Goal: Task Accomplishment & Management: Contribute content

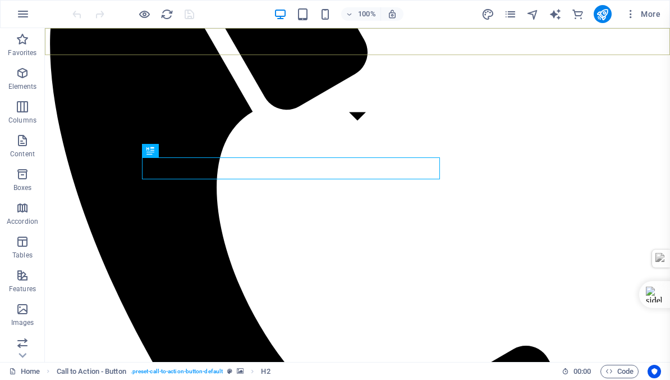
scroll to position [226, 0]
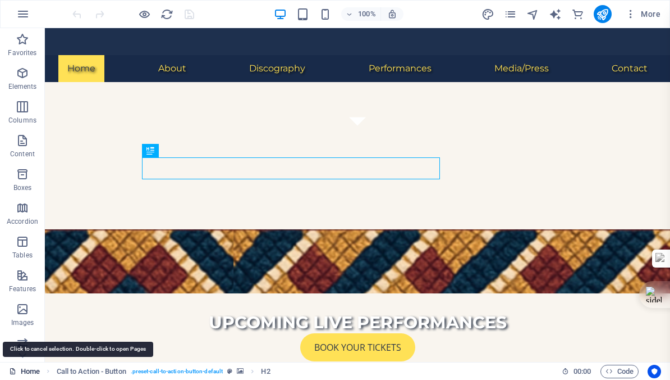
click at [30, 371] on link "Home" at bounding box center [24, 370] width 31 height 13
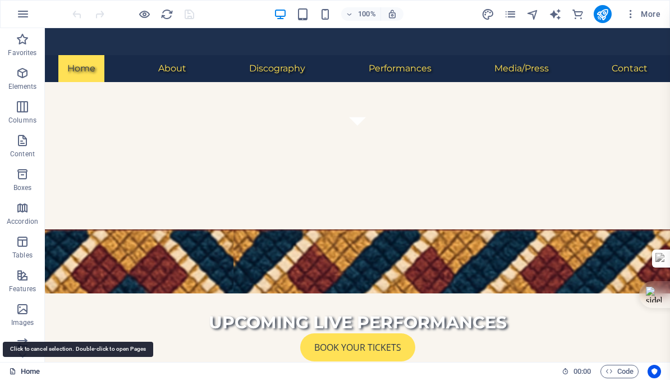
click at [30, 371] on link "Home" at bounding box center [24, 370] width 31 height 13
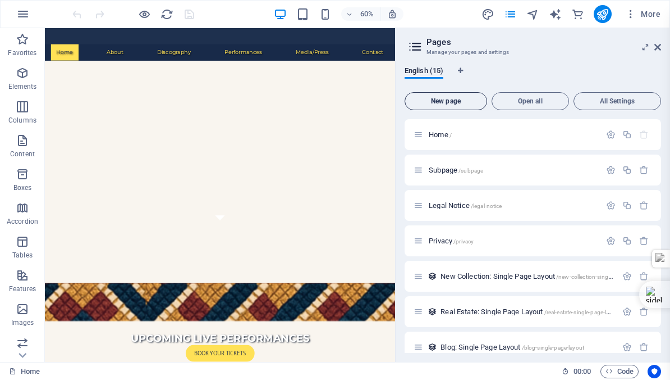
click at [446, 99] on span "New page" at bounding box center [446, 101] width 72 height 7
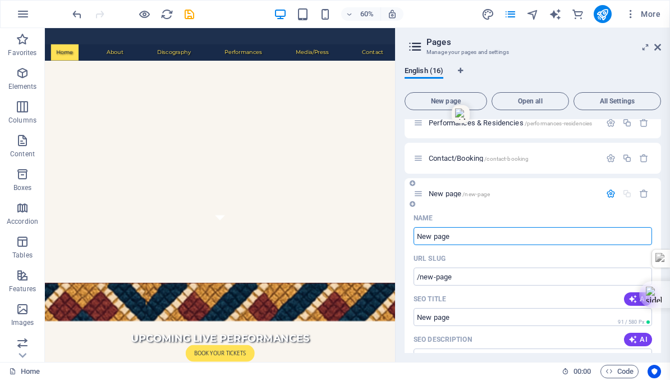
click at [460, 235] on input "New page" at bounding box center [533, 236] width 239 height 18
type input "N"
type input "/"
type input "Gig"
type input "/gig"
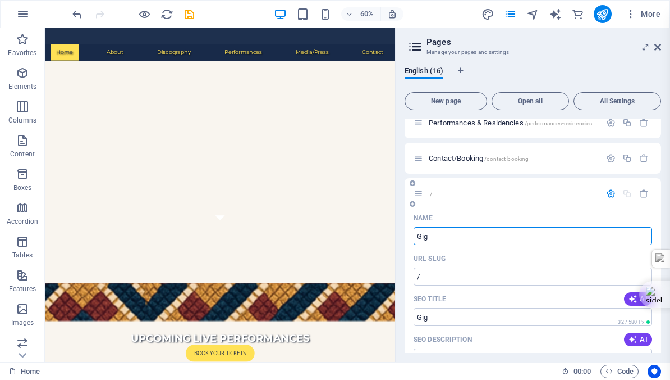
type input "Gig"
type input "Gigs"
type input "/gigs"
type input "Gigs"
type input "Gi"
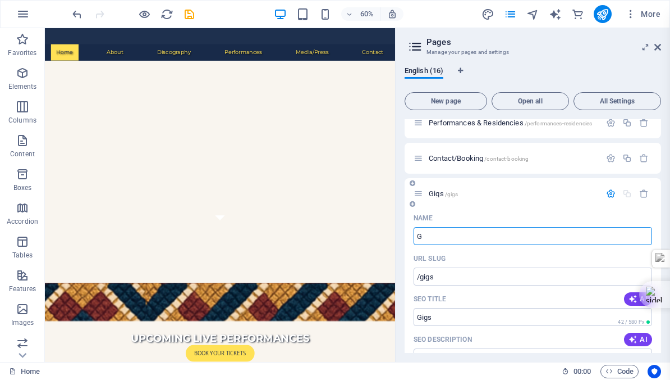
type input "/g"
type input "G"
type input "Gig"
type input "/gi"
type input "Gi"
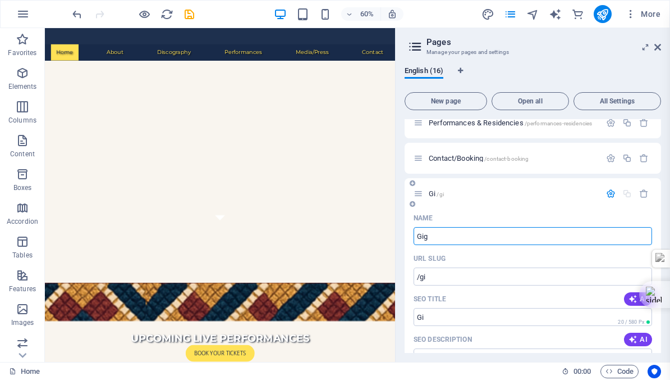
type input "Gig"
type input "/gig"
type input "Gig"
type input "Gig-gu"
type input "Gig-"
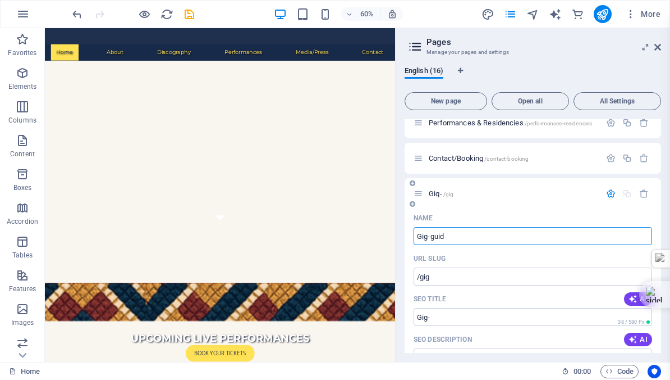
type input "Gig-guide"
type input "/gig-guid"
type input "Gig-guid"
type input "Gig-guide"
type input "/gig-guide"
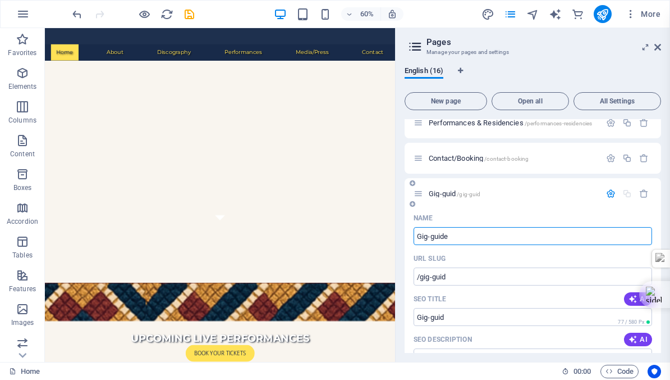
type input "Gig-guide"
click at [420, 236] on input "Gig-guide" at bounding box center [533, 236] width 239 height 18
type input "gig-guide"
click at [468, 236] on input "gig-guide" at bounding box center [533, 236] width 239 height 18
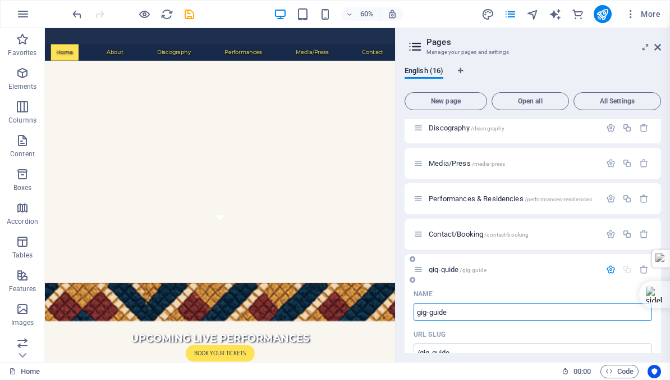
scroll to position [380, 0]
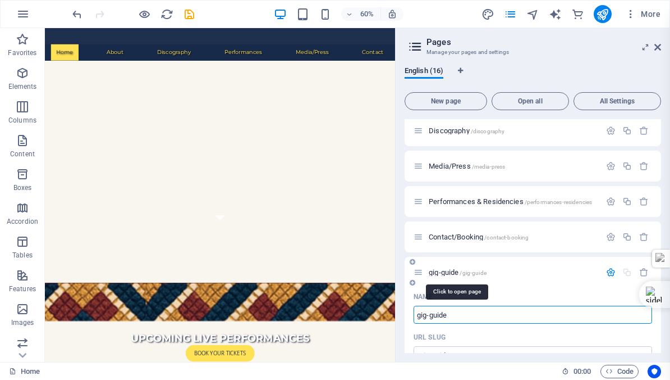
type input "gig-guide"
click at [436, 270] on span "gig-guide /gig-guide" at bounding box center [458, 272] width 58 height 8
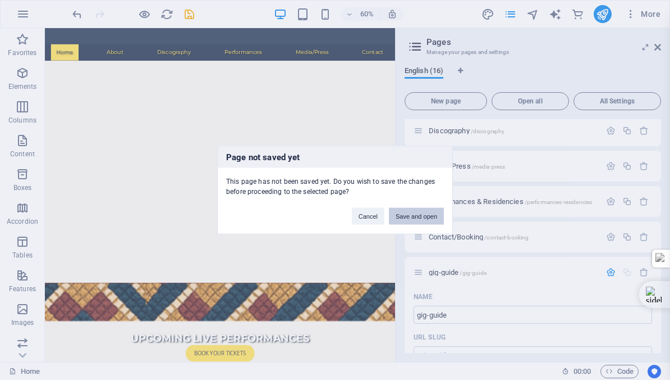
click at [406, 213] on button "Save and open" at bounding box center [416, 216] width 55 height 17
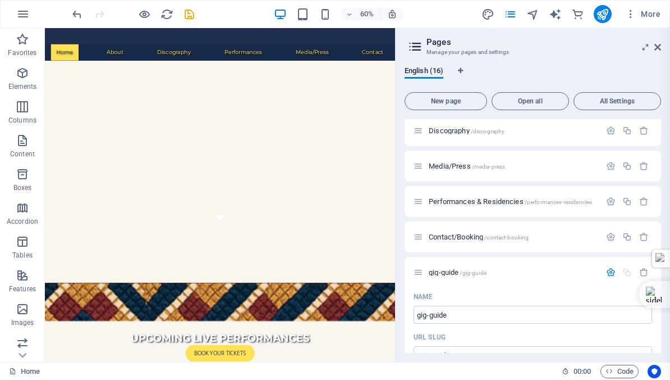
click at [406, 213] on div "Performances & Residencies /performances-residencies" at bounding box center [533, 201] width 257 height 31
click at [431, 273] on span "gig-guide /gig-guide" at bounding box center [458, 272] width 58 height 8
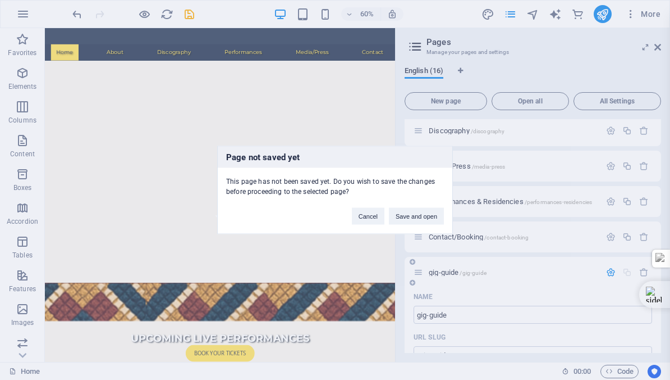
click at [431, 273] on div "Page not saved yet This page has not been saved yet. Do you wish to save the ch…" at bounding box center [335, 190] width 670 height 380
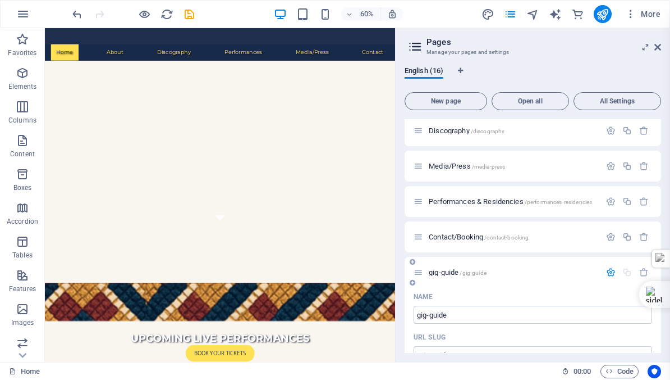
click at [431, 208] on div "Performances & Residencies /performances-residencies" at bounding box center [507, 201] width 187 height 13
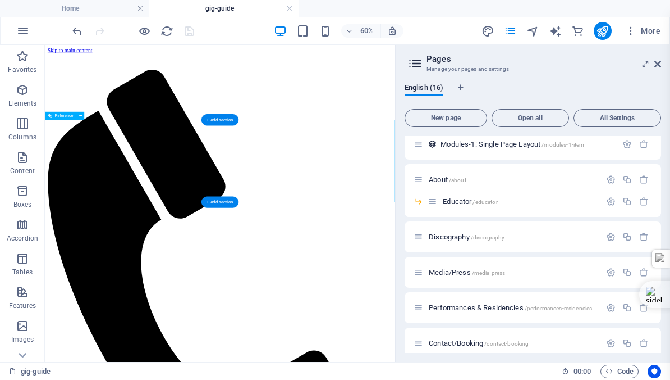
scroll to position [0, 0]
click at [659, 62] on icon at bounding box center [658, 64] width 7 height 9
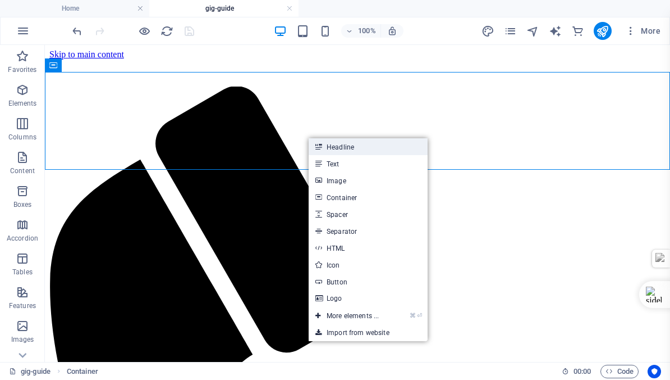
click at [342, 147] on link "Headline" at bounding box center [368, 146] width 119 height 17
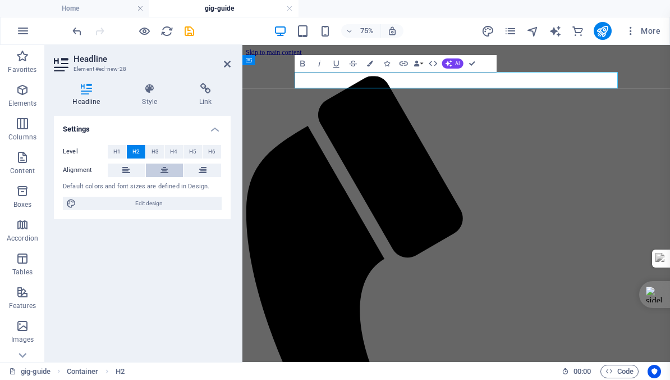
click at [163, 168] on icon at bounding box center [165, 169] width 8 height 13
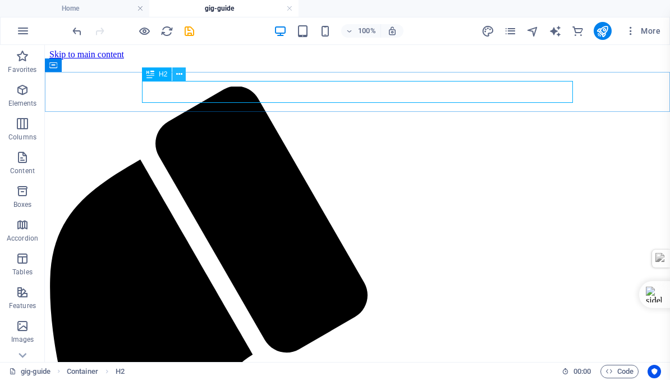
click at [179, 73] on icon at bounding box center [179, 74] width 6 height 12
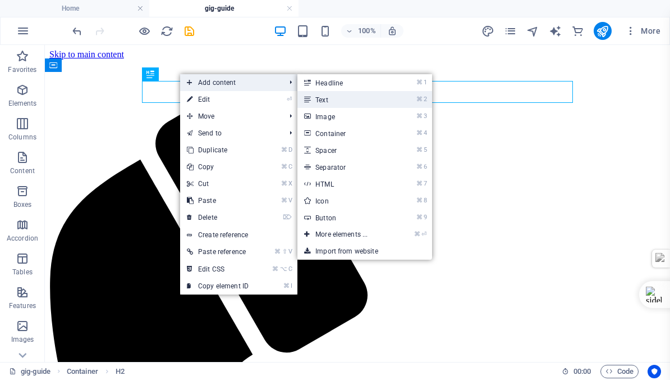
click at [330, 98] on link "⌘ 2 Text" at bounding box center [344, 99] width 93 height 17
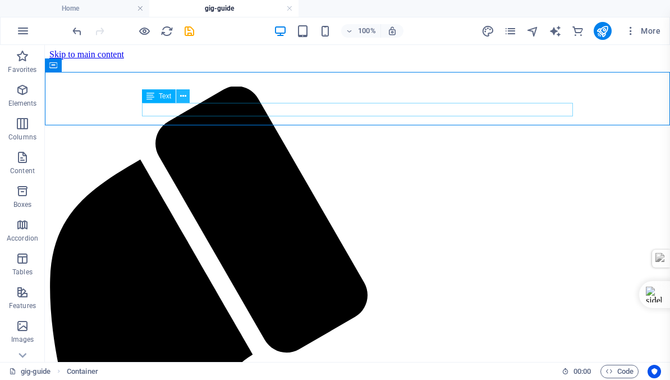
click at [184, 95] on icon at bounding box center [183, 96] width 6 height 12
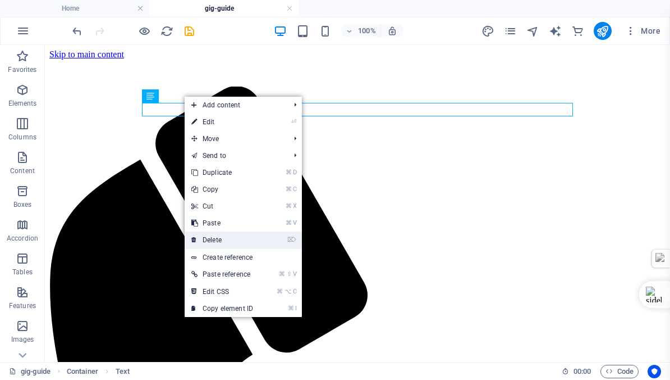
click at [211, 236] on link "⌦ Delete" at bounding box center [222, 239] width 75 height 17
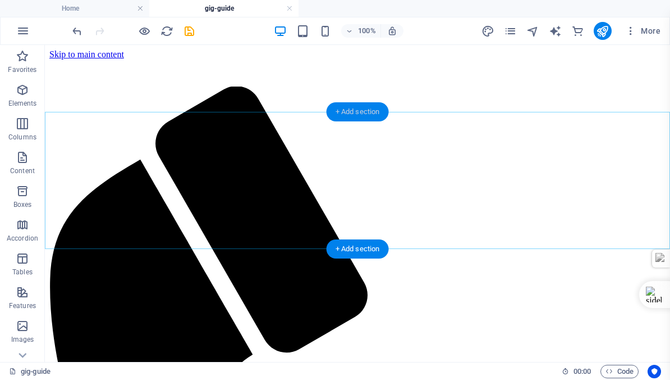
click at [358, 110] on div "+ Add section" at bounding box center [358, 111] width 62 height 19
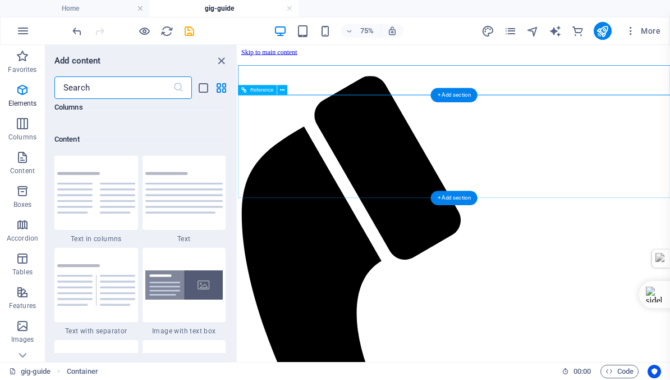
scroll to position [1964, 0]
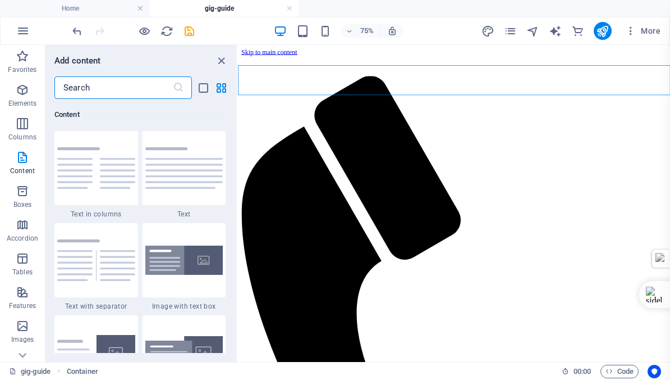
click at [93, 89] on input "text" at bounding box center [113, 87] width 118 height 22
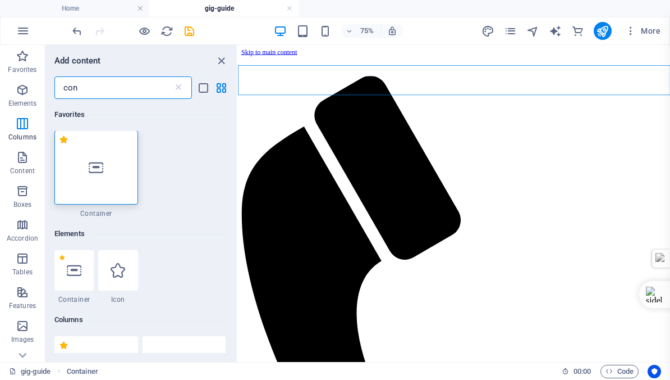
scroll to position [0, 0]
type input "con"
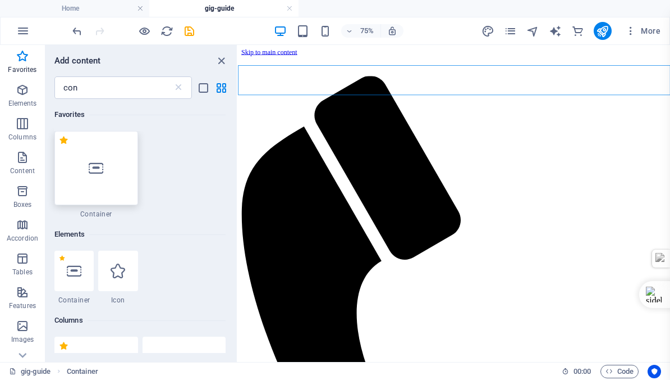
click at [94, 170] on icon at bounding box center [96, 168] width 15 height 15
click at [238, 170] on div "Reference Container Container Placeholder Reference H2 Text" at bounding box center [454, 203] width 432 height 317
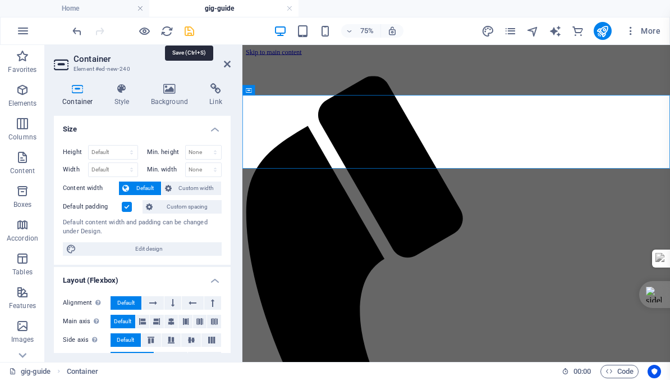
click at [190, 30] on icon "save" at bounding box center [189, 31] width 13 height 13
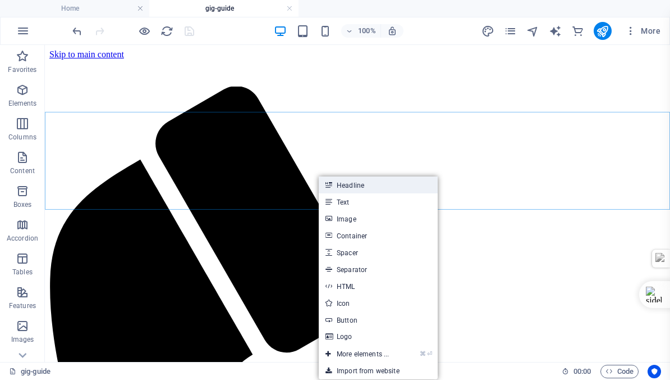
click at [358, 186] on link "Headline" at bounding box center [378, 184] width 119 height 17
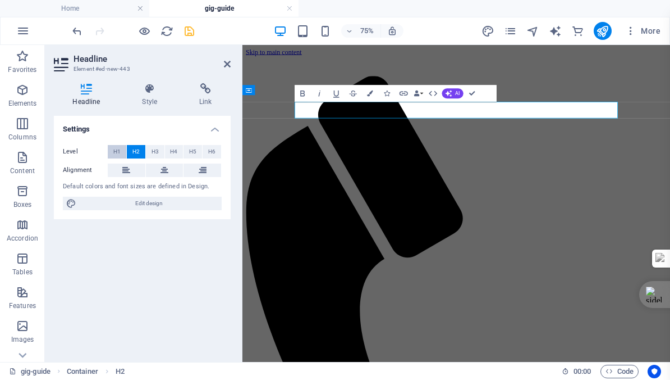
click at [114, 152] on span "H1" at bounding box center [116, 151] width 7 height 13
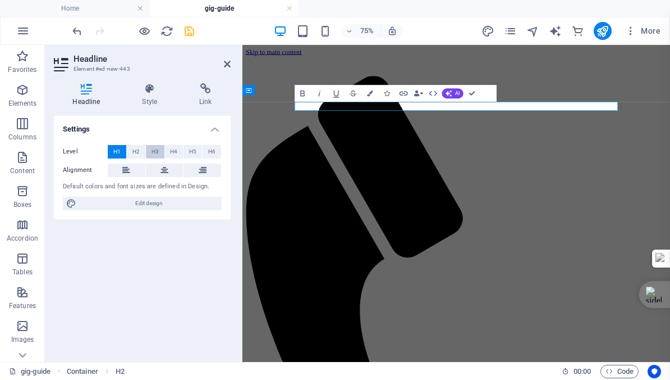
click at [154, 151] on span "H3" at bounding box center [155, 151] width 7 height 13
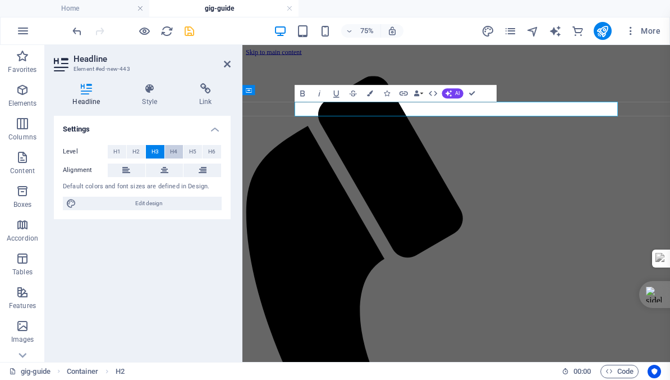
click at [173, 150] on span "H4" at bounding box center [173, 151] width 7 height 13
click at [305, 92] on icon "button" at bounding box center [303, 93] width 10 height 10
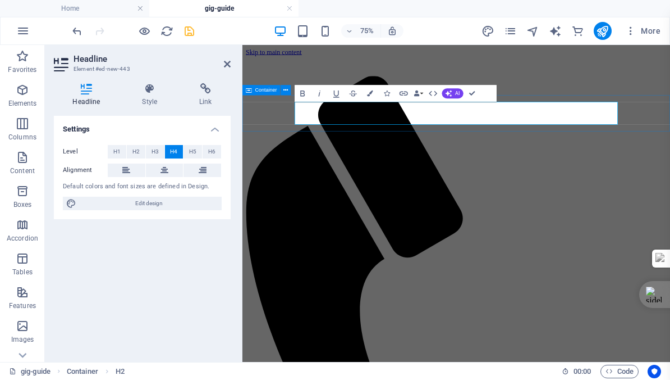
drag, startPoint x: 389, startPoint y: 139, endPoint x: 316, endPoint y: 140, distance: 73.0
click at [304, 91] on icon "button" at bounding box center [302, 93] width 4 height 6
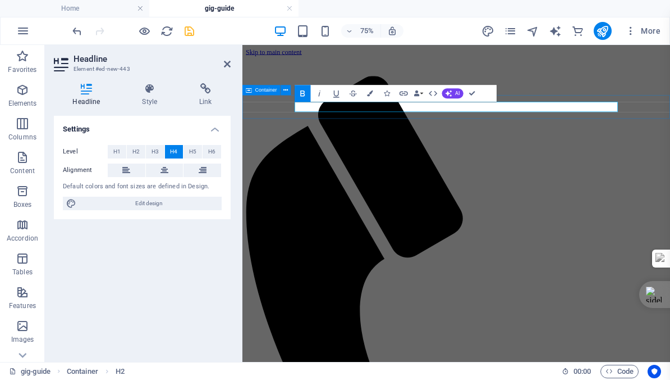
drag, startPoint x: 377, startPoint y: 134, endPoint x: 364, endPoint y: 133, distance: 13.5
drag, startPoint x: 381, startPoint y: 127, endPoint x: 304, endPoint y: 126, distance: 76.9
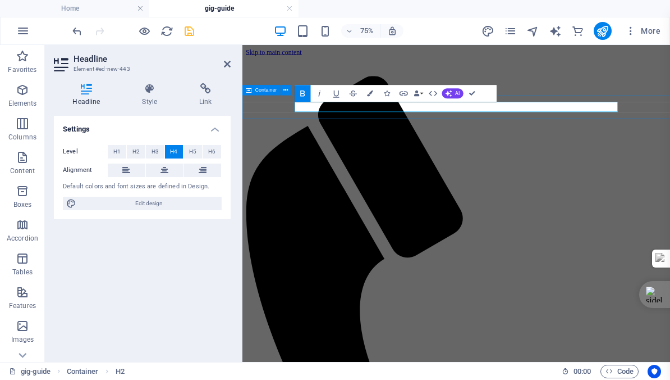
click at [154, 150] on span "H3" at bounding box center [155, 151] width 7 height 13
click at [172, 150] on span "H4" at bounding box center [173, 151] width 7 height 13
click at [195, 150] on span "H5" at bounding box center [192, 151] width 7 height 13
click at [209, 150] on span "H6" at bounding box center [211, 151] width 7 height 13
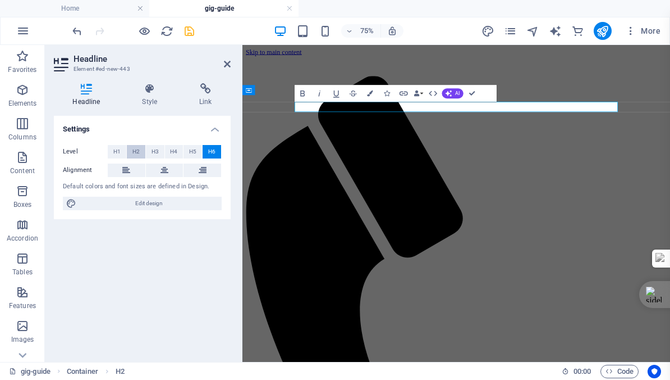
click at [131, 151] on button "H2" at bounding box center [136, 151] width 19 height 13
drag, startPoint x: 116, startPoint y: 148, endPoint x: 89, endPoint y: 112, distance: 44.9
click at [116, 148] on span "H1" at bounding box center [116, 151] width 7 height 13
click at [452, 94] on button "AI" at bounding box center [452, 93] width 21 height 10
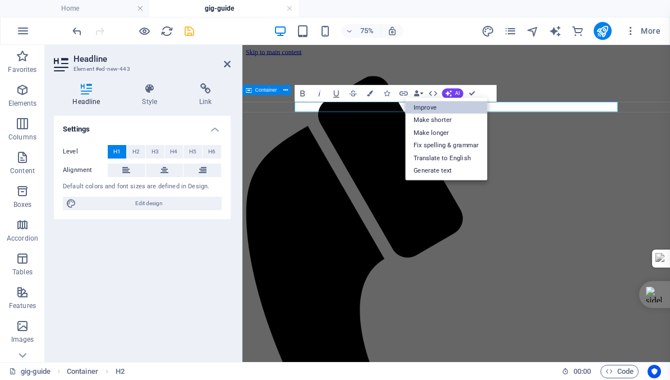
click at [431, 103] on link "Improve" at bounding box center [446, 106] width 82 height 13
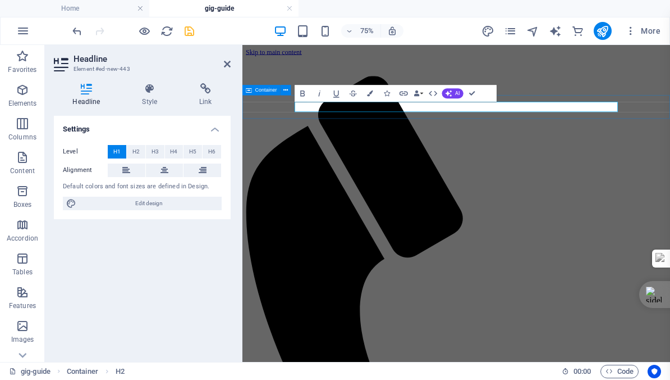
drag, startPoint x: 386, startPoint y: 128, endPoint x: 299, endPoint y: 124, distance: 87.1
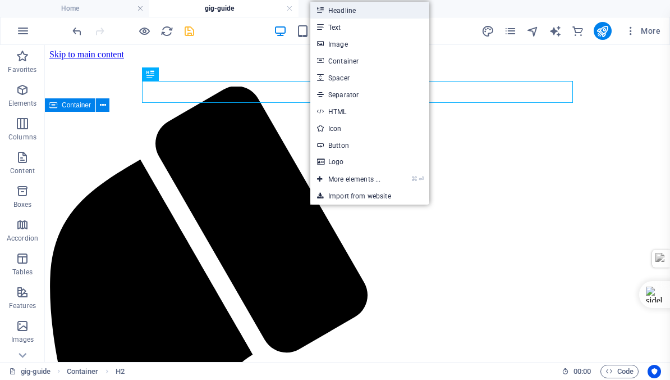
click at [335, 8] on link "Headline" at bounding box center [369, 10] width 119 height 17
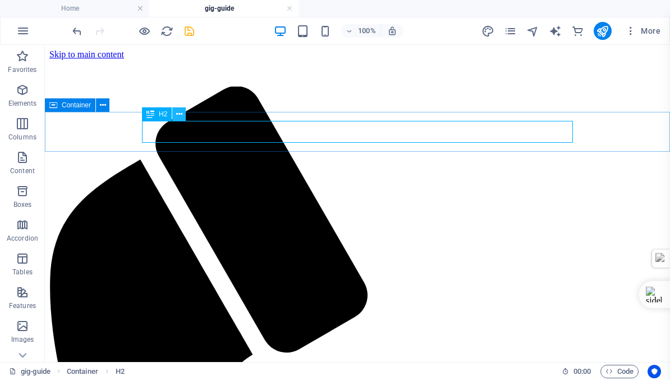
click at [179, 113] on icon at bounding box center [179, 114] width 6 height 12
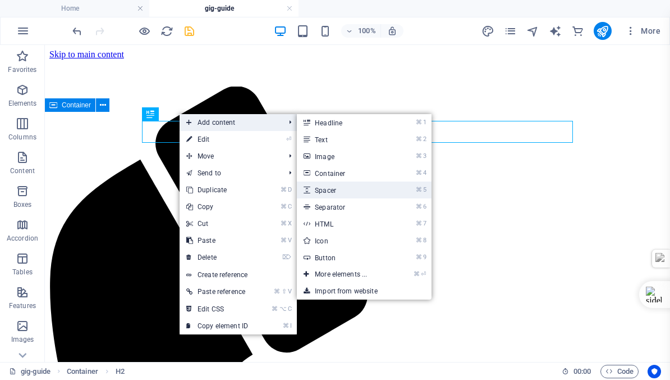
click at [329, 191] on link "⌘ 5 Spacer" at bounding box center [343, 189] width 93 height 17
select select "px"
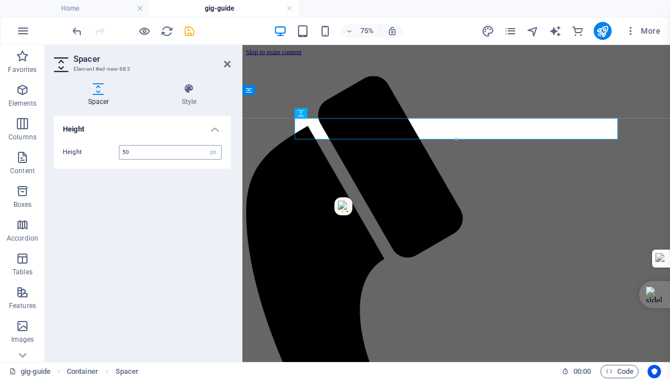
click at [162, 153] on input "50" at bounding box center [171, 151] width 102 height 13
type input "5"
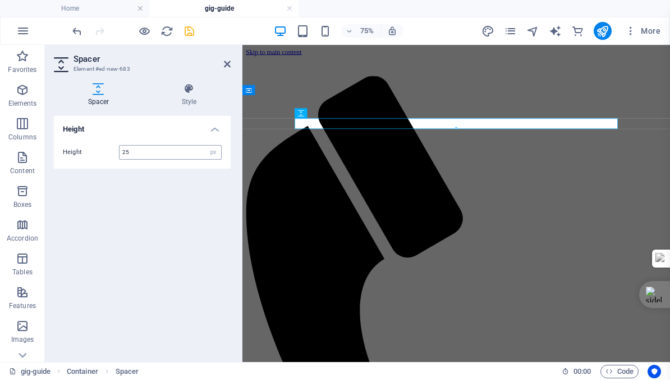
type input "25"
click at [188, 30] on icon "save" at bounding box center [189, 31] width 13 height 13
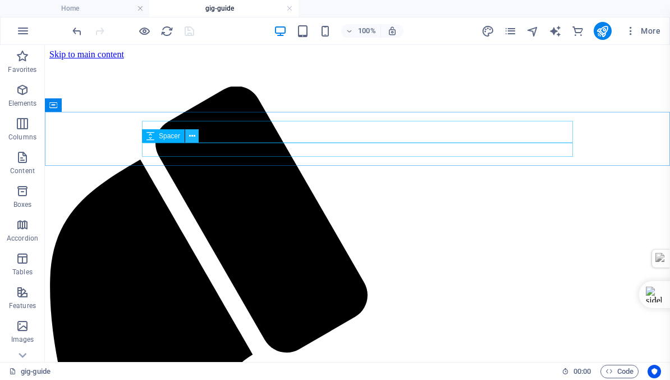
click at [193, 135] on icon at bounding box center [192, 136] width 6 height 12
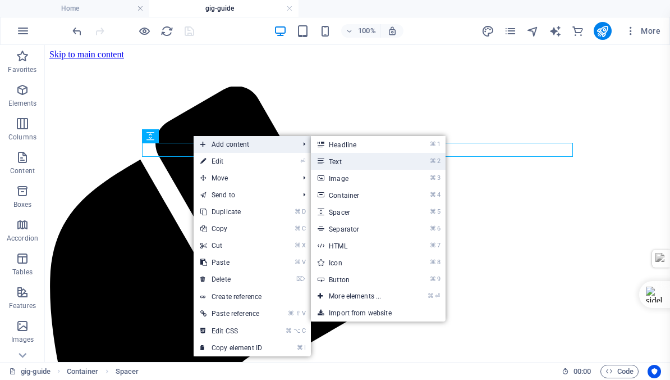
click at [337, 162] on link "⌘ 2 Text" at bounding box center [357, 161] width 93 height 17
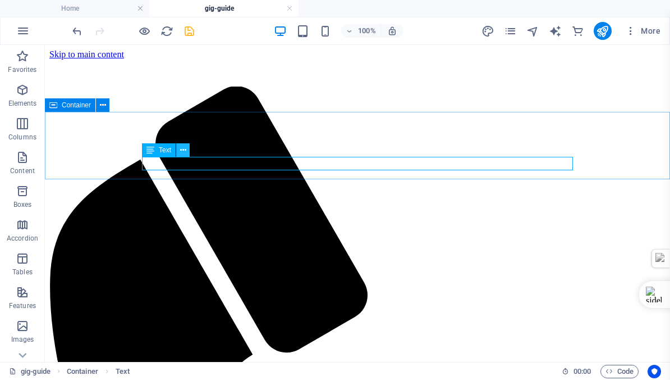
click at [183, 148] on icon at bounding box center [183, 150] width 6 height 12
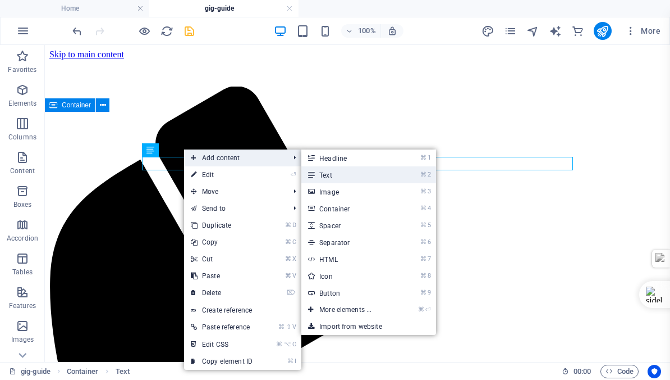
click at [333, 173] on link "⌘ 2 Text" at bounding box center [347, 174] width 93 height 17
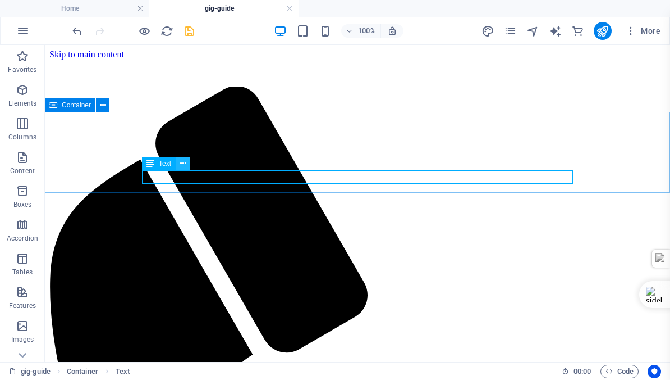
click at [183, 163] on icon at bounding box center [183, 164] width 6 height 12
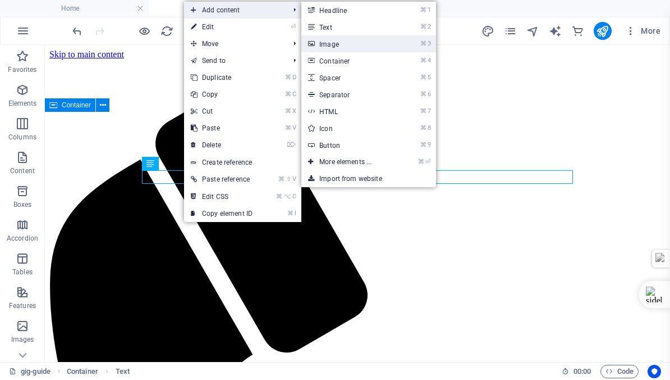
click at [336, 44] on link "⌘ 3 Image" at bounding box center [347, 43] width 93 height 17
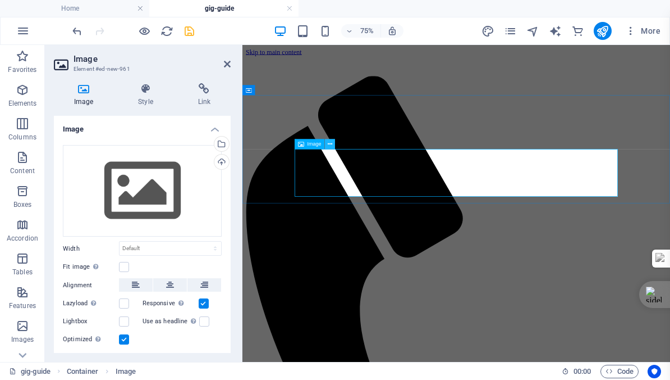
click at [331, 143] on icon at bounding box center [330, 143] width 4 height 9
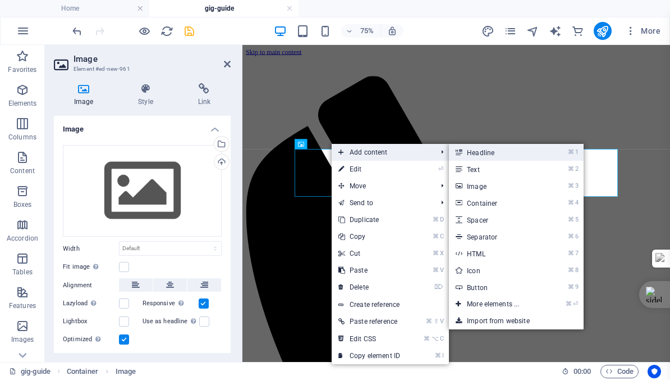
click at [488, 151] on link "⌘ 1 Headline" at bounding box center [495, 152] width 93 height 17
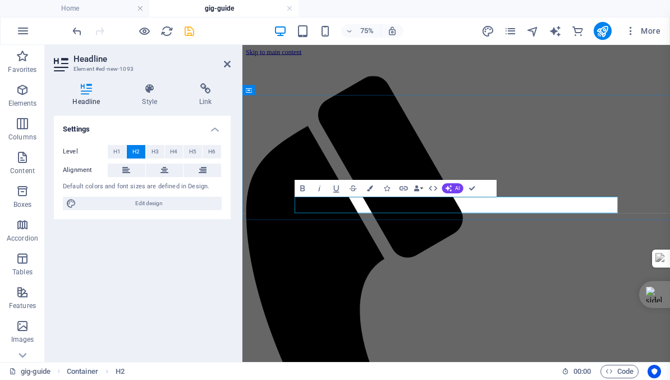
drag, startPoint x: 437, startPoint y: 258, endPoint x: 317, endPoint y: 258, distance: 119.6
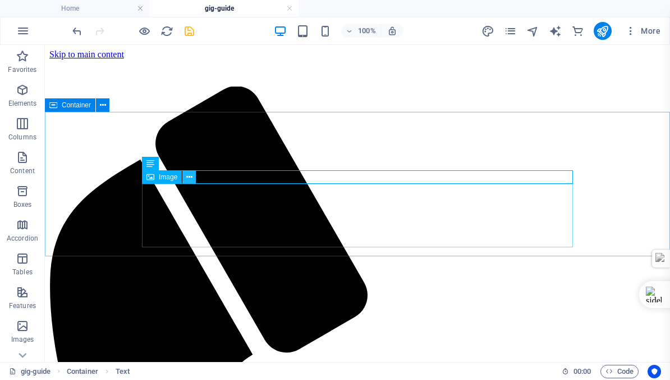
click at [189, 176] on icon at bounding box center [189, 177] width 6 height 12
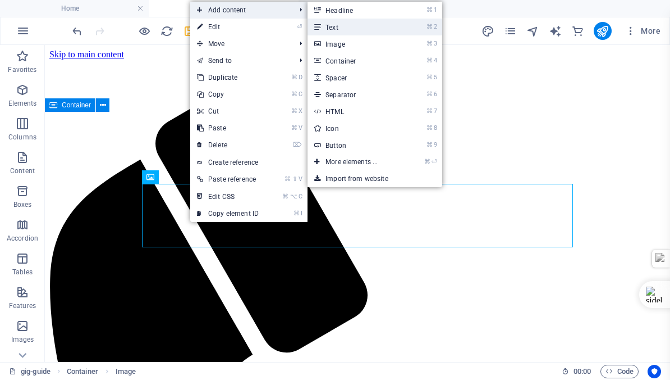
click at [341, 27] on link "⌘ 2 Text" at bounding box center [354, 27] width 93 height 17
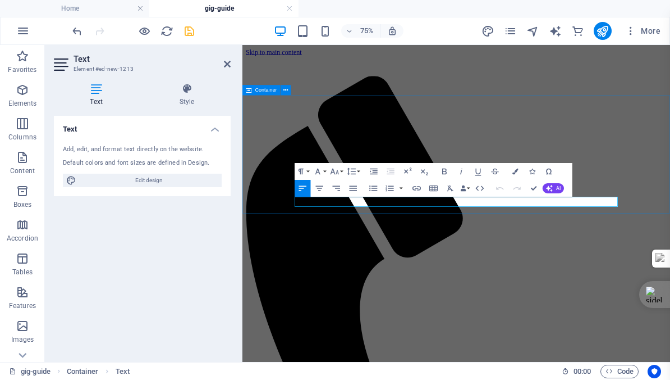
drag, startPoint x: 413, startPoint y: 252, endPoint x: 312, endPoint y: 252, distance: 100.5
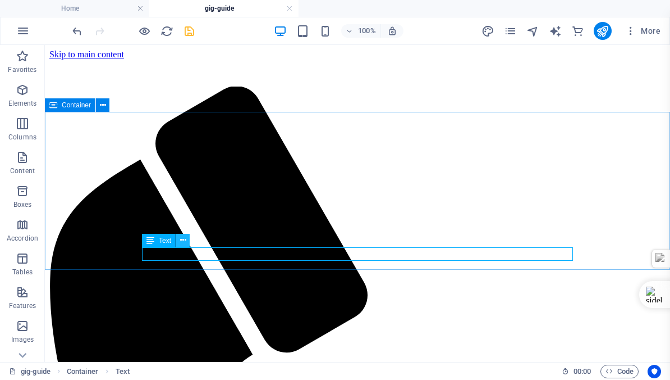
click at [182, 239] on icon at bounding box center [183, 240] width 6 height 12
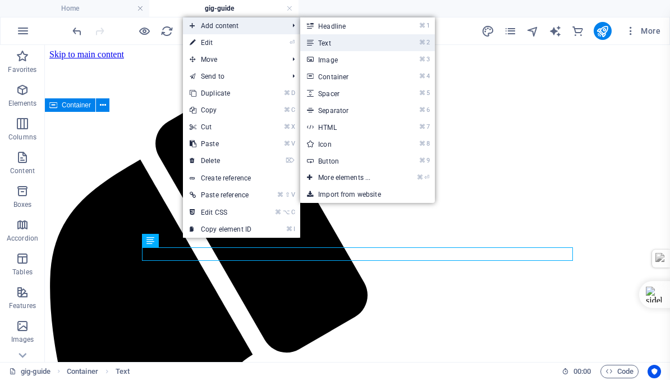
click at [331, 44] on link "⌘ 2 Text" at bounding box center [346, 42] width 93 height 17
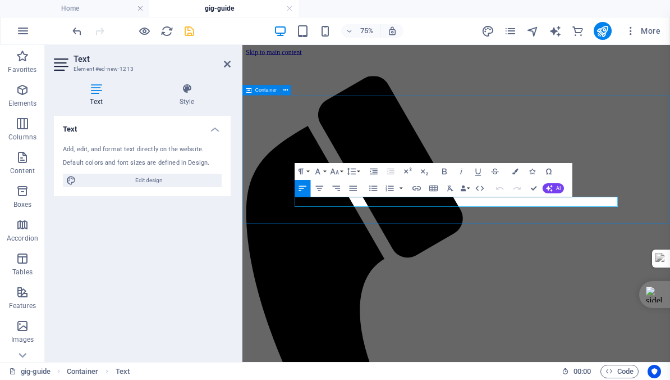
click at [445, 171] on icon "button" at bounding box center [444, 171] width 4 height 6
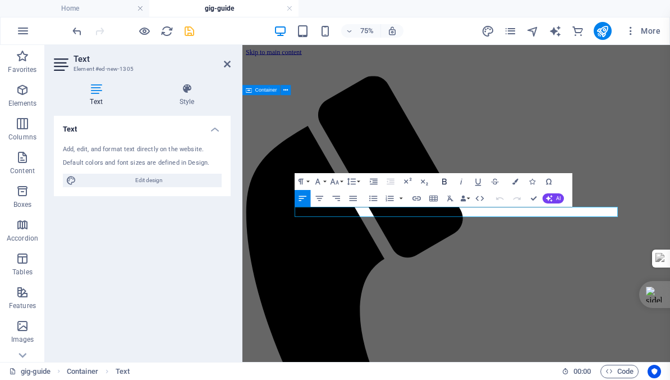
click at [446, 179] on icon "button" at bounding box center [444, 181] width 4 height 6
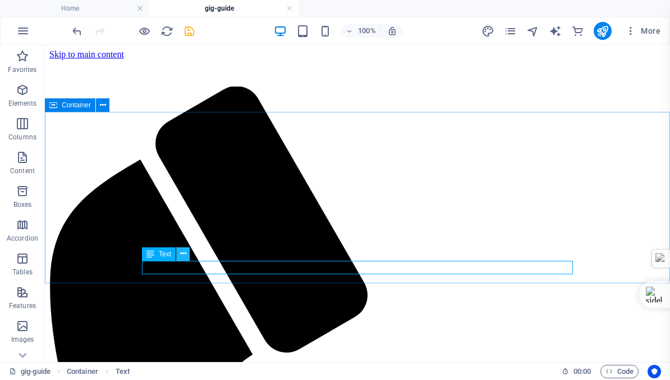
click at [181, 252] on icon at bounding box center [183, 254] width 6 height 12
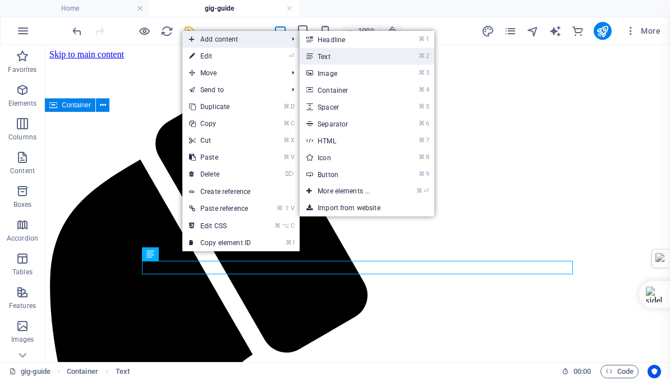
click at [333, 59] on link "⌘ 2 Text" at bounding box center [346, 56] width 93 height 17
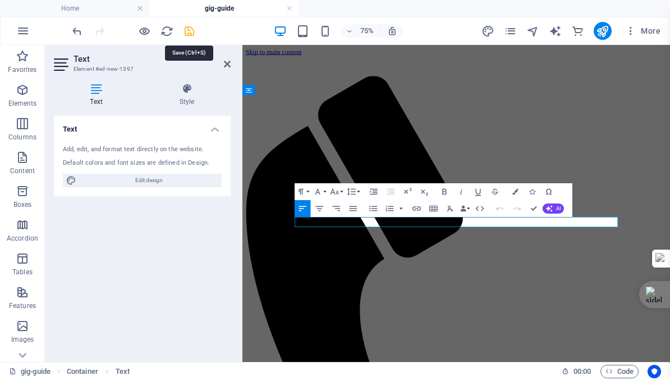
click at [188, 32] on icon "save" at bounding box center [189, 31] width 13 height 13
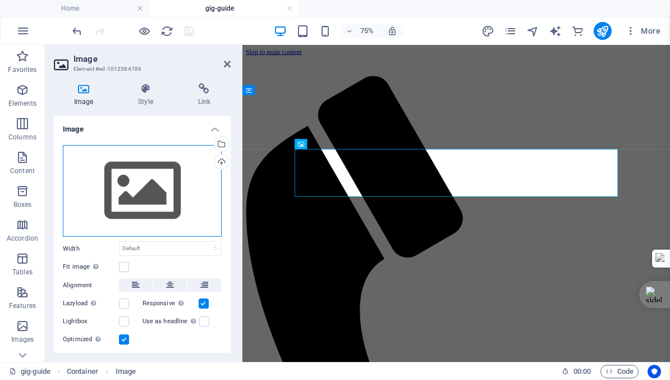
click at [149, 173] on div "Drag files here, click to choose files or select files from Files or our free s…" at bounding box center [142, 191] width 159 height 92
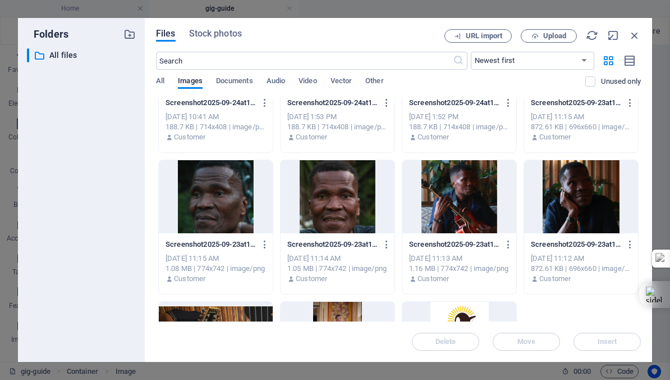
scroll to position [794, 0]
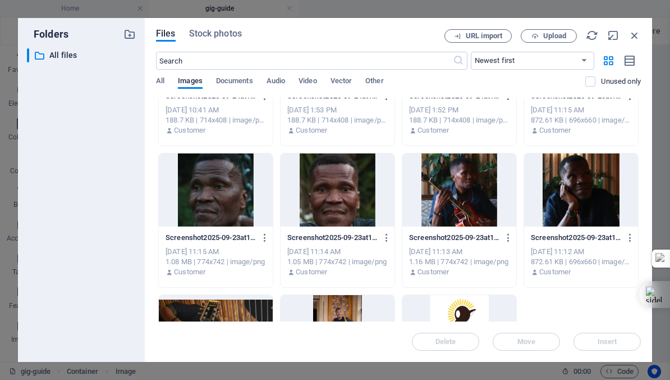
click at [460, 188] on div at bounding box center [460, 189] width 114 height 73
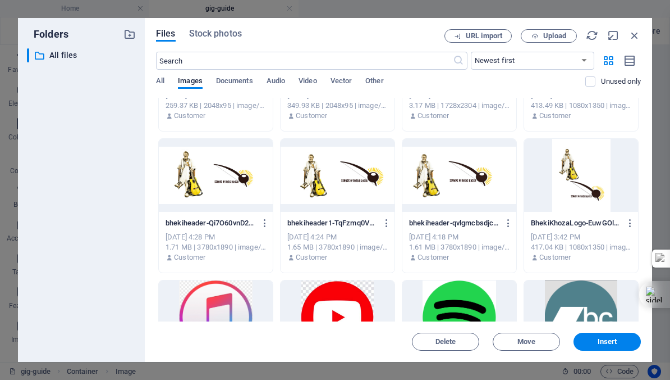
scroll to position [393, 0]
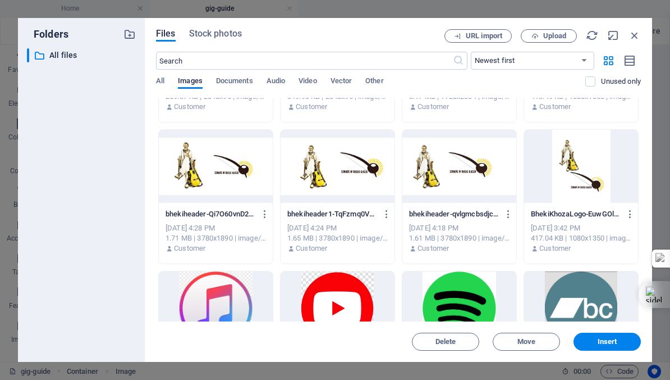
click at [231, 168] on div at bounding box center [216, 166] width 114 height 73
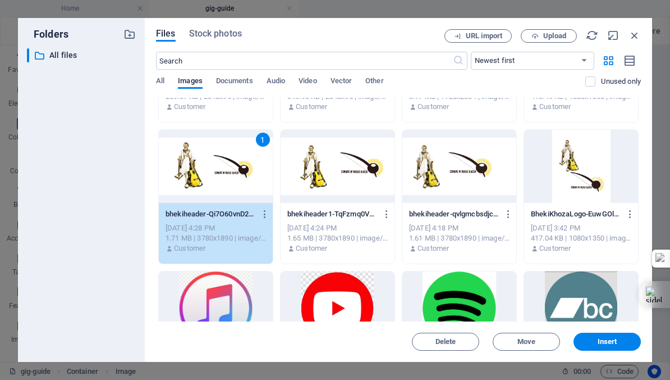
click at [231, 168] on div "1" at bounding box center [216, 166] width 114 height 73
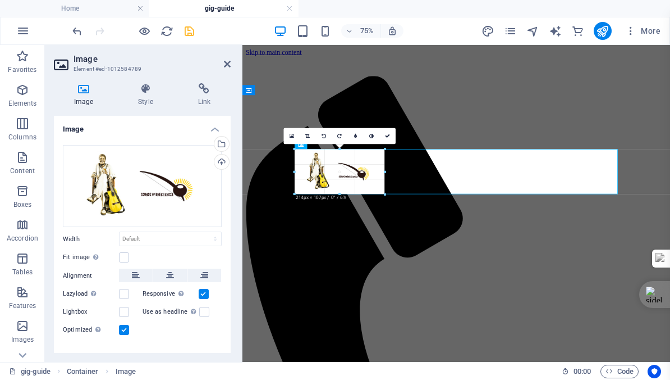
drag, startPoint x: 618, startPoint y: 309, endPoint x: 80, endPoint y: 142, distance: 563.3
type input "214"
select select "px"
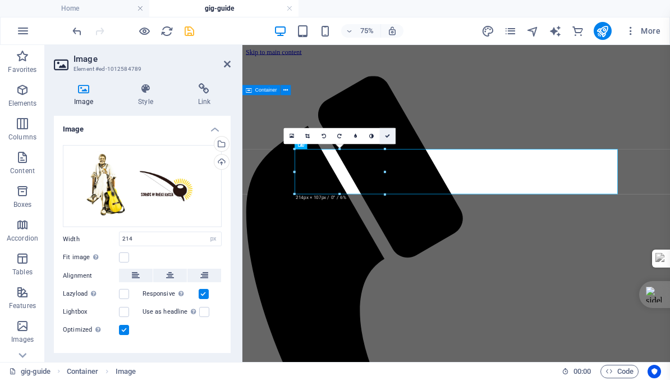
click at [387, 135] on icon at bounding box center [387, 136] width 5 height 5
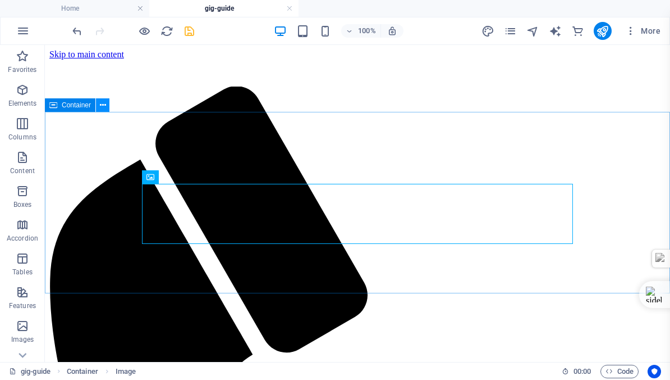
click at [102, 103] on icon at bounding box center [103, 105] width 6 height 12
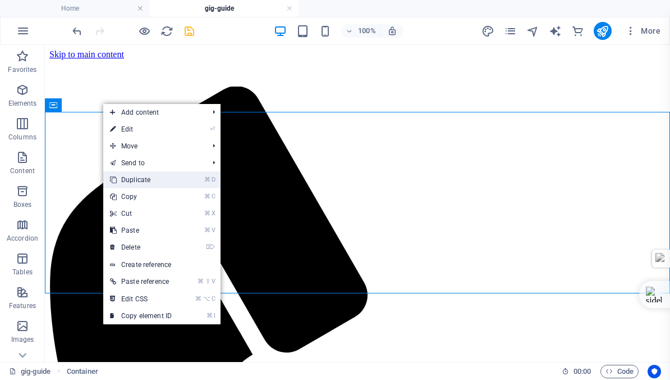
click at [139, 177] on link "⌘ D Duplicate" at bounding box center [140, 179] width 75 height 17
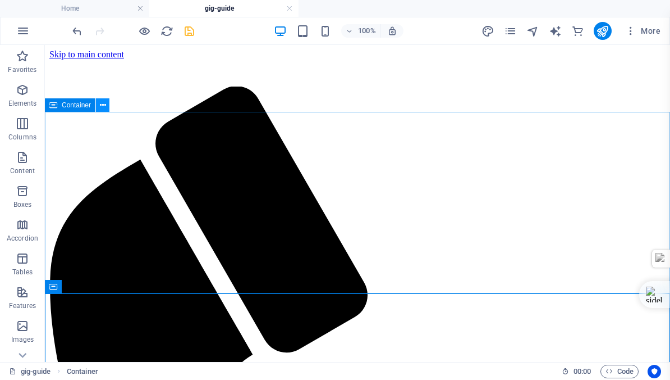
click at [102, 102] on icon at bounding box center [103, 105] width 6 height 12
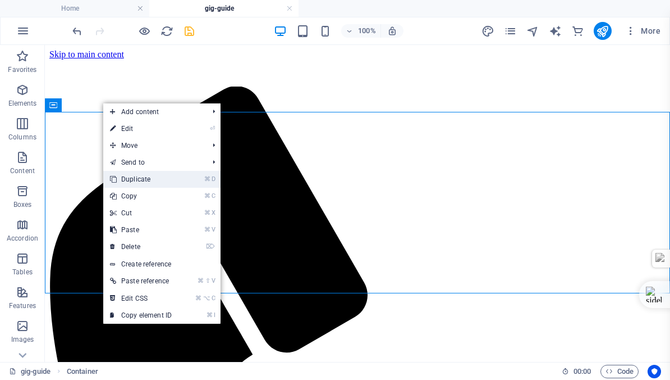
click at [132, 178] on link "⌘ D Duplicate" at bounding box center [140, 179] width 75 height 17
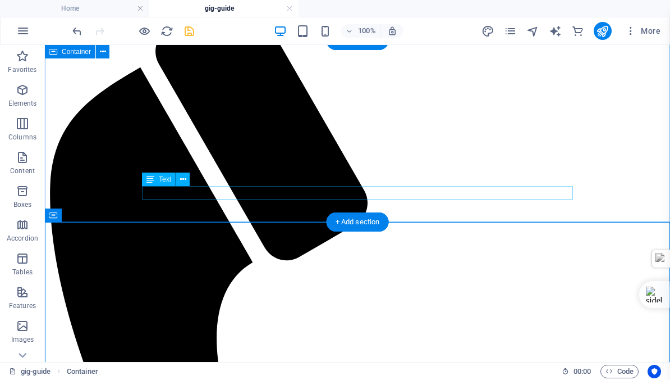
scroll to position [0, 0]
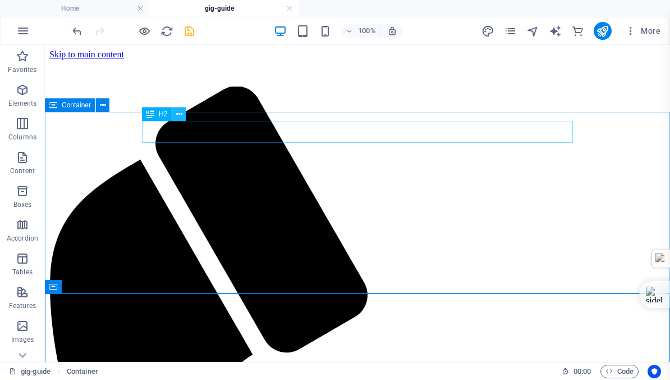
click at [179, 112] on icon at bounding box center [179, 114] width 6 height 12
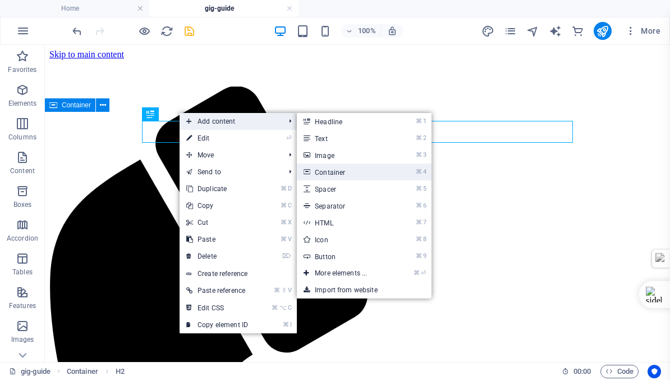
click at [334, 170] on link "⌘ 4 Container" at bounding box center [343, 171] width 93 height 17
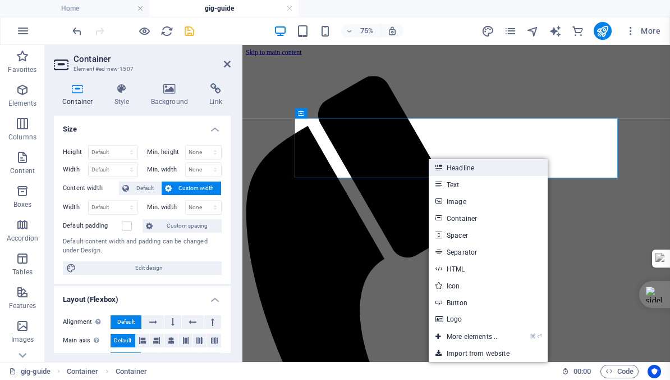
click at [458, 166] on link "Headline" at bounding box center [488, 167] width 119 height 17
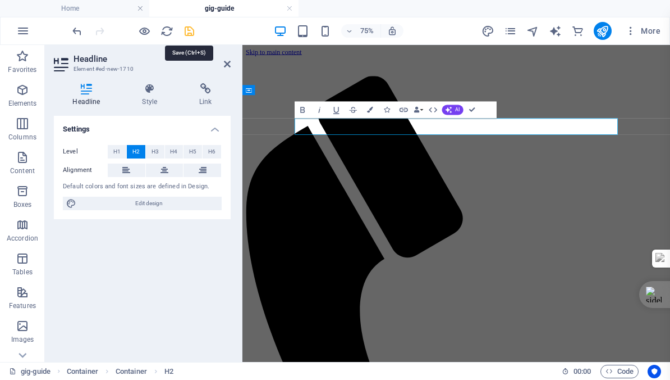
click at [186, 32] on icon "save" at bounding box center [189, 31] width 13 height 13
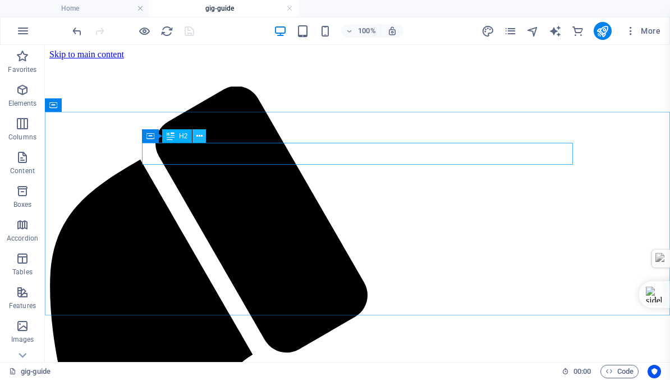
click at [199, 135] on icon at bounding box center [200, 136] width 6 height 12
click at [200, 136] on icon at bounding box center [200, 136] width 6 height 12
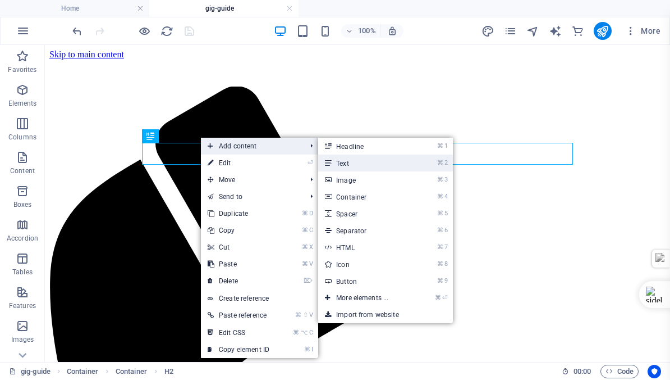
click at [349, 162] on link "⌘ 2 Text" at bounding box center [364, 162] width 93 height 17
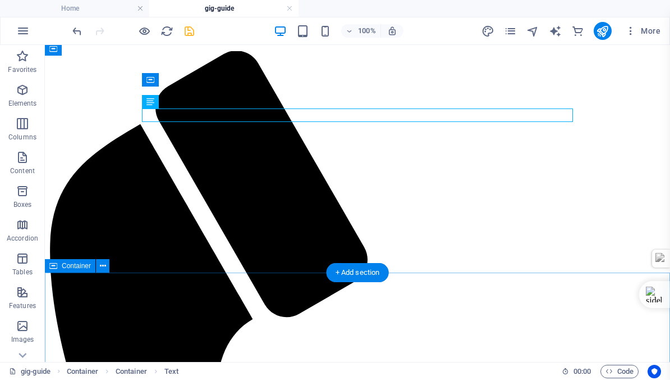
scroll to position [83, 0]
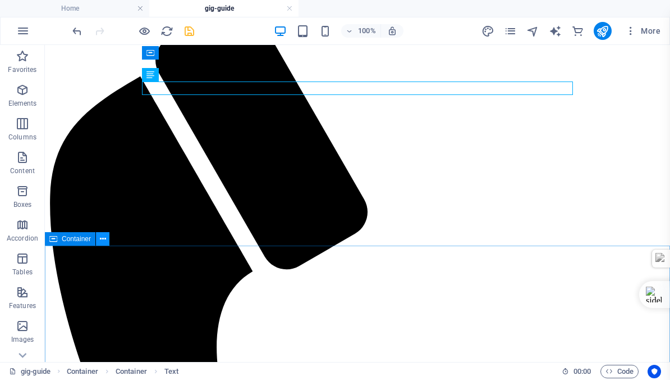
click at [102, 238] on icon at bounding box center [103, 239] width 6 height 12
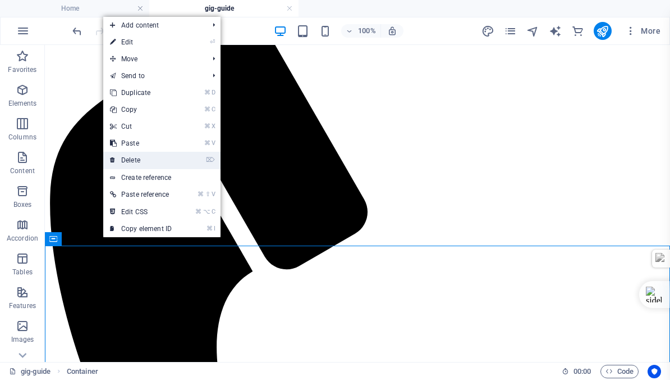
click at [136, 160] on link "⌦ Delete" at bounding box center [140, 160] width 75 height 17
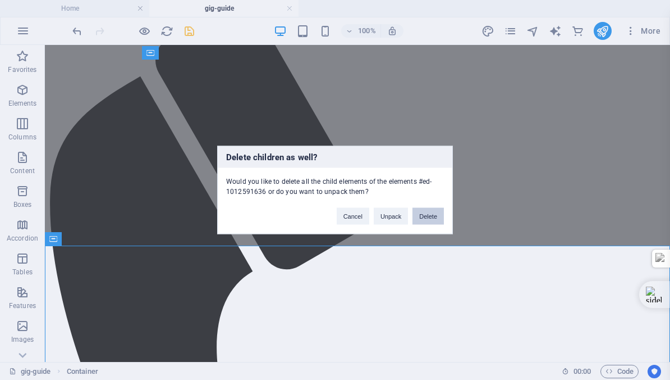
click at [428, 216] on button "Delete" at bounding box center [428, 216] width 31 height 17
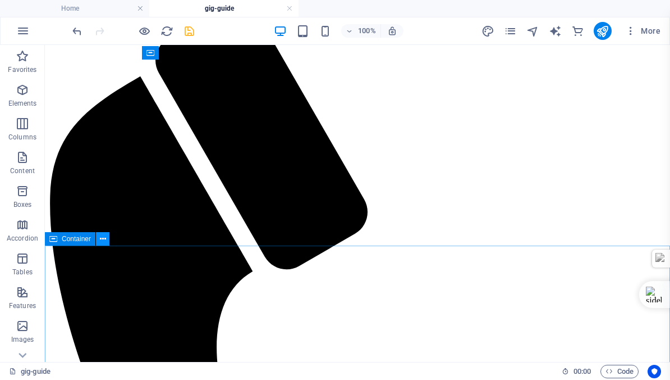
click at [102, 237] on icon at bounding box center [103, 239] width 6 height 12
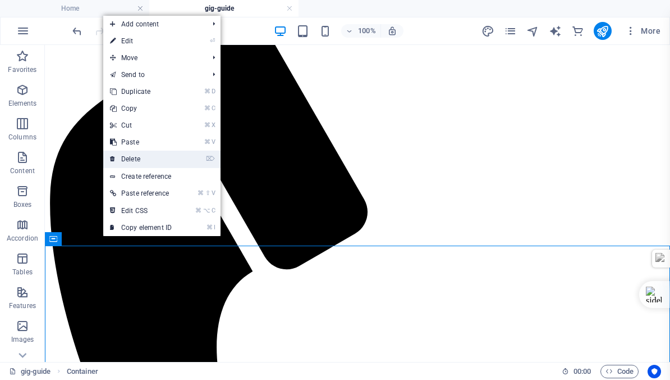
click at [137, 158] on link "⌦ Delete" at bounding box center [140, 158] width 75 height 17
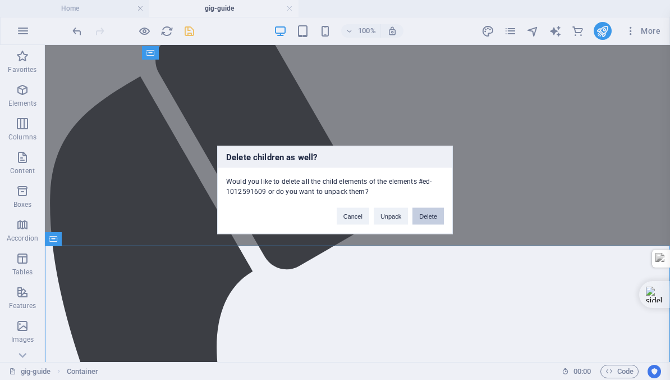
click at [428, 216] on button "Delete" at bounding box center [428, 216] width 31 height 17
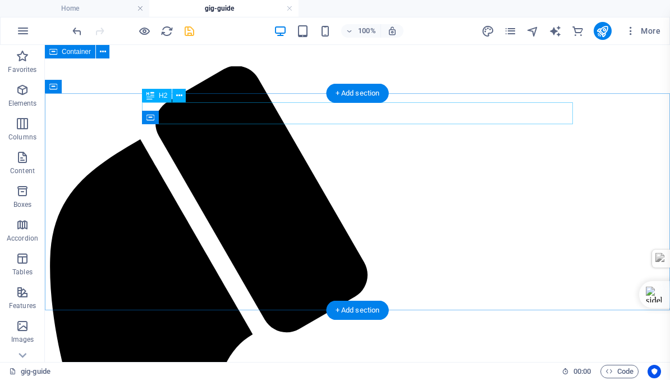
scroll to position [19, 0]
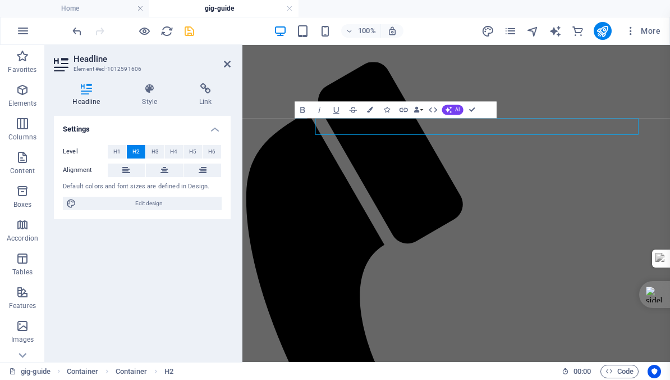
scroll to position [0, 0]
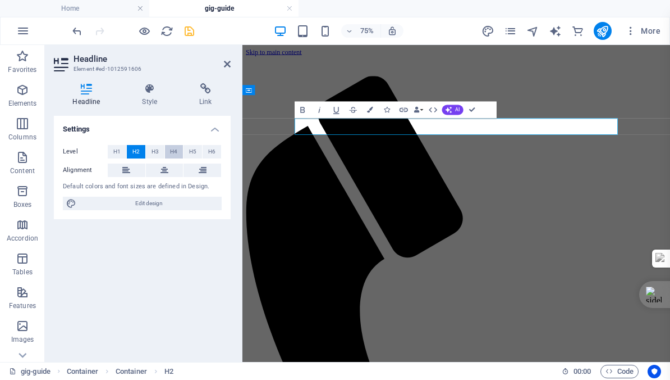
click at [174, 150] on span "H4" at bounding box center [173, 151] width 7 height 13
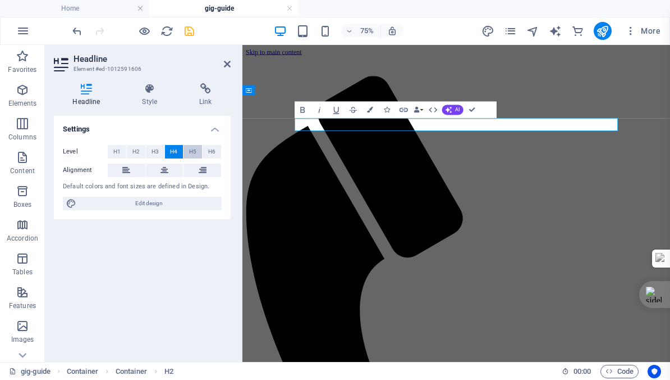
click at [192, 150] on span "H5" at bounding box center [192, 151] width 7 height 13
click at [212, 149] on span "H6" at bounding box center [211, 151] width 7 height 13
click at [135, 149] on span "H2" at bounding box center [135, 151] width 7 height 13
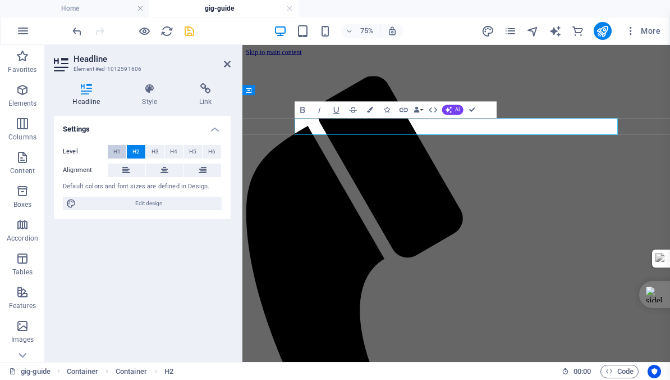
click at [117, 149] on span "H1" at bounding box center [116, 151] width 7 height 13
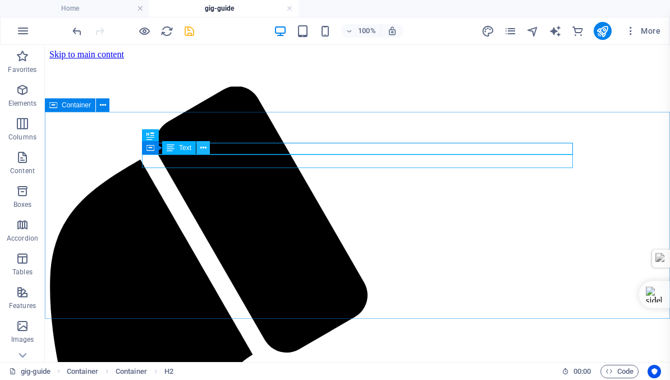
click at [202, 146] on icon at bounding box center [203, 148] width 6 height 12
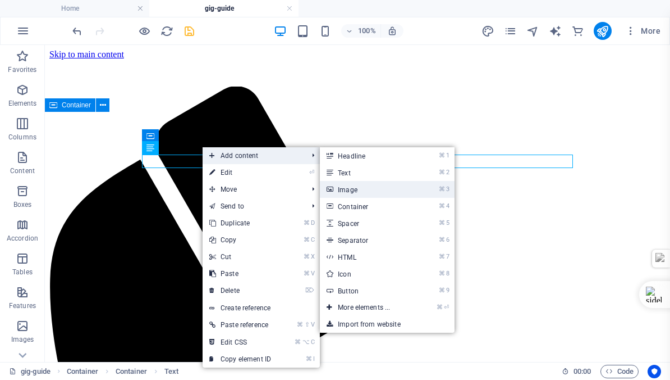
click at [355, 188] on link "⌘ 3 Image" at bounding box center [366, 189] width 93 height 17
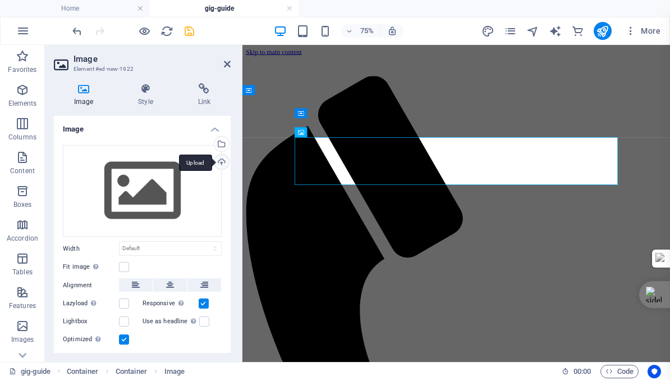
click at [219, 162] on div "Upload" at bounding box center [220, 162] width 17 height 17
click at [218, 163] on div "Upload" at bounding box center [220, 162] width 17 height 17
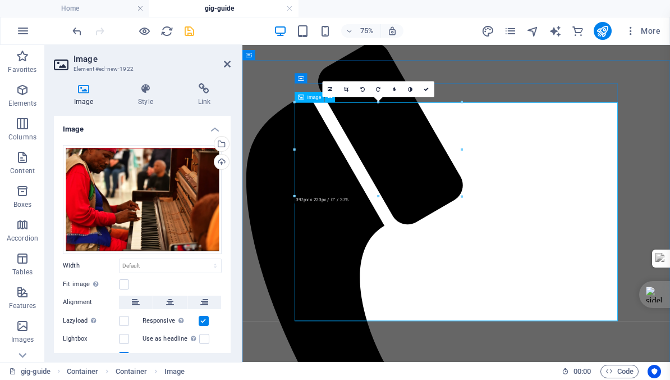
scroll to position [47, 0]
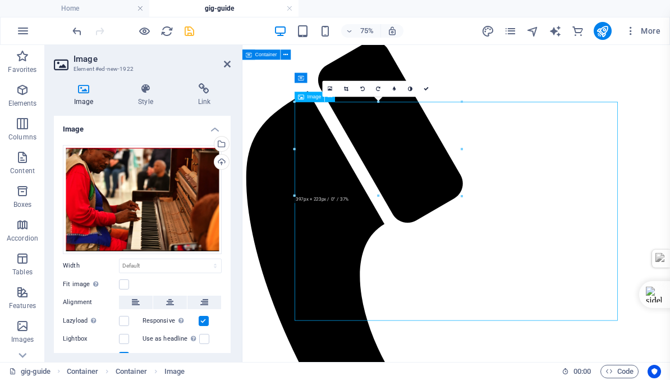
scroll to position [47, 0]
drag, startPoint x: 742, startPoint y: 409, endPoint x: 701, endPoint y: 389, distance: 45.7
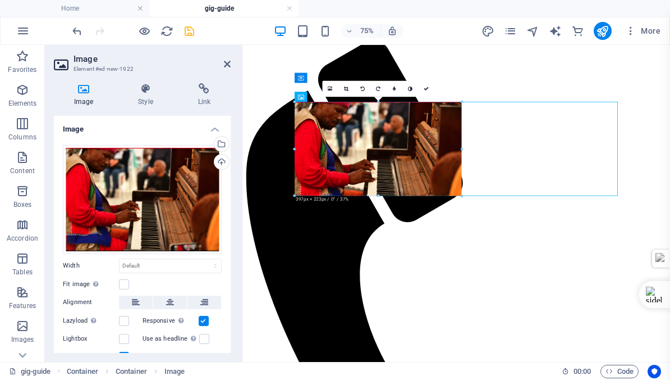
drag, startPoint x: 462, startPoint y: 101, endPoint x: 459, endPoint y: 112, distance: 11.5
click at [459, 112] on div "180 170 160 150 140 130 120 110 100 90 80 70 60 50 40 30 20 10 0 -10 -20 -30 -4…" at bounding box center [378, 149] width 167 height 94
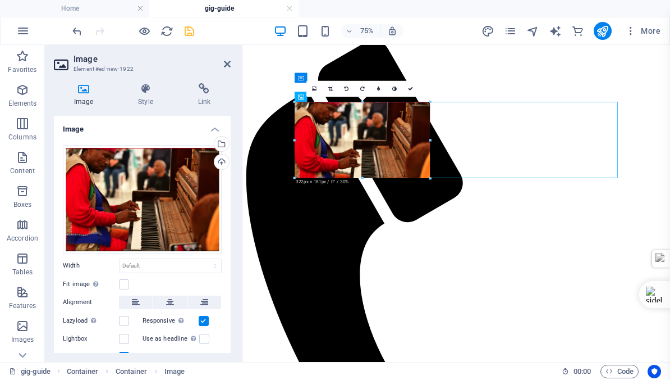
drag, startPoint x: 462, startPoint y: 195, endPoint x: 421, endPoint y: 166, distance: 50.0
type input "322"
select select "px"
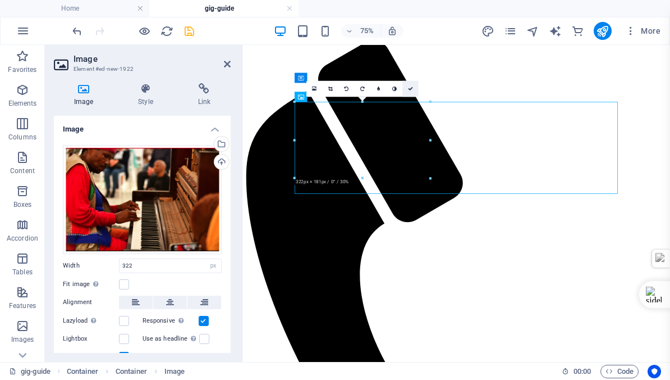
click at [410, 87] on icon at bounding box center [410, 88] width 5 height 5
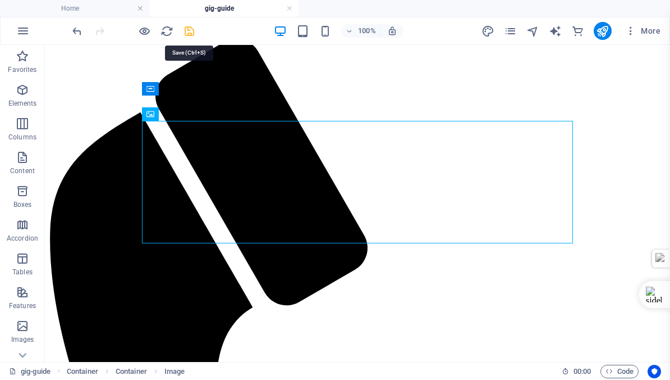
click at [190, 29] on icon "save" at bounding box center [189, 31] width 13 height 13
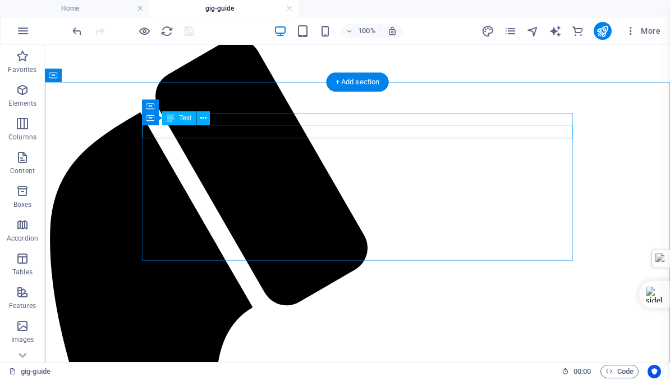
scroll to position [0, 0]
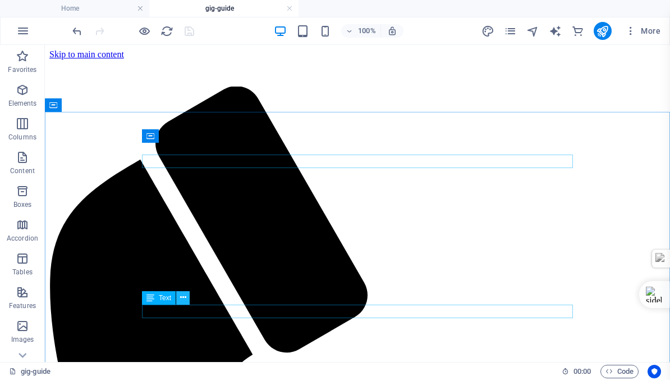
click at [183, 296] on icon at bounding box center [183, 297] width 6 height 12
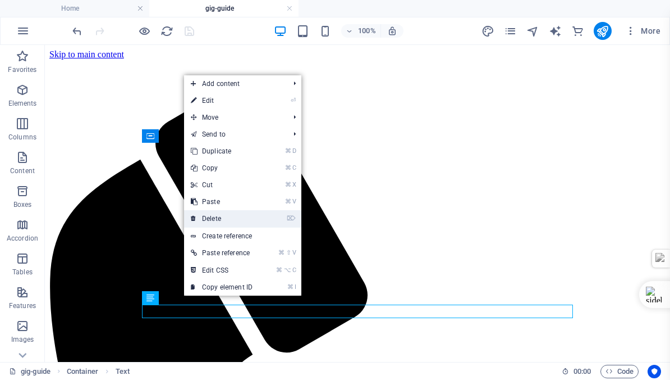
drag, startPoint x: 212, startPoint y: 216, endPoint x: 167, endPoint y: 159, distance: 72.3
click at [212, 216] on link "⌦ Delete" at bounding box center [221, 218] width 75 height 17
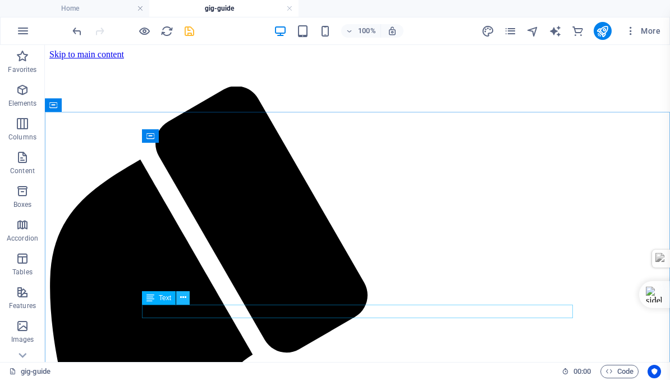
click at [184, 296] on icon at bounding box center [183, 297] width 6 height 12
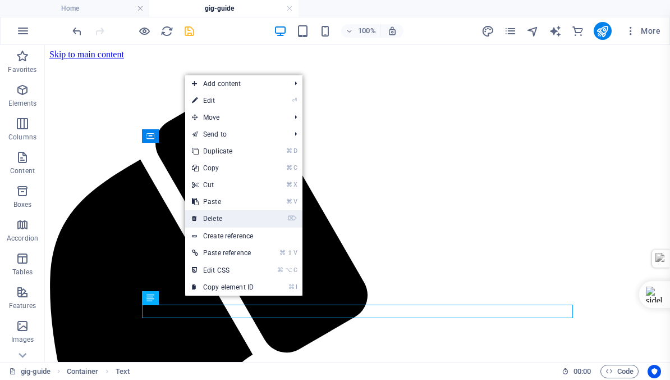
click at [214, 218] on link "⌦ Delete" at bounding box center [222, 218] width 75 height 17
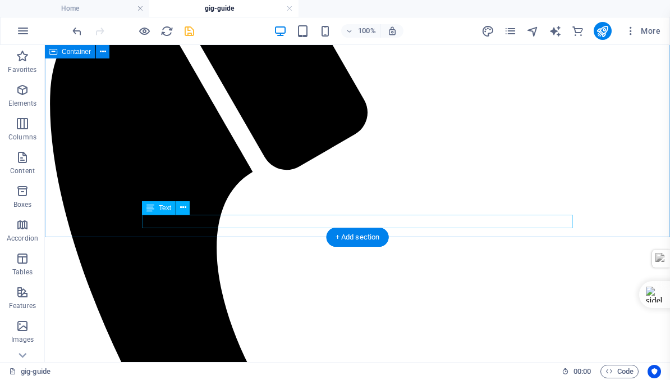
scroll to position [92, 0]
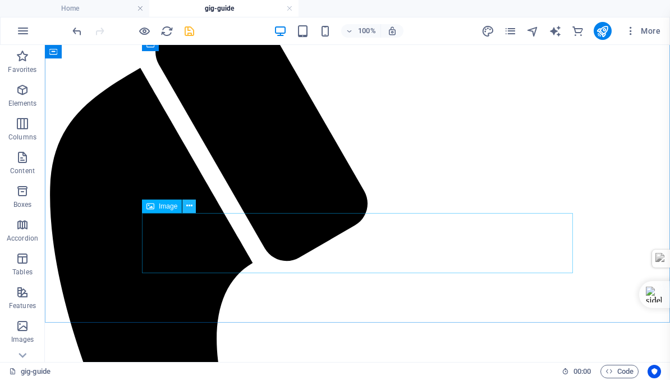
click at [189, 204] on icon at bounding box center [189, 206] width 6 height 12
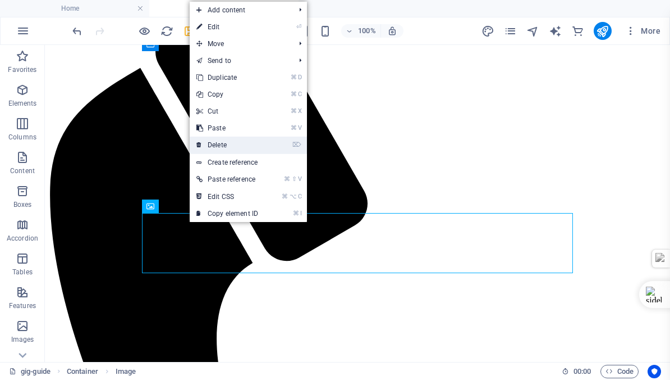
click at [221, 141] on link "⌦ Delete" at bounding box center [227, 144] width 75 height 17
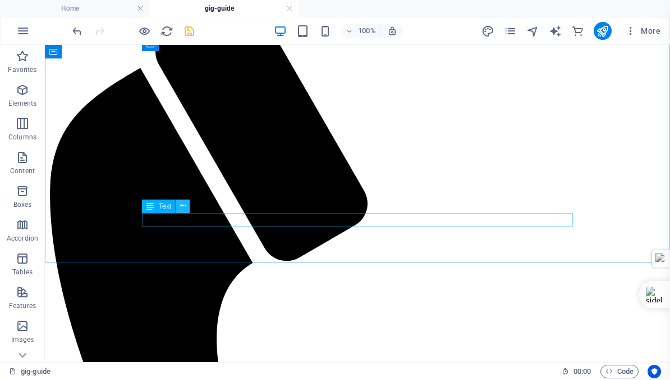
click at [182, 204] on icon at bounding box center [183, 206] width 6 height 12
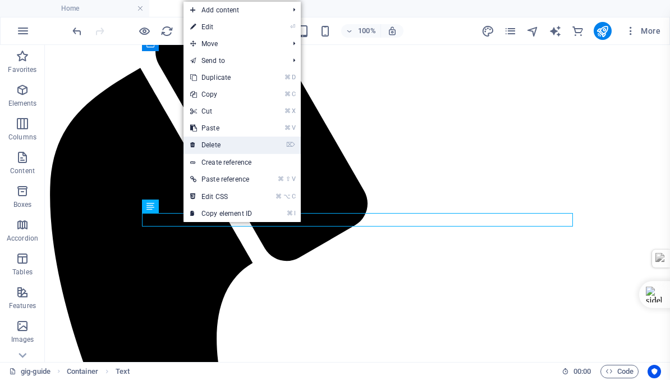
click at [217, 143] on link "⌦ Delete" at bounding box center [221, 144] width 75 height 17
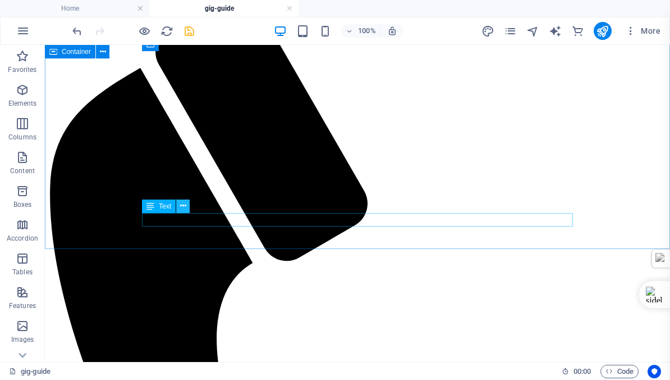
click at [182, 207] on icon at bounding box center [183, 206] width 6 height 12
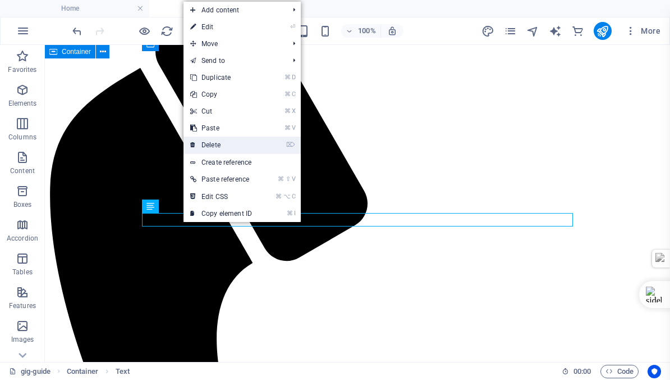
click at [212, 144] on link "⌦ Delete" at bounding box center [221, 144] width 75 height 17
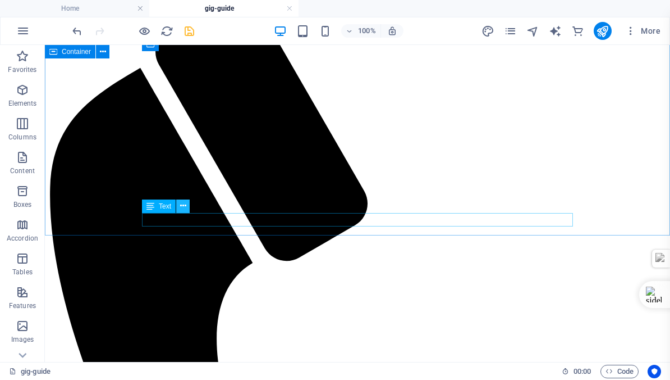
click at [183, 204] on icon at bounding box center [183, 206] width 6 height 12
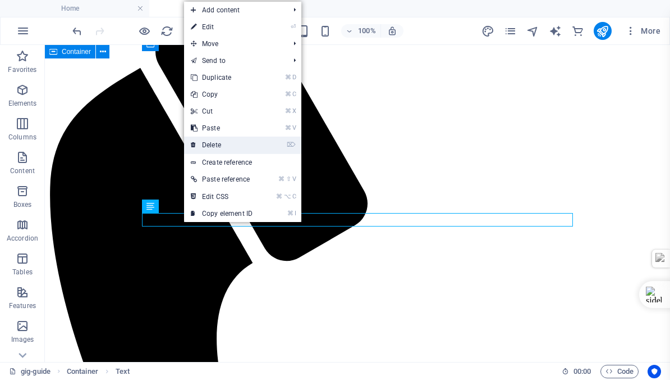
click at [213, 143] on link "⌦ Delete" at bounding box center [221, 144] width 75 height 17
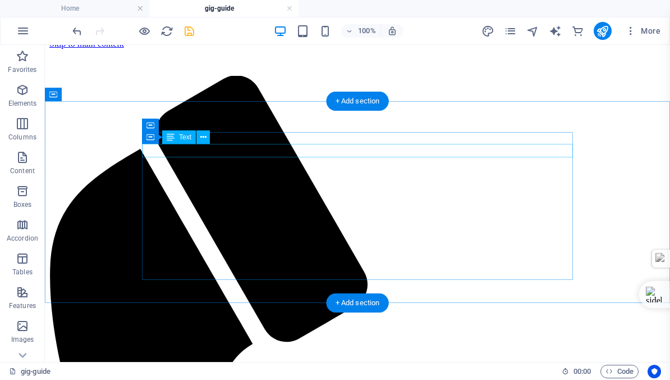
scroll to position [0, 0]
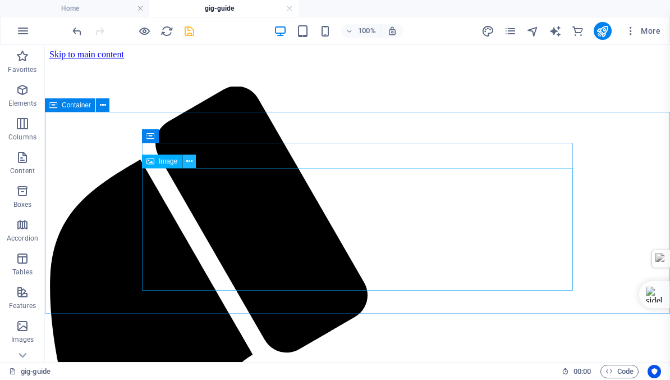
click at [189, 158] on icon at bounding box center [189, 162] width 6 height 12
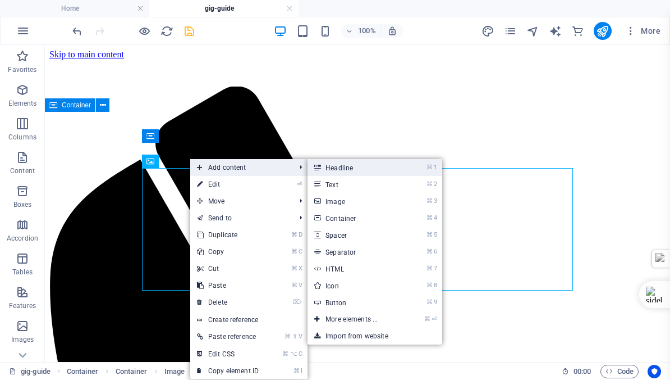
click at [344, 166] on link "⌘ 1 Headline" at bounding box center [354, 167] width 93 height 17
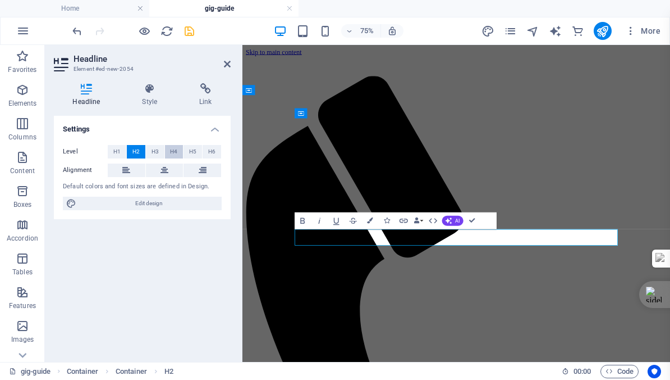
click at [172, 150] on span "H4" at bounding box center [173, 151] width 7 height 13
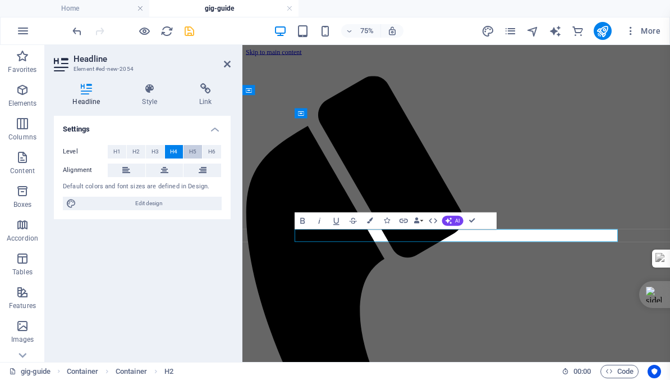
click at [193, 149] on span "H5" at bounding box center [192, 151] width 7 height 13
click at [156, 148] on span "H3" at bounding box center [155, 151] width 7 height 13
click at [175, 149] on span "H4" at bounding box center [173, 151] width 7 height 13
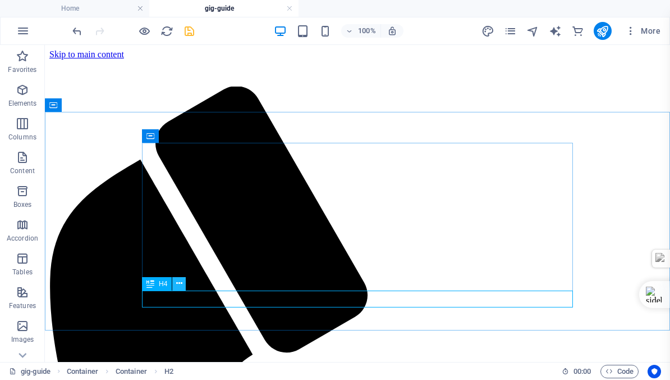
click at [177, 281] on icon at bounding box center [179, 283] width 6 height 12
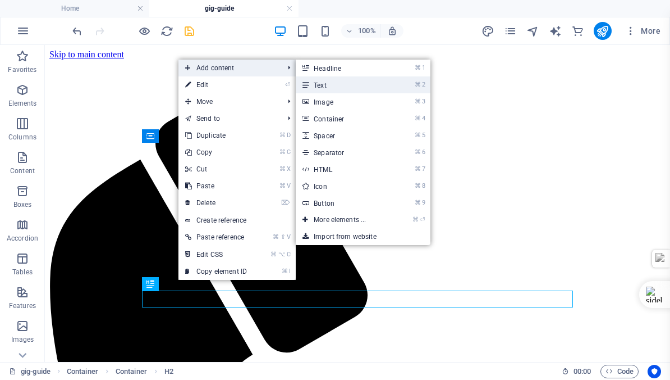
click at [330, 85] on link "⌘ 2 Text" at bounding box center [342, 84] width 93 height 17
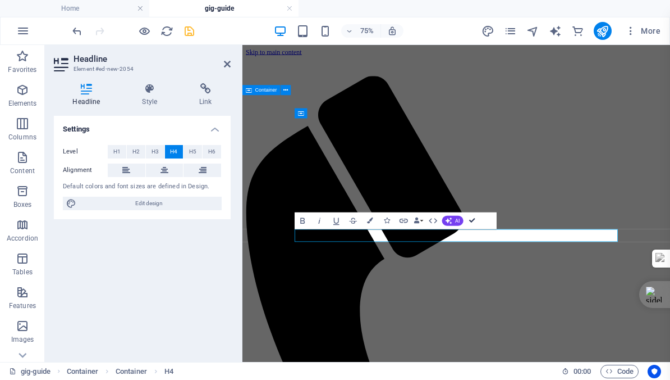
drag, startPoint x: 473, startPoint y: 222, endPoint x: 428, endPoint y: 177, distance: 63.5
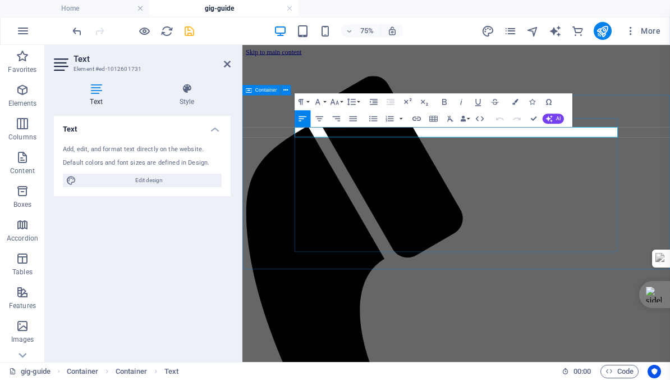
click at [340, 100] on button "Font Size" at bounding box center [336, 101] width 16 height 17
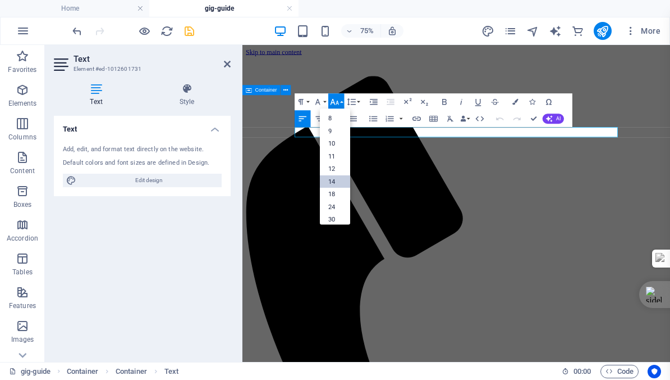
click at [336, 177] on link "14" at bounding box center [335, 181] width 30 height 13
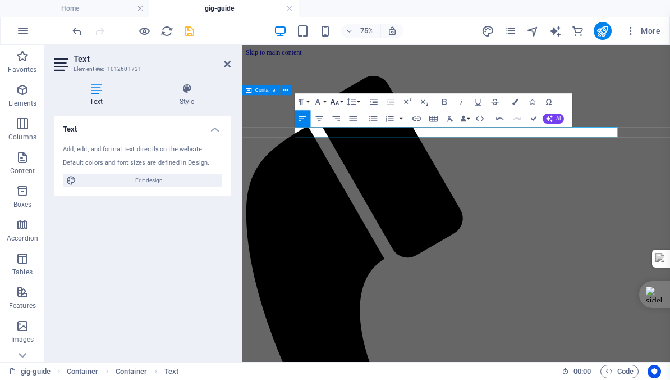
click at [340, 103] on button "Font Size" at bounding box center [336, 101] width 16 height 17
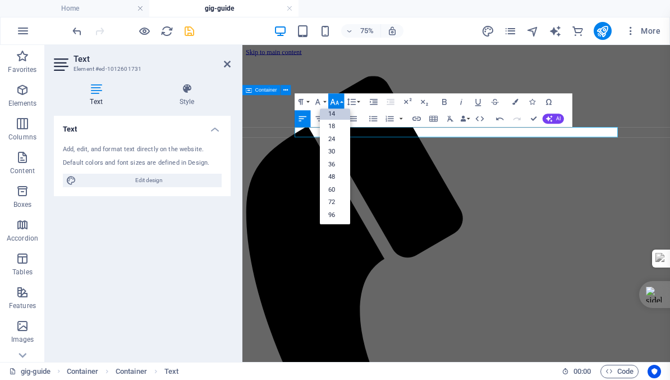
scroll to position [90, 0]
click at [331, 127] on link "18" at bounding box center [335, 126] width 30 height 13
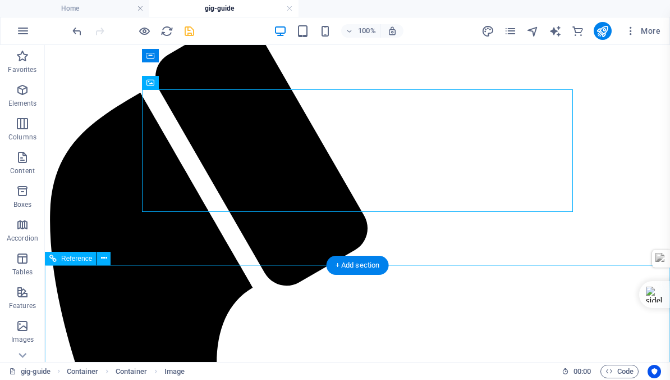
scroll to position [83, 0]
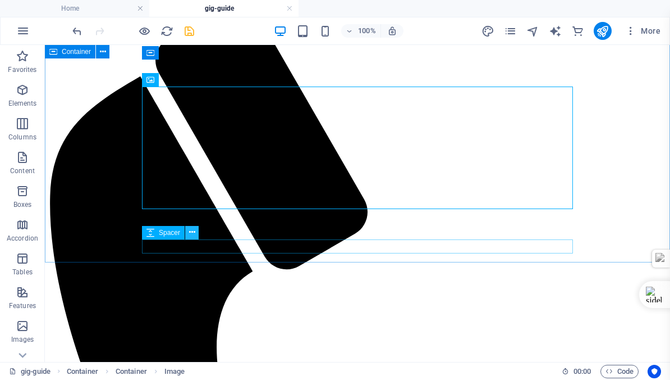
click at [191, 231] on icon at bounding box center [192, 232] width 6 height 12
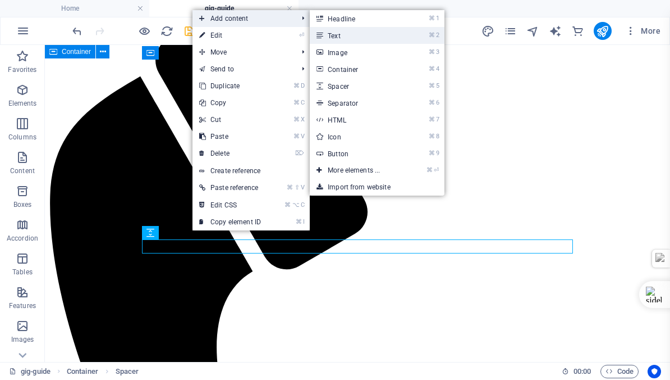
click at [342, 33] on link "⌘ 2 Text" at bounding box center [356, 35] width 93 height 17
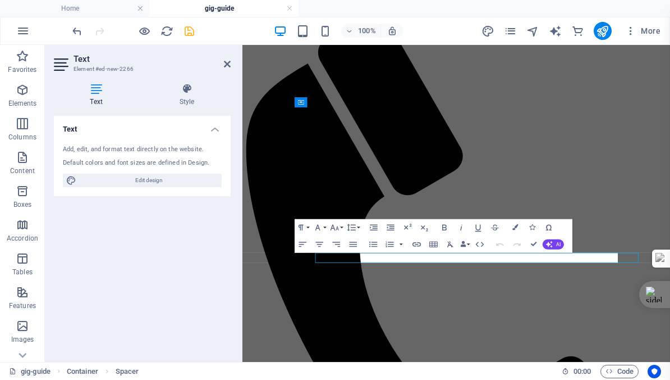
scroll to position [15, 0]
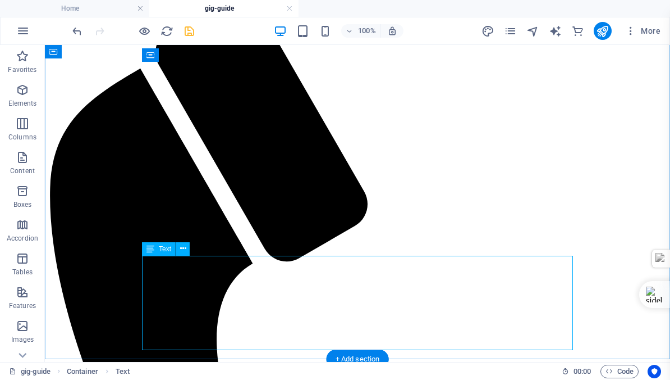
scroll to position [123, 0]
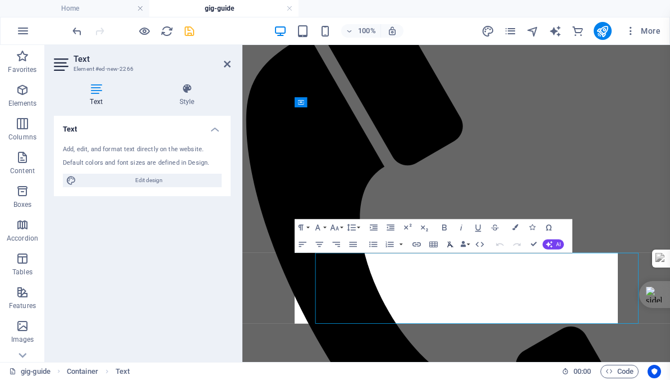
scroll to position [15, 0]
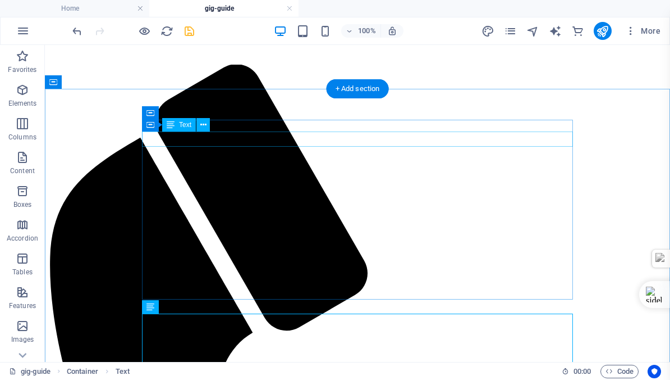
scroll to position [20, 0]
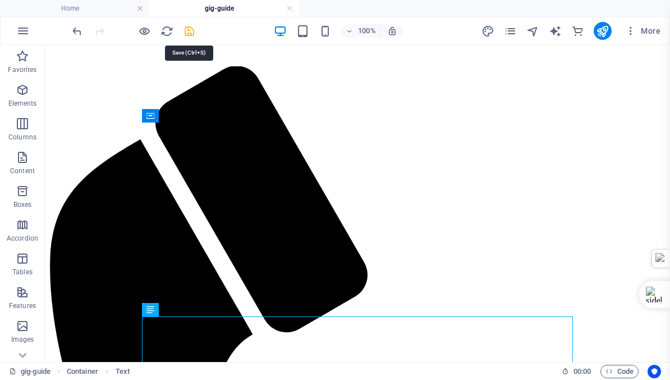
click at [186, 29] on icon "save" at bounding box center [189, 31] width 13 height 13
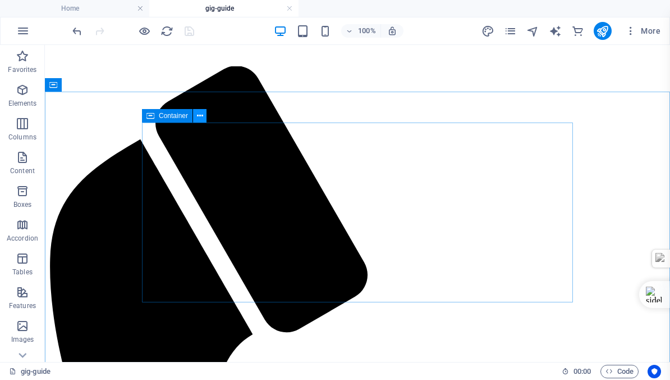
click at [199, 113] on icon at bounding box center [200, 116] width 6 height 12
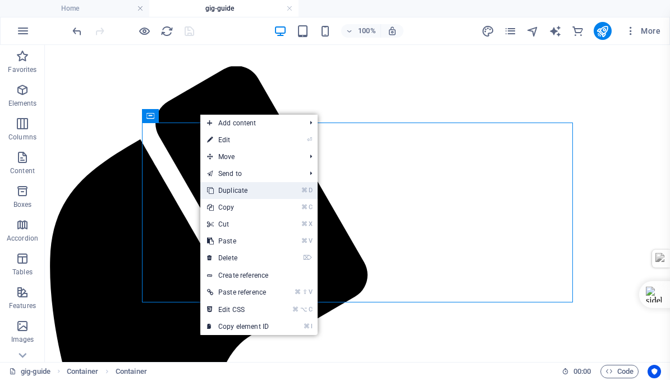
click at [231, 189] on link "⌘ D Duplicate" at bounding box center [237, 190] width 75 height 17
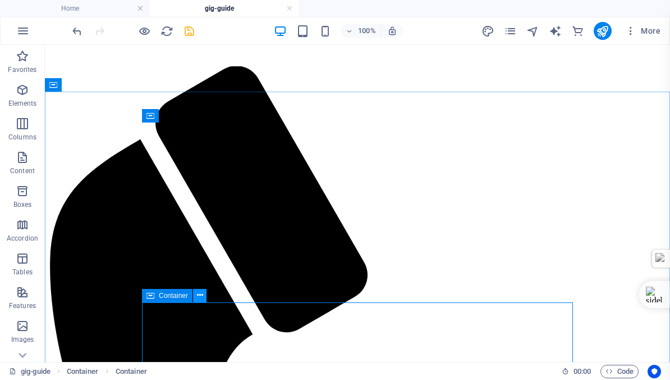
click at [199, 295] on icon at bounding box center [200, 295] width 6 height 12
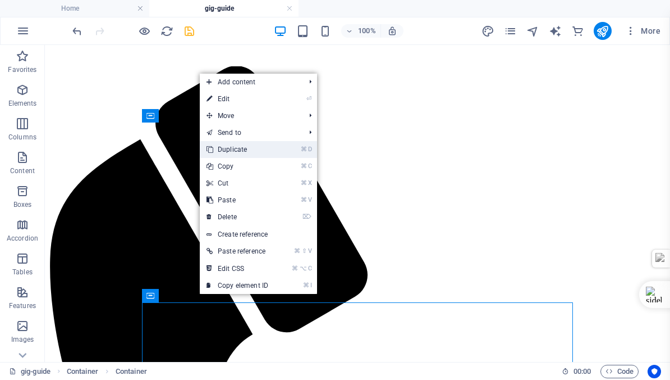
click at [227, 146] on link "⌘ D Duplicate" at bounding box center [237, 149] width 75 height 17
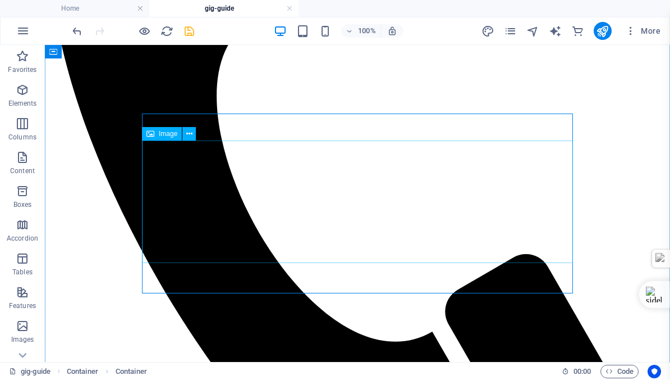
scroll to position [388, 0]
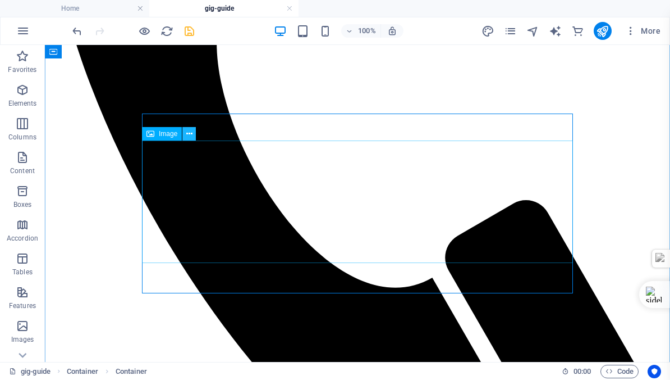
click at [189, 132] on icon at bounding box center [189, 134] width 6 height 12
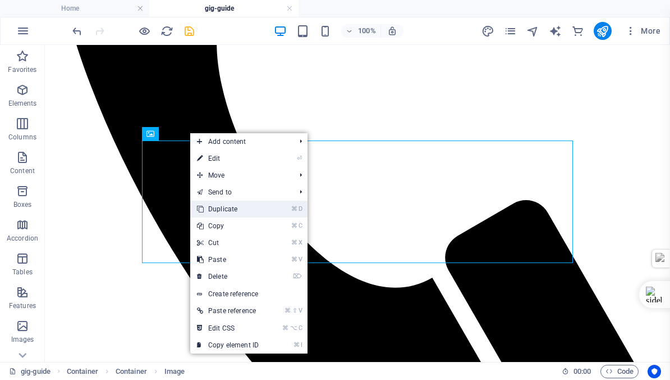
click at [223, 210] on link "⌘ D Duplicate" at bounding box center [227, 208] width 75 height 17
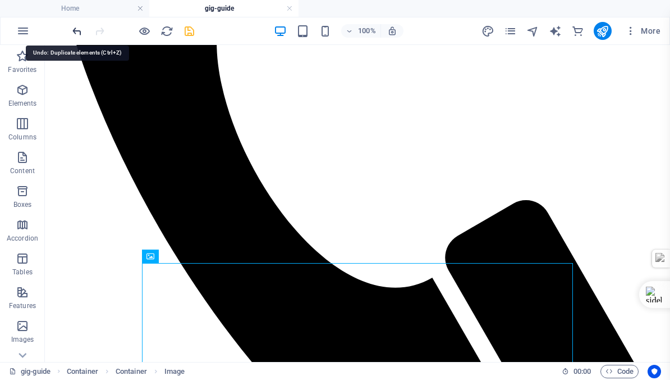
click at [74, 28] on icon "undo" at bounding box center [77, 31] width 13 height 13
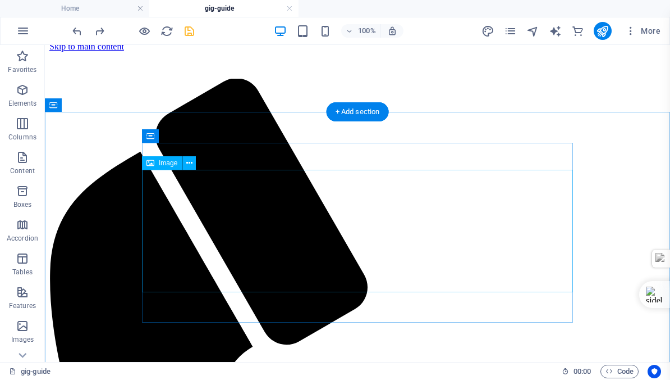
scroll to position [0, 0]
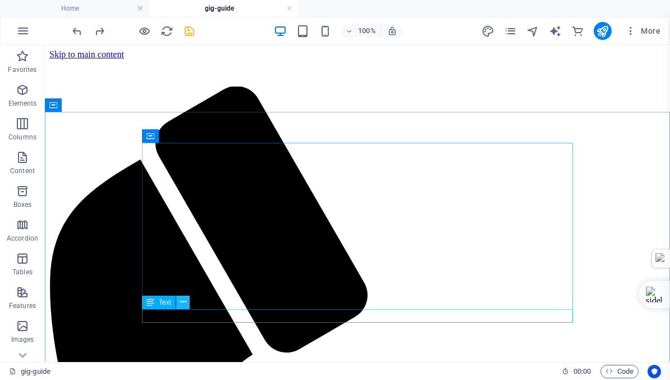
click at [182, 301] on icon at bounding box center [183, 302] width 6 height 12
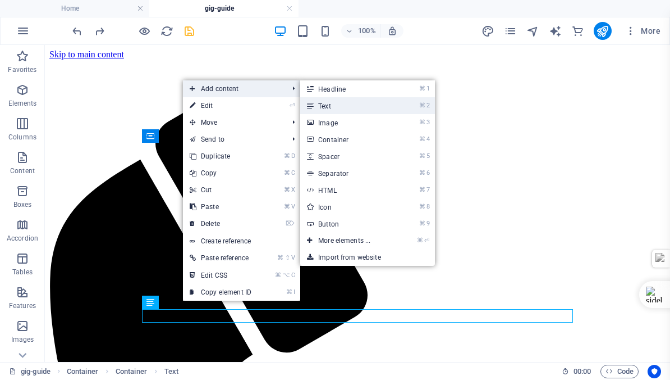
click at [331, 105] on link "⌘ 2 Text" at bounding box center [346, 105] width 93 height 17
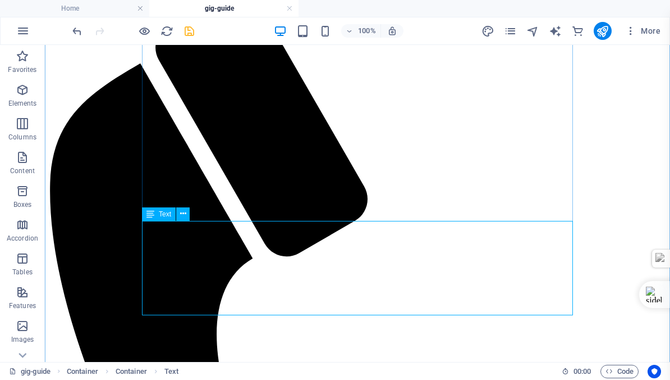
scroll to position [109, 0]
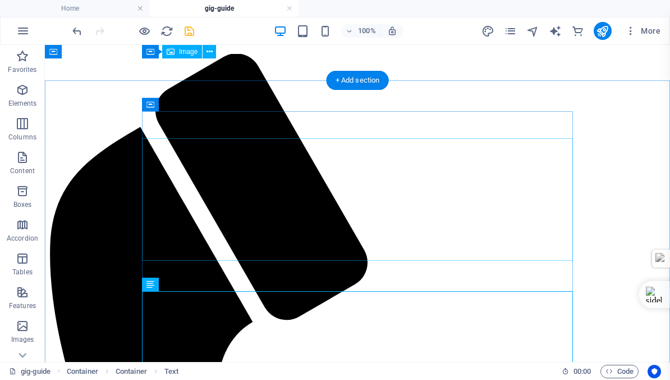
scroll to position [29, 0]
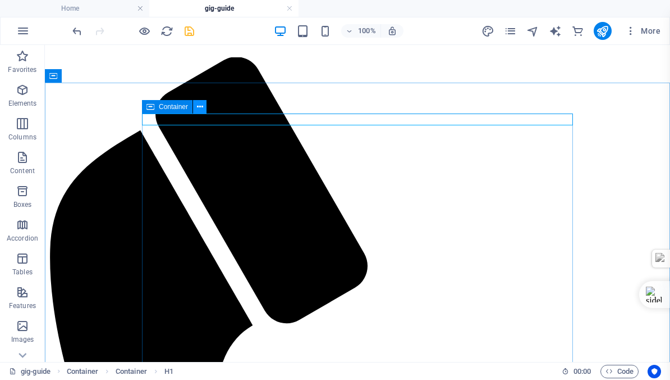
click at [199, 106] on icon at bounding box center [200, 107] width 6 height 12
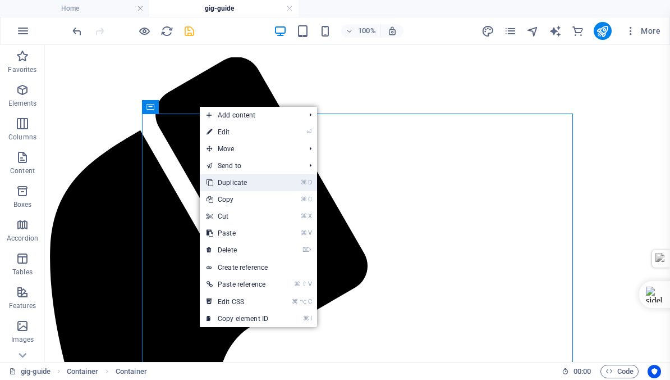
click at [227, 183] on link "⌘ D Duplicate" at bounding box center [237, 182] width 75 height 17
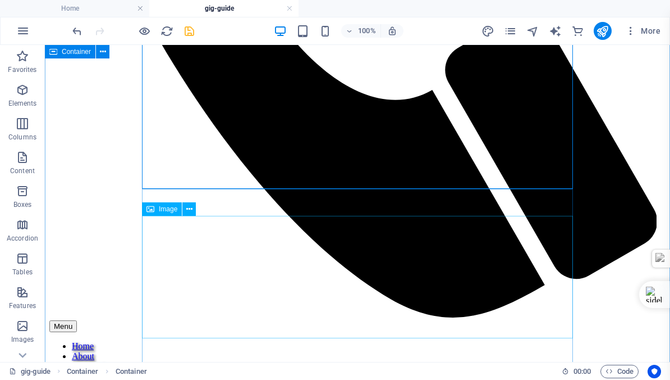
scroll to position [584, 0]
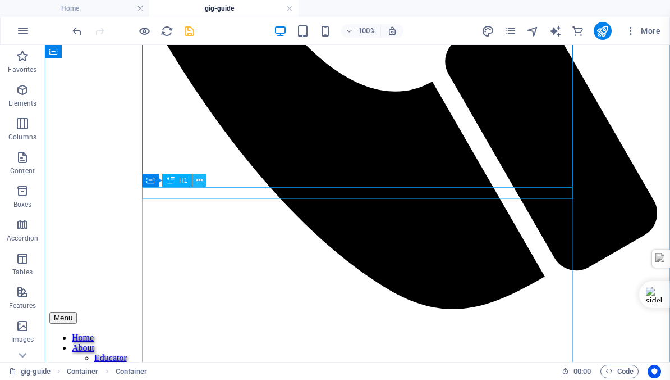
click at [198, 180] on icon at bounding box center [200, 181] width 6 height 12
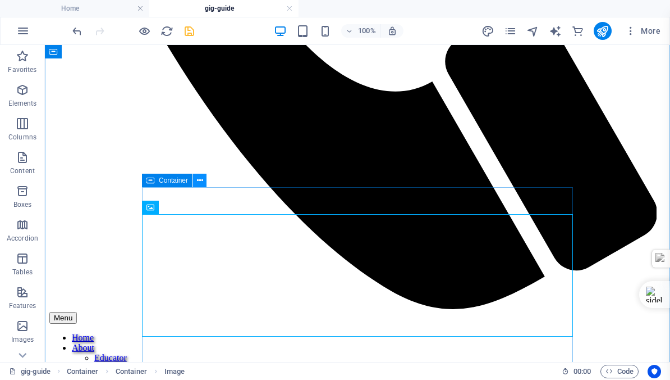
click at [200, 180] on icon at bounding box center [200, 181] width 6 height 12
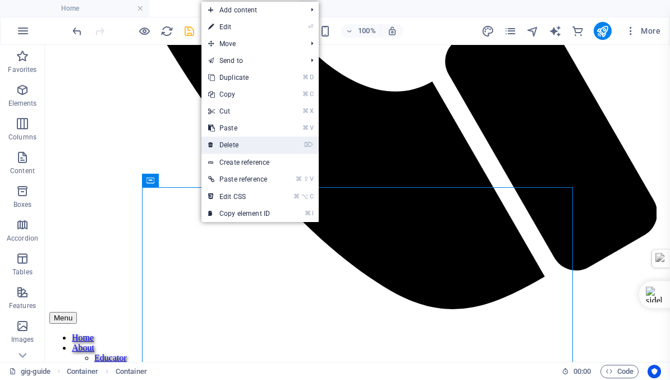
click at [234, 145] on link "⌦ Delete" at bounding box center [239, 144] width 75 height 17
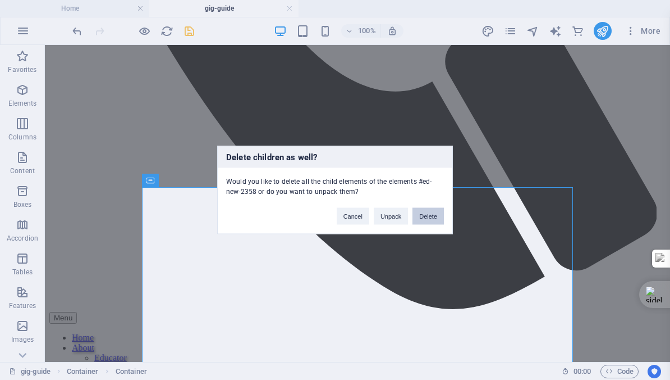
click at [427, 218] on button "Delete" at bounding box center [428, 216] width 31 height 17
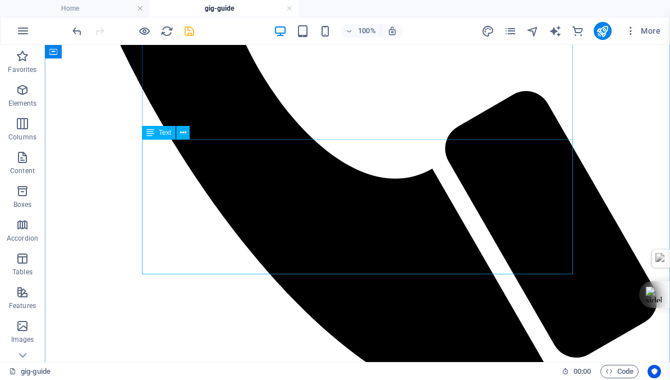
scroll to position [501, 0]
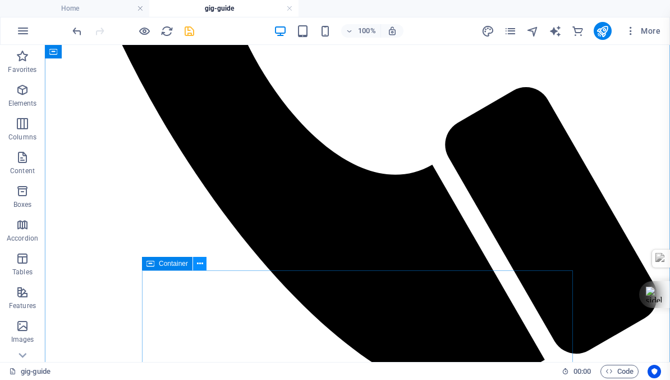
click at [202, 263] on icon at bounding box center [200, 264] width 6 height 12
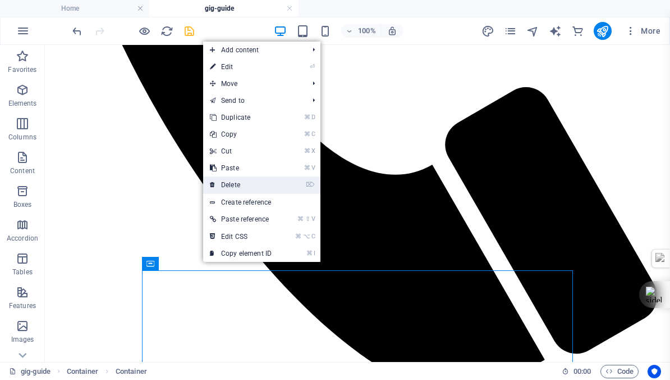
click at [238, 181] on link "⌦ Delete" at bounding box center [240, 184] width 75 height 17
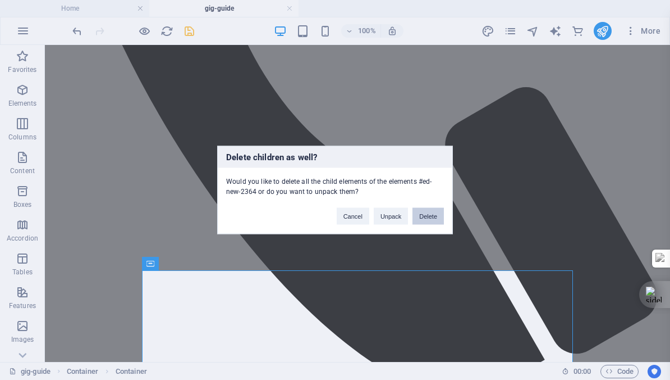
click at [431, 216] on button "Delete" at bounding box center [428, 216] width 31 height 17
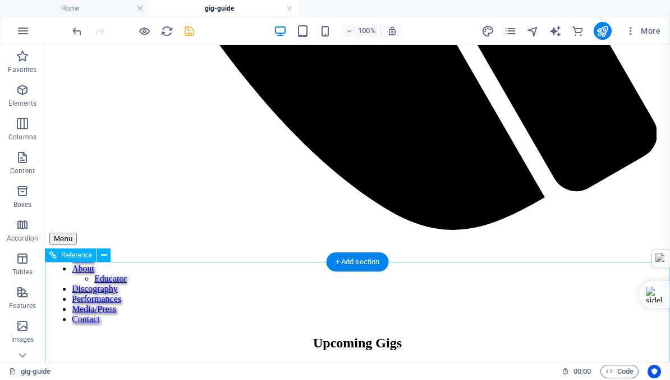
scroll to position [674, 0]
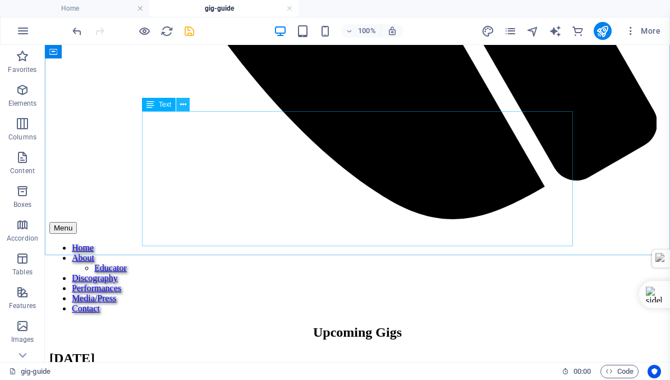
click at [182, 103] on icon at bounding box center [183, 105] width 6 height 12
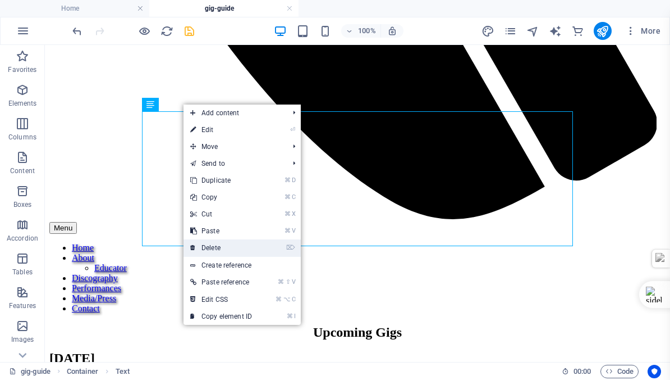
click at [217, 247] on link "⌦ Delete" at bounding box center [221, 247] width 75 height 17
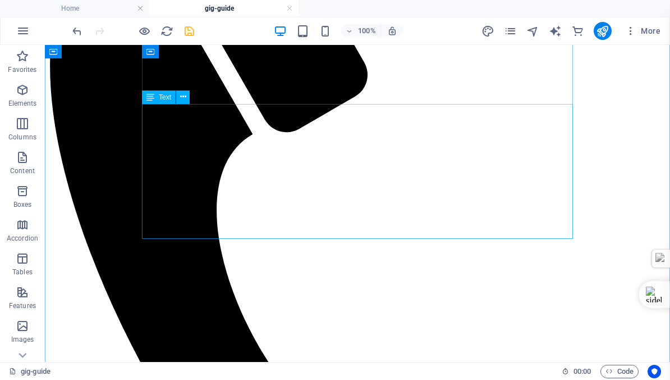
scroll to position [222, 0]
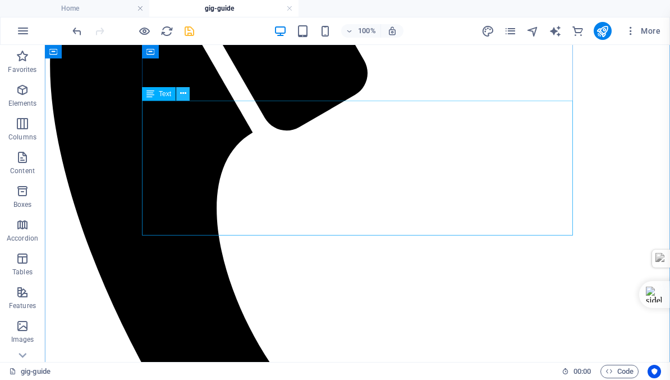
click at [182, 91] on icon at bounding box center [183, 94] width 6 height 12
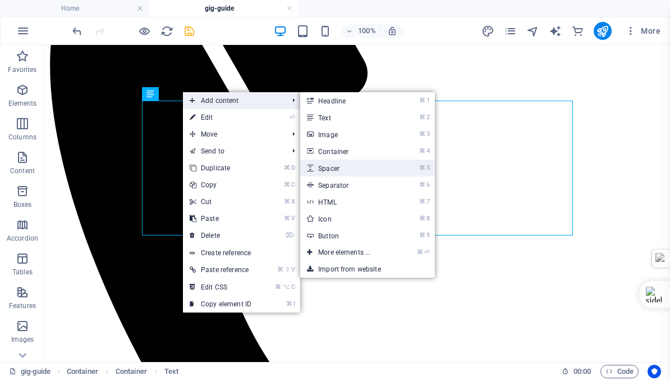
click at [336, 169] on link "⌘ 5 Spacer" at bounding box center [346, 167] width 93 height 17
select select "px"
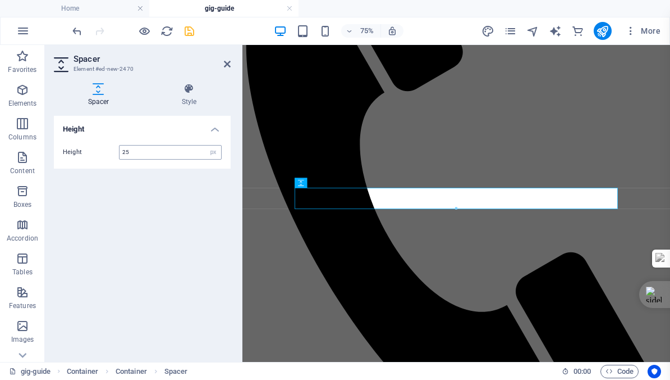
type input "25"
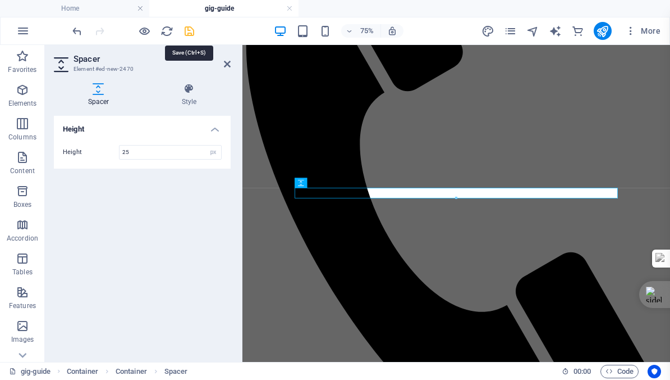
click at [188, 29] on icon "save" at bounding box center [189, 31] width 13 height 13
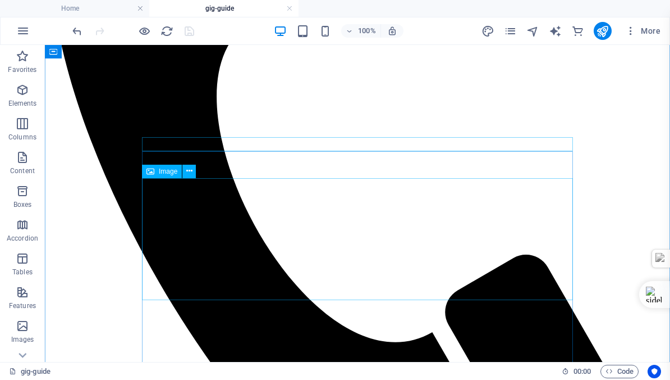
scroll to position [320, 0]
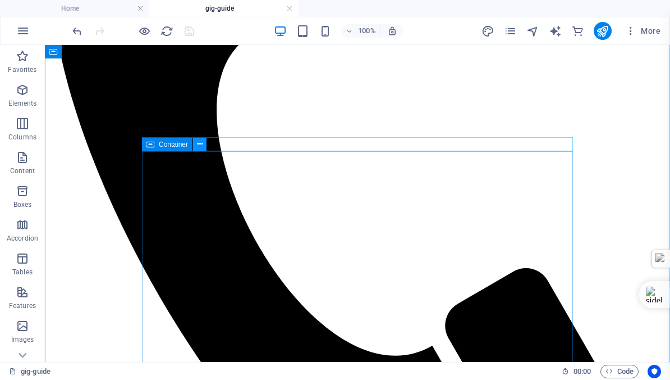
click at [200, 143] on icon at bounding box center [200, 144] width 6 height 12
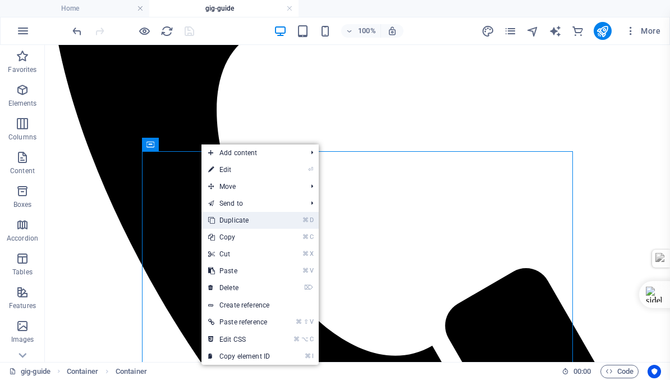
click at [234, 218] on link "⌘ D Duplicate" at bounding box center [239, 220] width 75 height 17
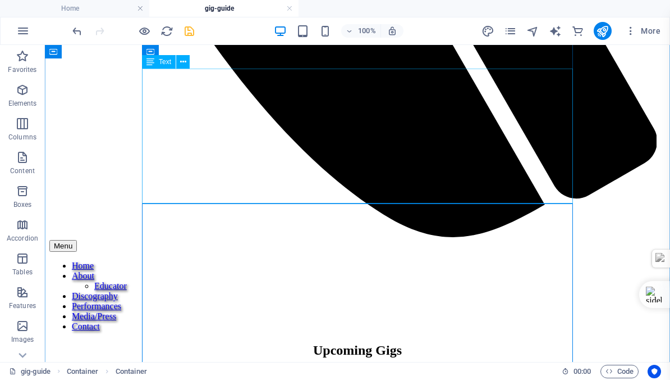
scroll to position [549, 0]
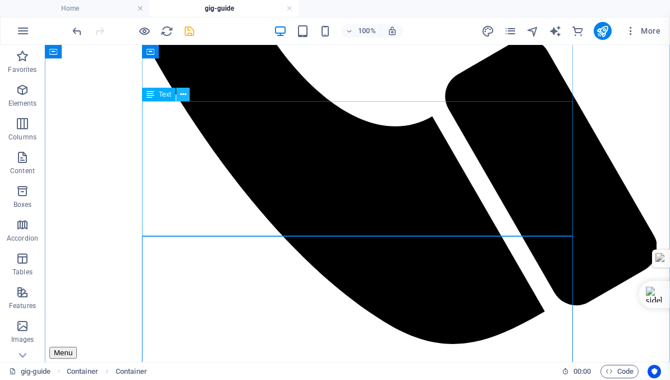
click at [182, 93] on icon at bounding box center [183, 95] width 6 height 12
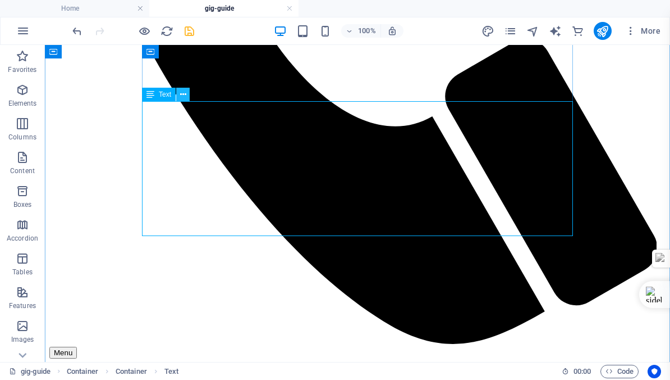
click at [181, 92] on icon at bounding box center [183, 95] width 6 height 12
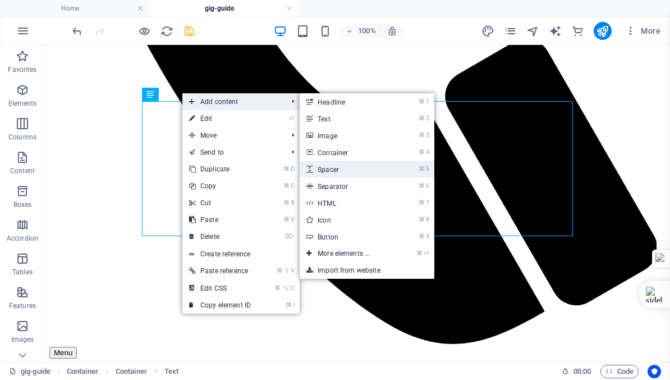
click at [336, 168] on link "⌘ 5 Spacer" at bounding box center [346, 169] width 93 height 17
select select "px"
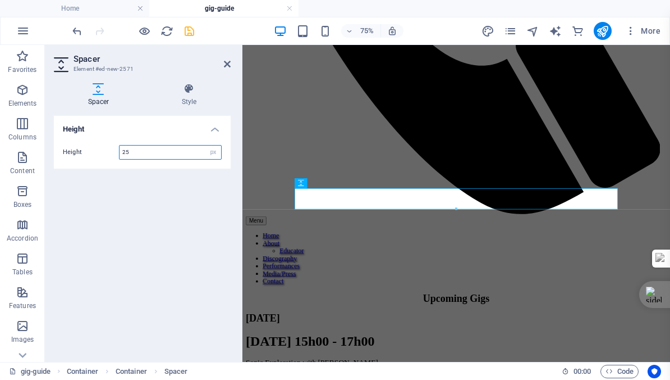
type input "25"
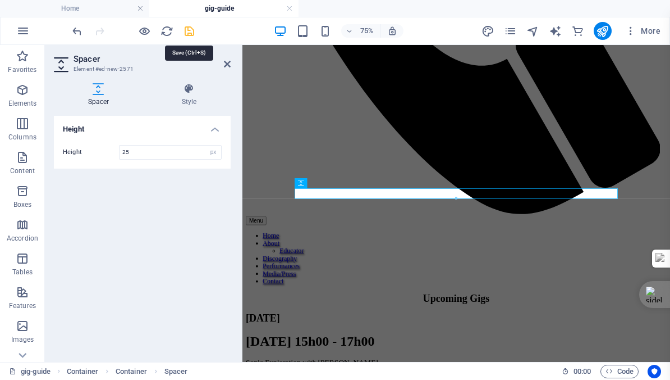
click at [190, 31] on icon "save" at bounding box center [189, 31] width 13 height 13
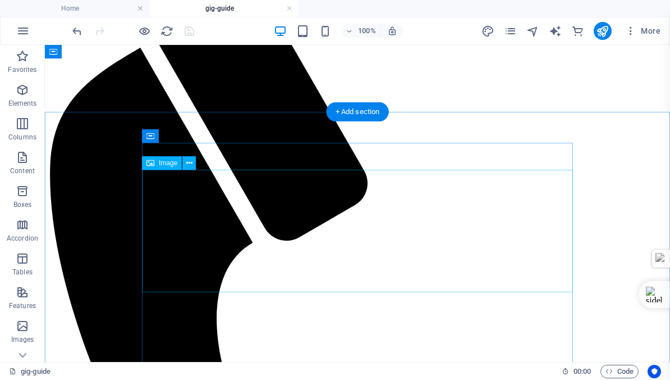
scroll to position [0, 0]
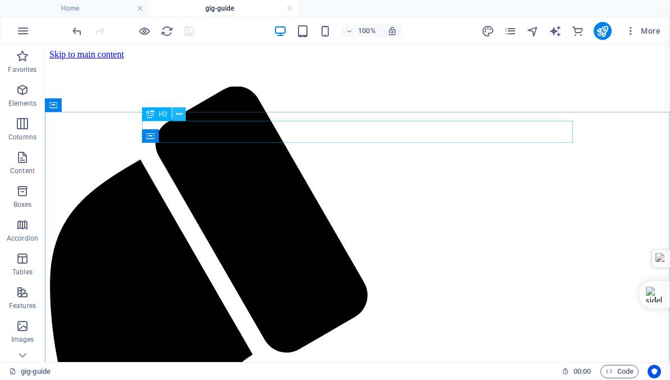
click at [180, 113] on icon at bounding box center [179, 114] width 6 height 12
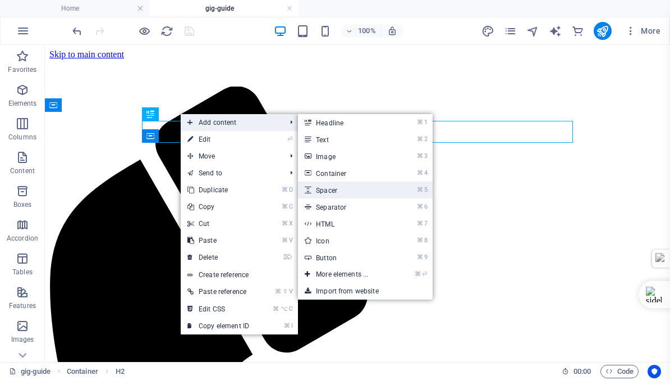
click at [340, 190] on link "⌘ 5 Spacer" at bounding box center [344, 189] width 93 height 17
select select "px"
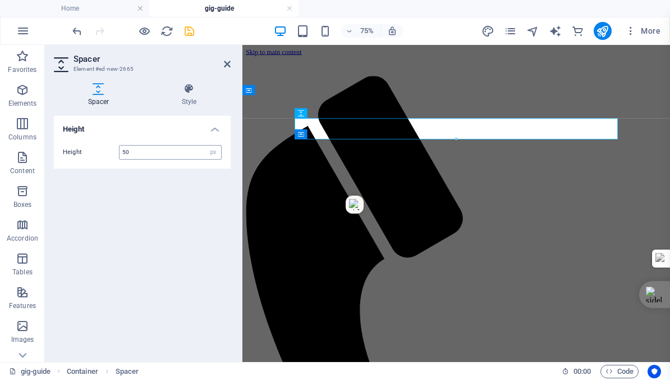
click at [143, 152] on input "50" at bounding box center [171, 151] width 102 height 13
type input "5"
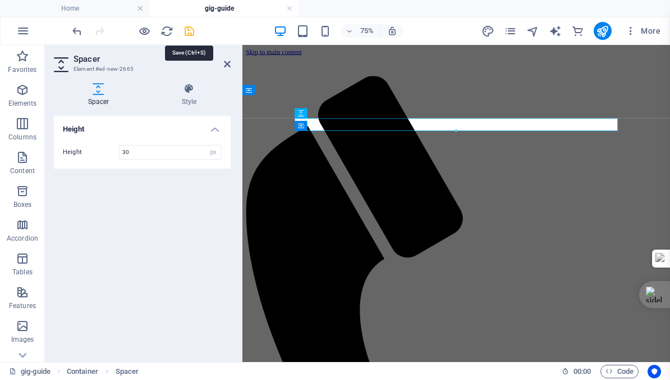
type input "30"
click at [189, 29] on icon "save" at bounding box center [189, 31] width 13 height 13
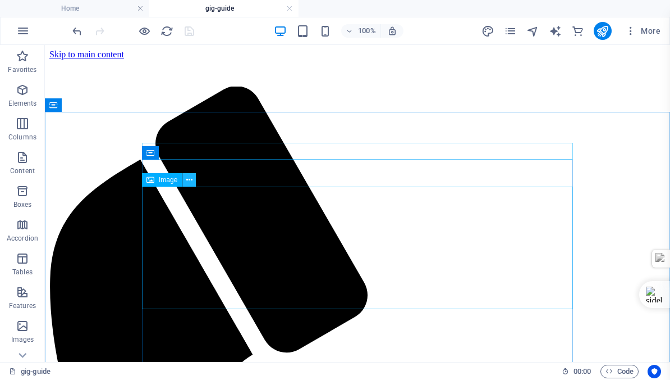
click at [189, 179] on icon at bounding box center [189, 180] width 6 height 12
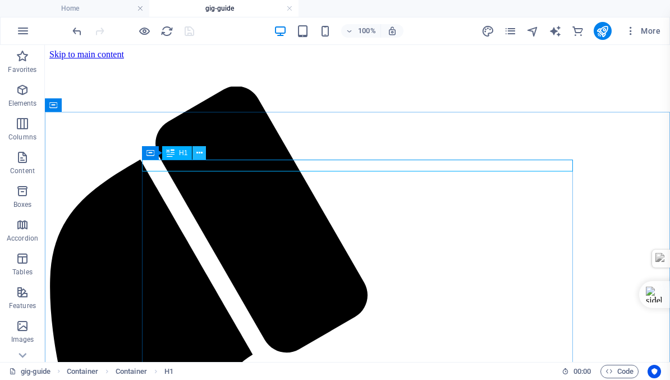
click at [198, 151] on icon at bounding box center [200, 153] width 6 height 12
click at [199, 151] on icon at bounding box center [200, 153] width 6 height 12
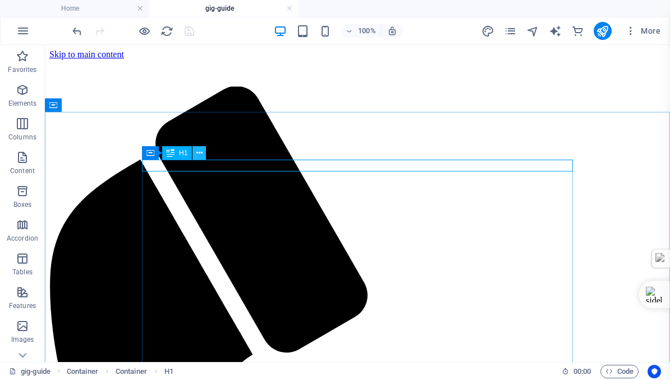
click at [198, 152] on icon at bounding box center [200, 153] width 6 height 12
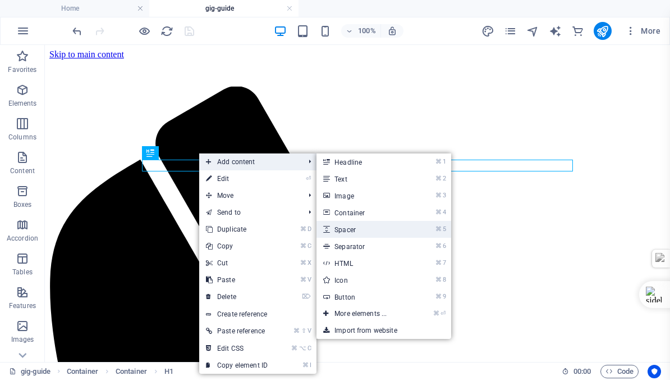
click at [360, 229] on link "⌘ 5 Spacer" at bounding box center [363, 229] width 93 height 17
select select "px"
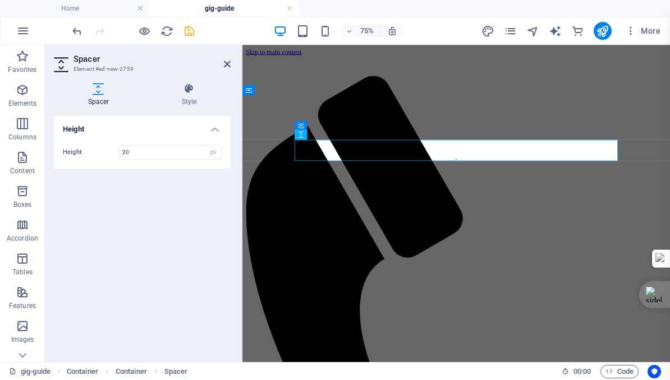
type input "20"
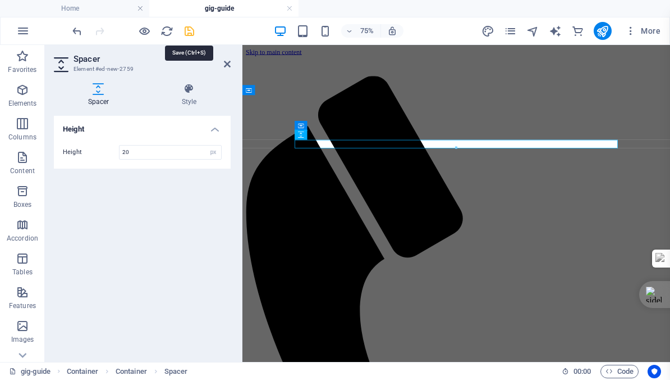
click at [189, 29] on icon "save" at bounding box center [189, 31] width 13 height 13
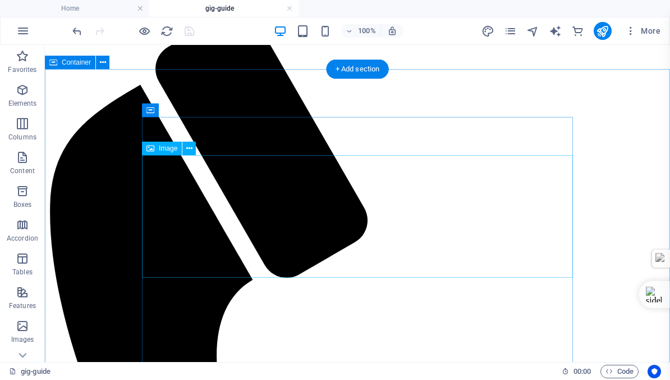
scroll to position [98, 0]
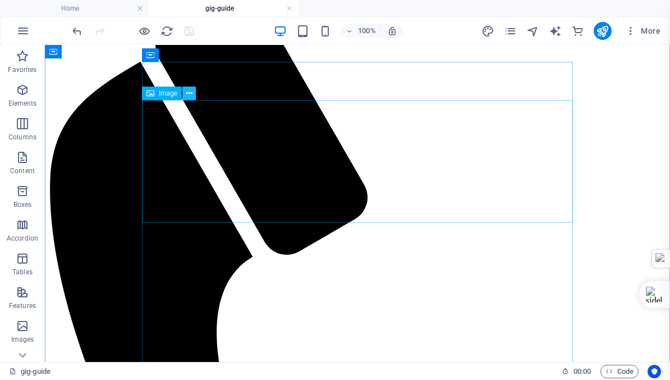
click at [189, 92] on icon at bounding box center [189, 94] width 6 height 12
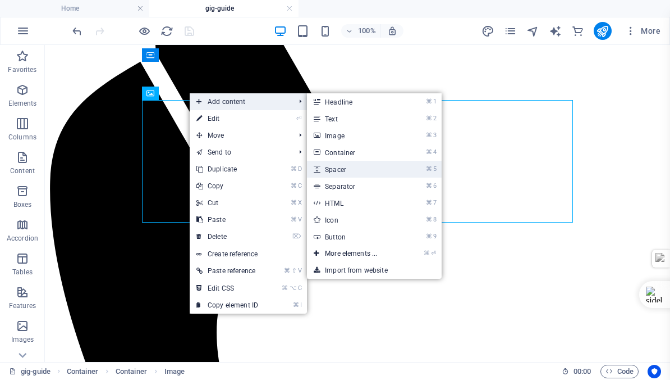
click at [345, 168] on link "⌘ 5 Spacer" at bounding box center [353, 169] width 93 height 17
select select "px"
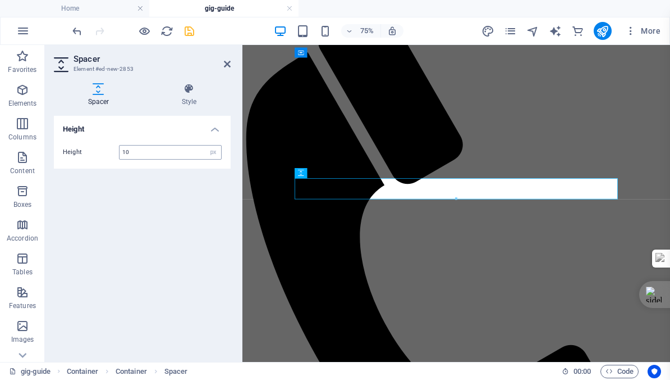
type input "10"
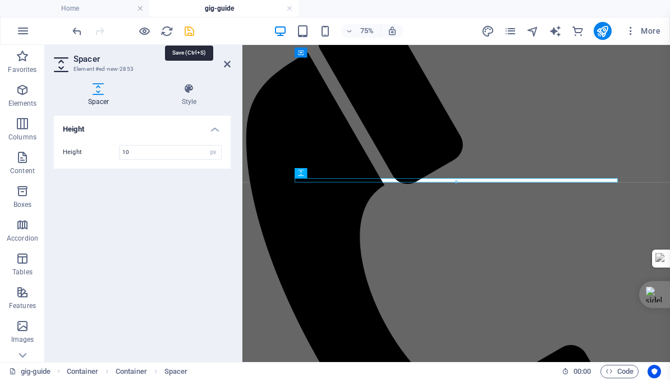
click at [186, 30] on icon "save" at bounding box center [189, 31] width 13 height 13
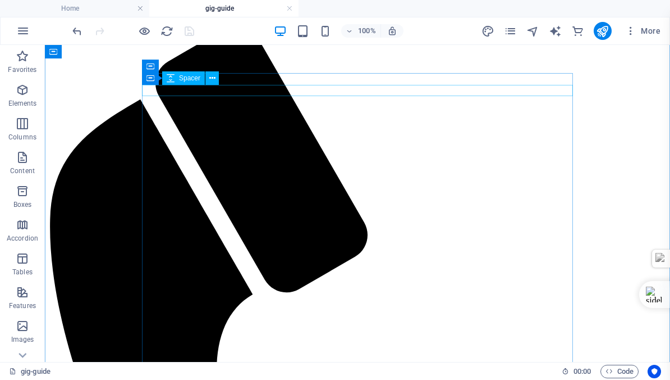
scroll to position [0, 0]
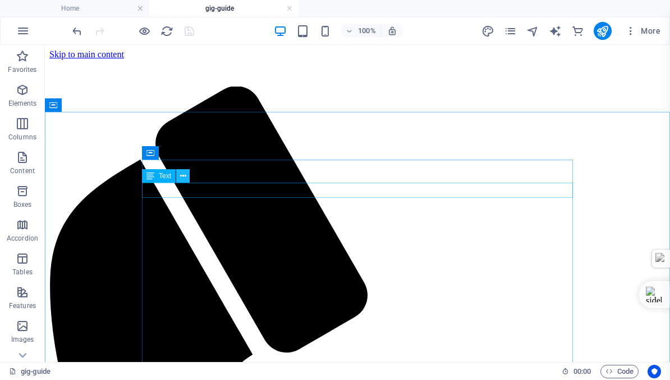
click at [184, 176] on icon at bounding box center [183, 176] width 6 height 12
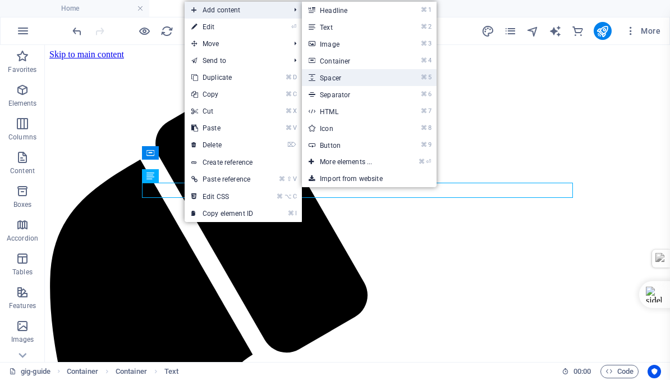
click at [324, 78] on link "⌘ 5 Spacer" at bounding box center [348, 77] width 93 height 17
select select "px"
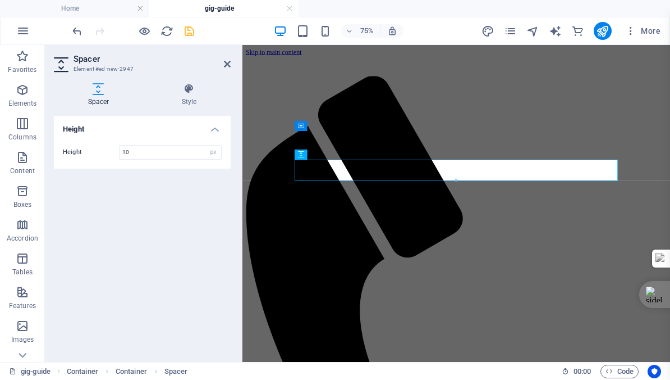
type input "10"
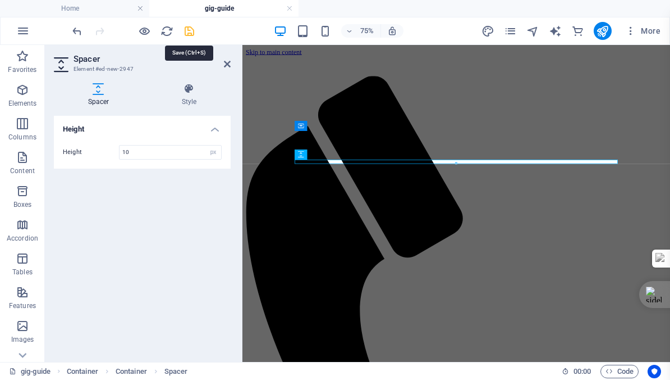
click at [189, 33] on icon "save" at bounding box center [189, 31] width 13 height 13
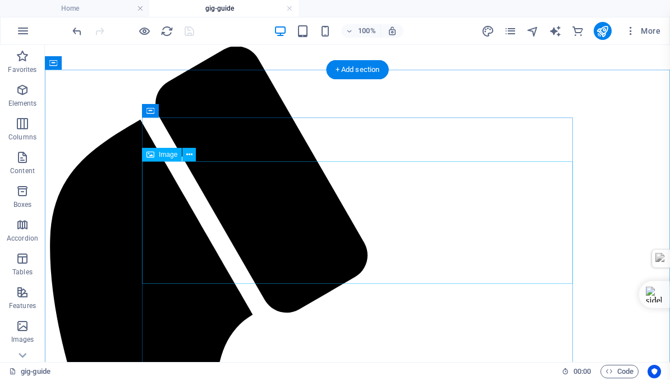
scroll to position [54, 0]
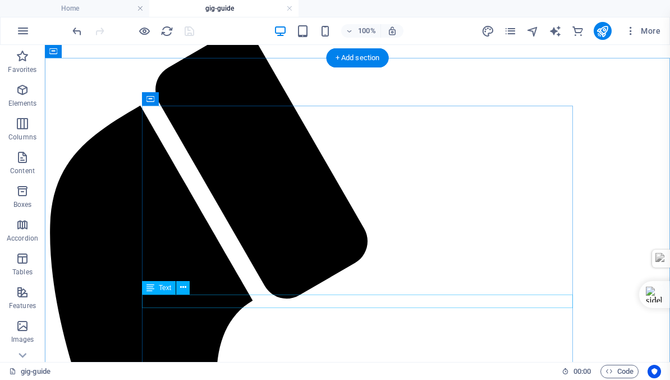
click at [181, 286] on icon at bounding box center [183, 287] width 6 height 12
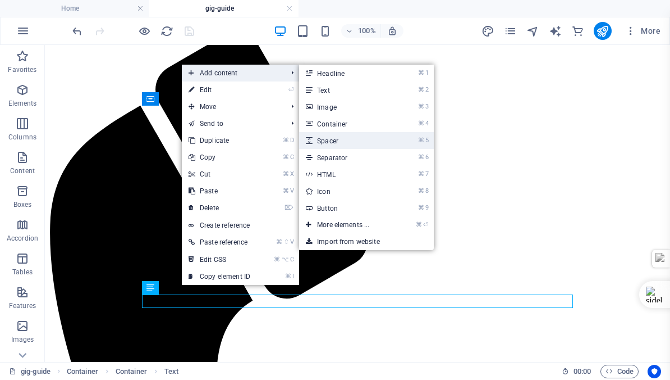
click at [340, 140] on link "⌘ 5 Spacer" at bounding box center [345, 140] width 93 height 17
select select "px"
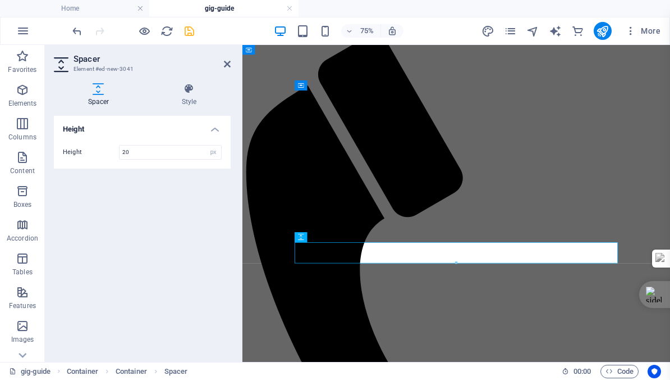
type input "20"
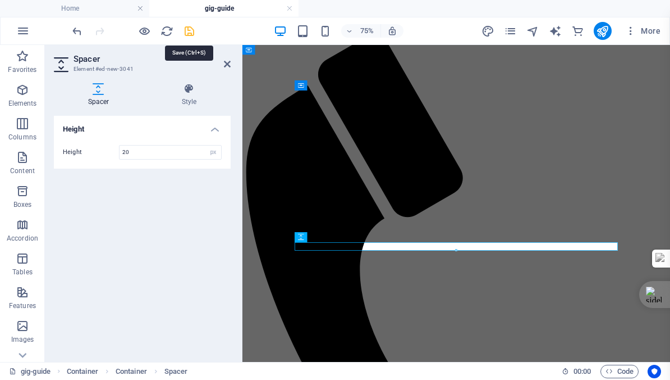
click at [186, 32] on icon "save" at bounding box center [189, 31] width 13 height 13
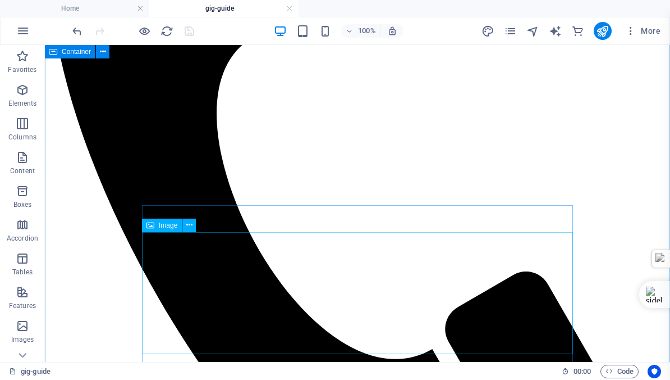
scroll to position [342, 0]
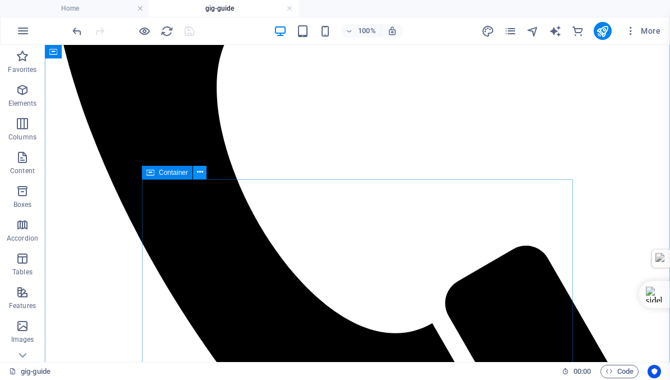
click at [200, 171] on icon at bounding box center [200, 172] width 6 height 12
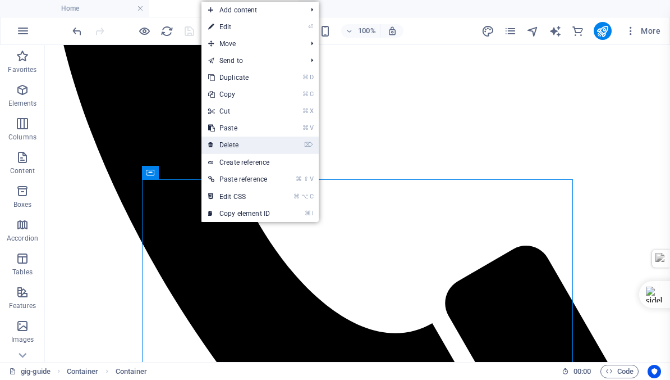
click at [239, 143] on link "⌦ Delete" at bounding box center [239, 144] width 75 height 17
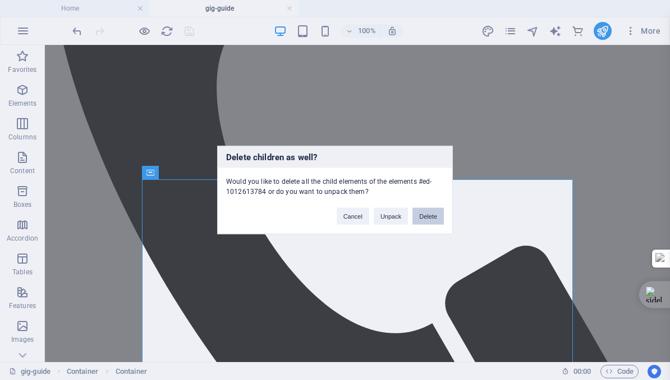
click at [425, 212] on button "Delete" at bounding box center [428, 216] width 31 height 17
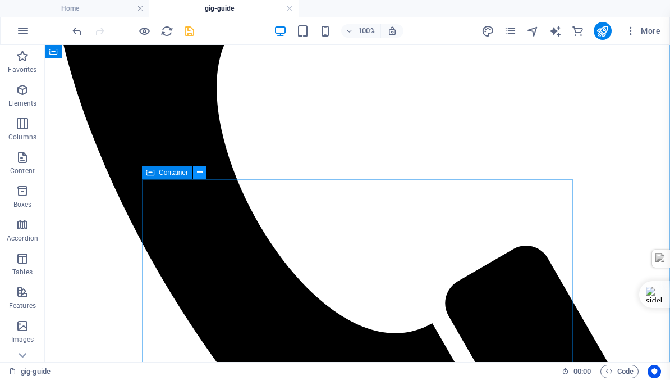
click at [199, 172] on icon at bounding box center [200, 172] width 6 height 12
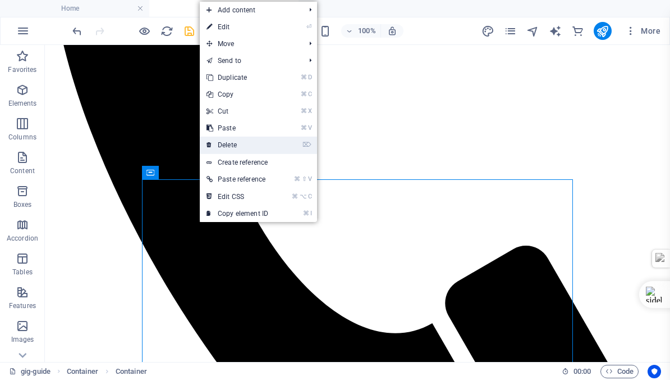
click at [231, 143] on link "⌦ Delete" at bounding box center [237, 144] width 75 height 17
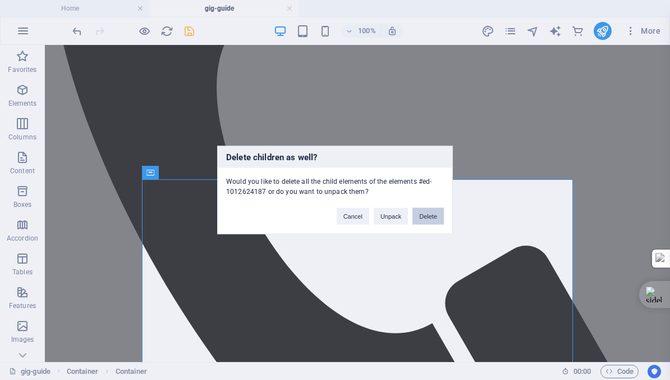
click at [431, 217] on button "Delete" at bounding box center [428, 216] width 31 height 17
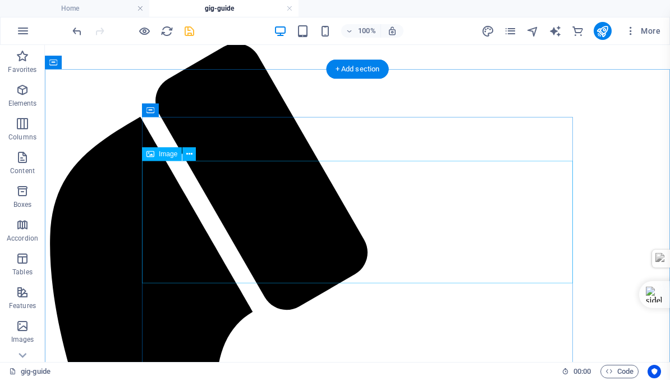
scroll to position [4, 0]
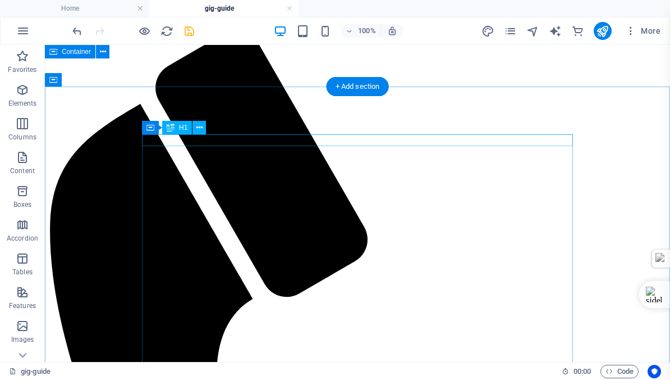
scroll to position [0, 0]
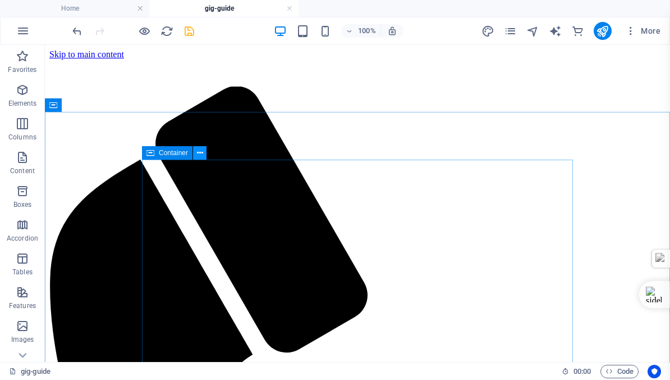
click at [200, 153] on icon at bounding box center [200, 153] width 6 height 12
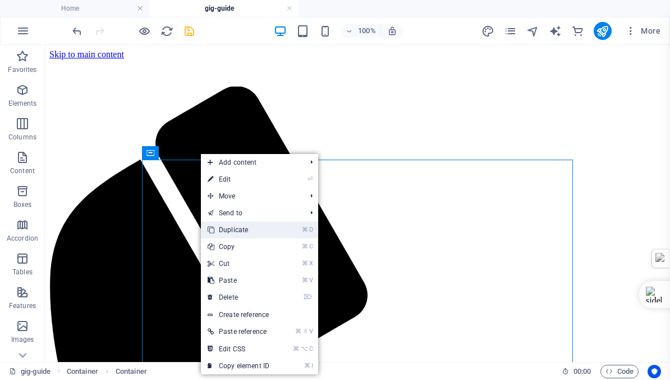
click at [231, 229] on link "⌘ D Duplicate" at bounding box center [238, 229] width 75 height 17
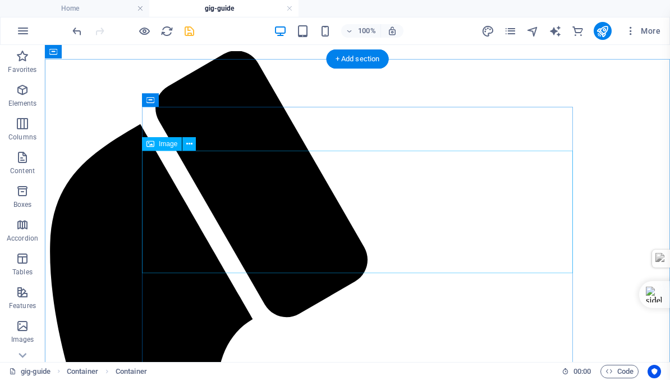
scroll to position [24, 0]
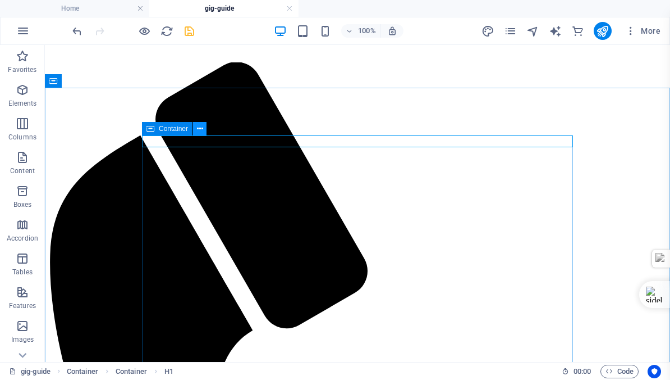
click at [201, 127] on icon at bounding box center [200, 129] width 6 height 12
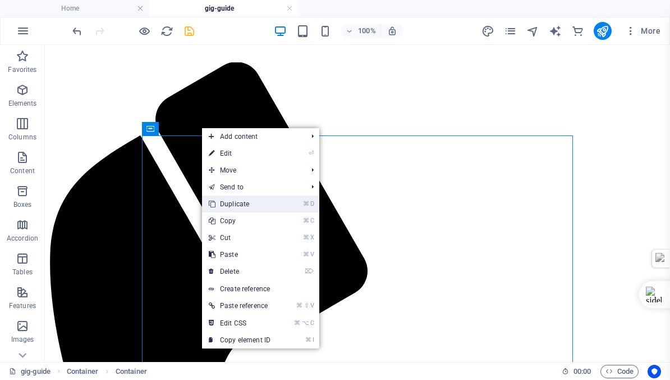
click at [235, 202] on link "⌘ D Duplicate" at bounding box center [239, 203] width 75 height 17
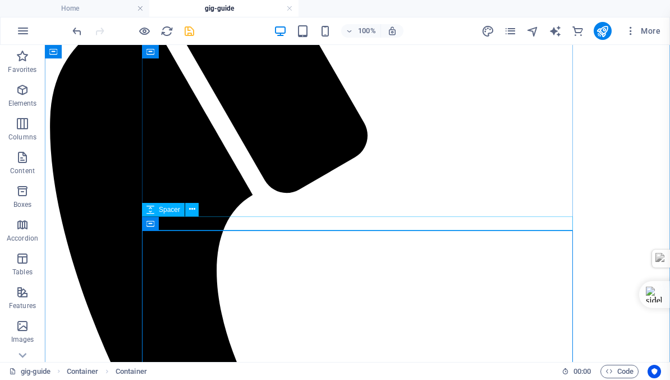
scroll to position [291, 0]
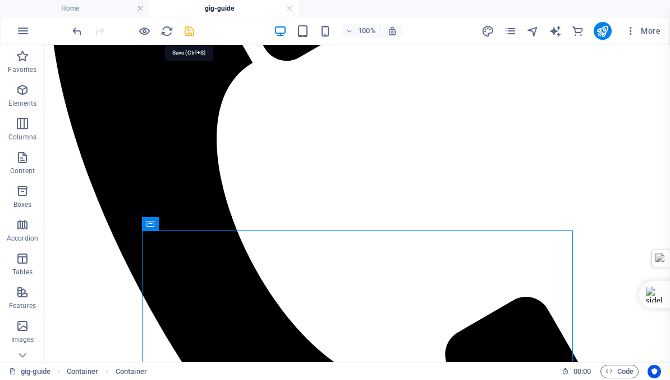
click at [191, 30] on icon "save" at bounding box center [189, 31] width 13 height 13
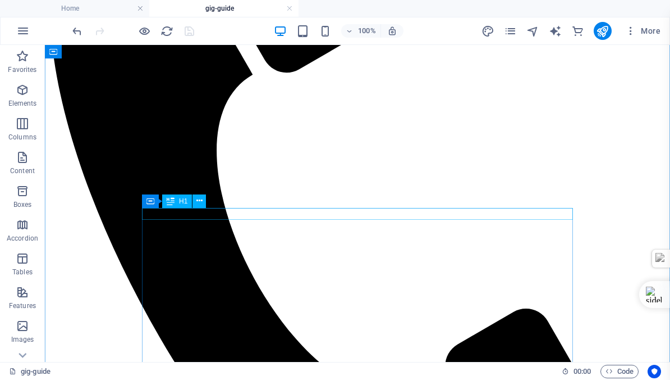
scroll to position [314, 0]
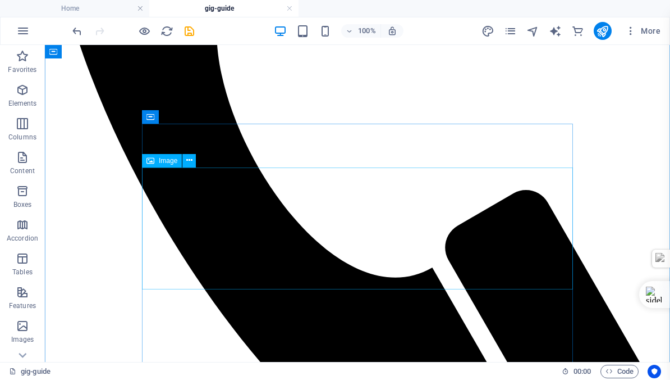
scroll to position [443, 0]
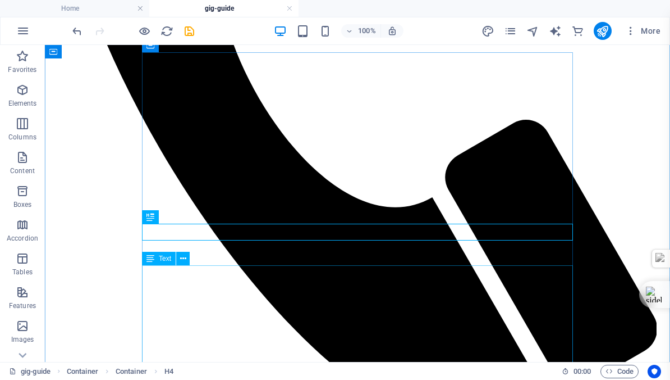
scroll to position [469, 0]
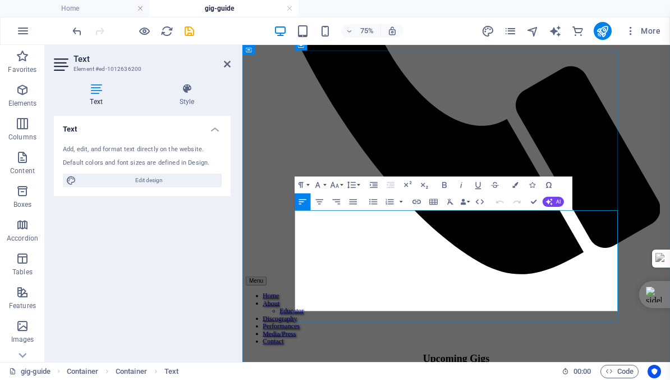
drag, startPoint x: 670, startPoint y: 377, endPoint x: 312, endPoint y: 271, distance: 373.7
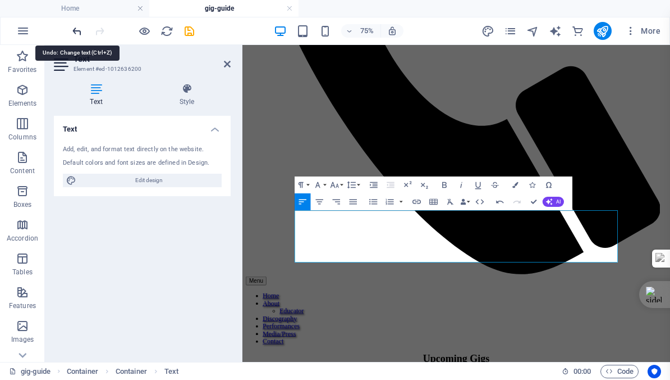
click at [78, 30] on icon "undo" at bounding box center [77, 31] width 13 height 13
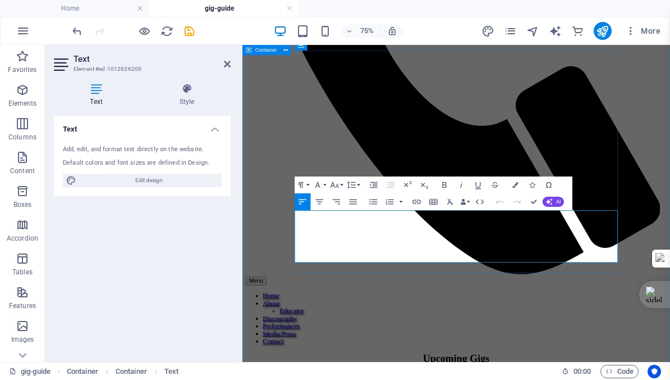
drag, startPoint x: 338, startPoint y: 314, endPoint x: 312, endPoint y: 273, distance: 48.7
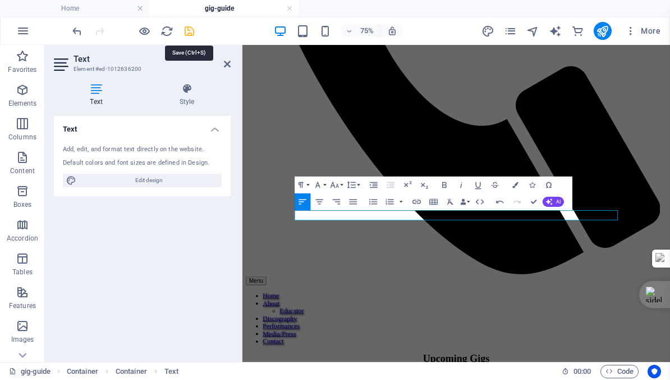
click at [189, 29] on icon "save" at bounding box center [189, 31] width 13 height 13
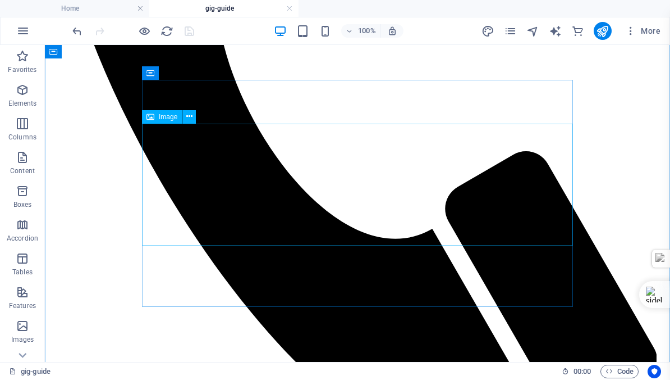
scroll to position [444, 0]
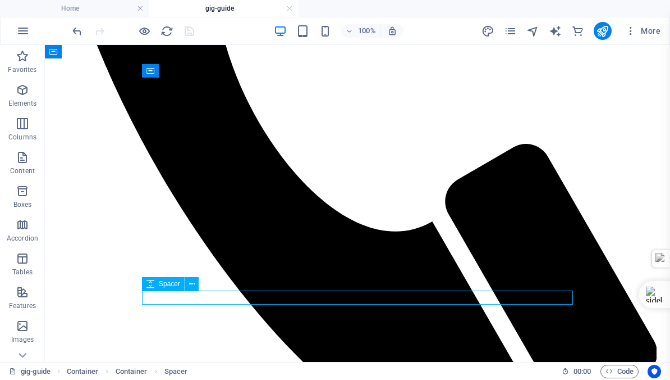
select select "px"
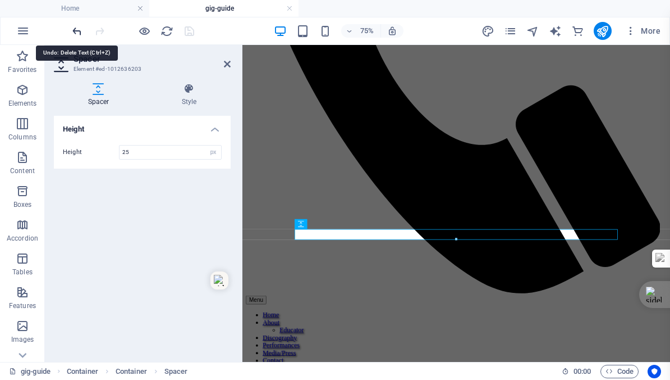
click at [76, 31] on icon "undo" at bounding box center [77, 31] width 13 height 13
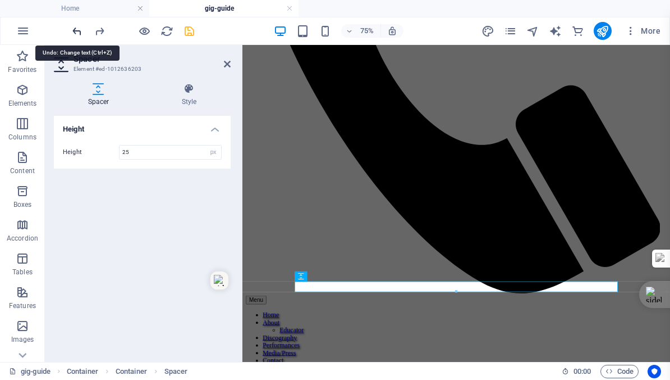
click at [76, 31] on icon "undo" at bounding box center [77, 31] width 13 height 13
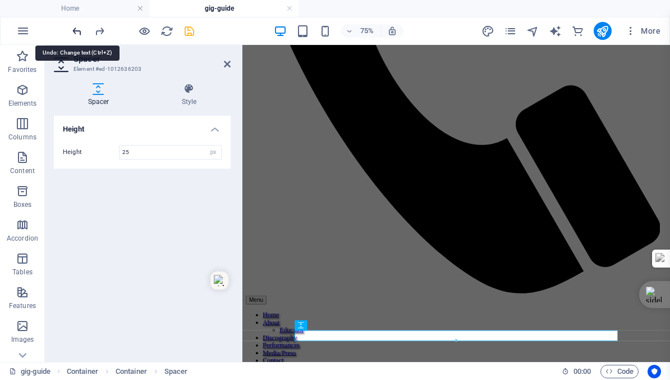
click at [76, 31] on icon "undo" at bounding box center [77, 31] width 13 height 13
click at [191, 33] on icon "save" at bounding box center [189, 31] width 13 height 13
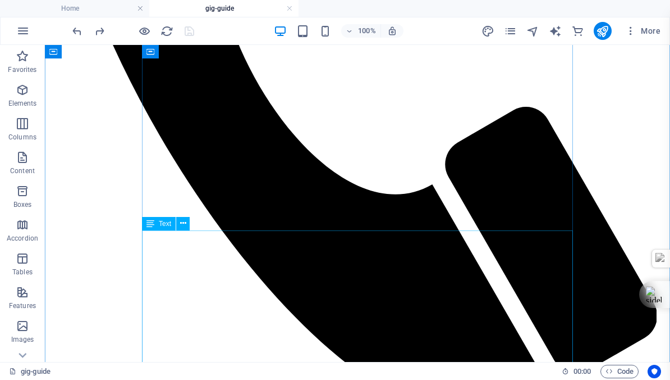
scroll to position [513, 0]
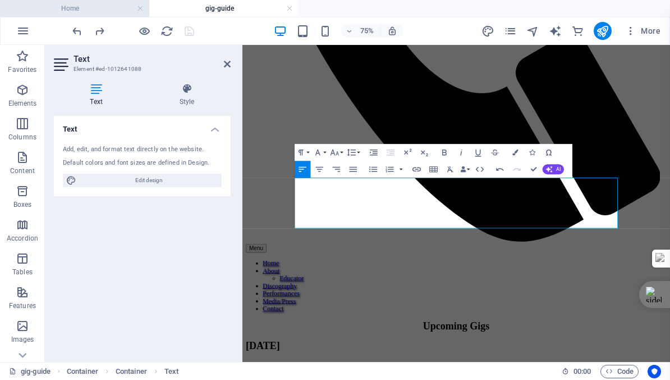
scroll to position [3249, 2]
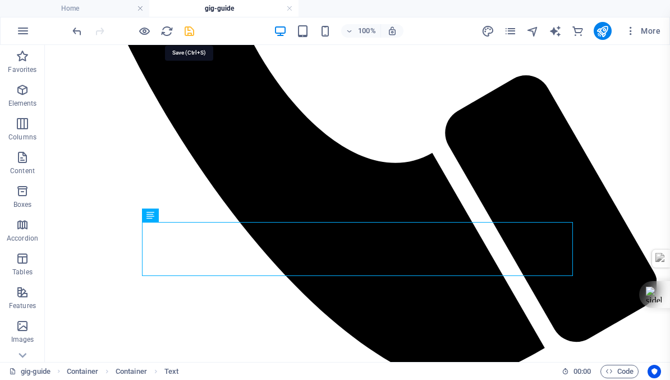
click at [189, 29] on icon "save" at bounding box center [189, 31] width 13 height 13
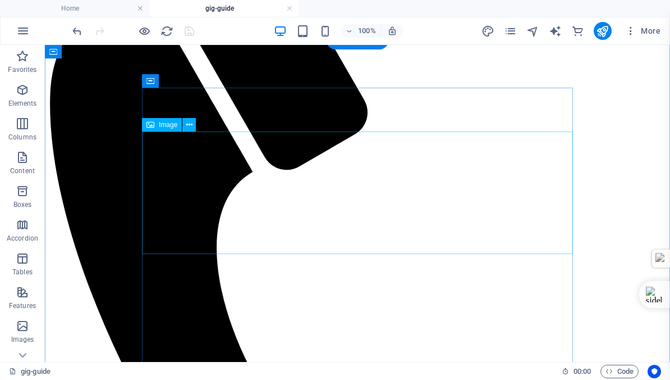
scroll to position [0, 0]
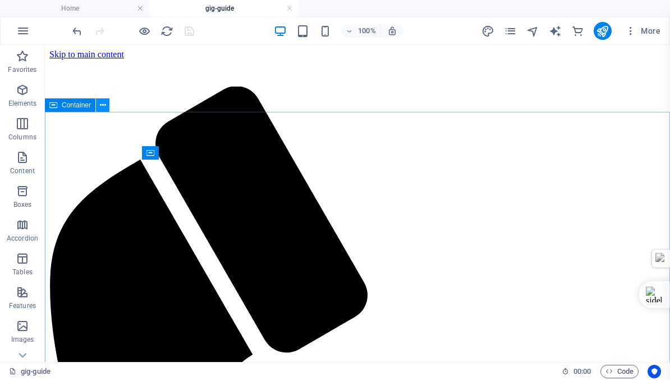
click at [102, 106] on icon at bounding box center [103, 105] width 6 height 12
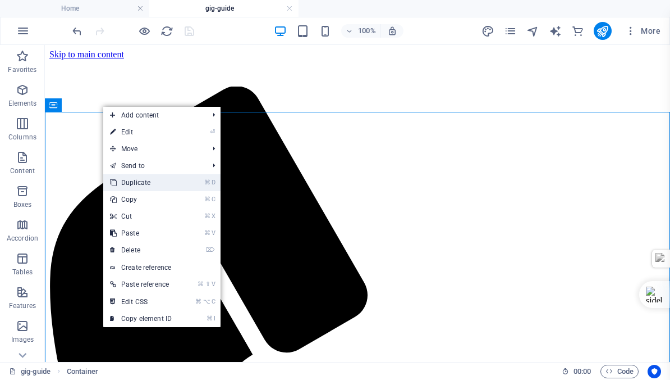
click at [129, 181] on link "⌘ D Duplicate" at bounding box center [140, 182] width 75 height 17
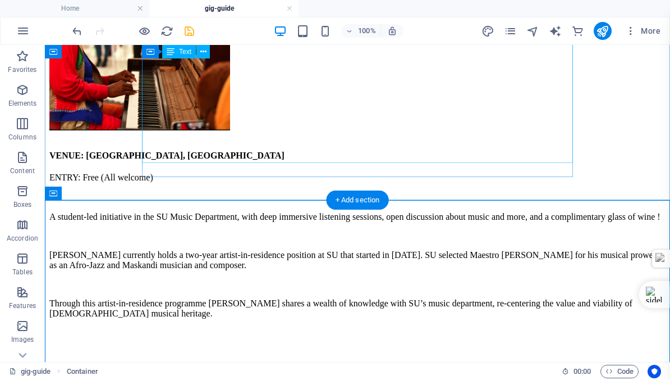
scroll to position [979, 0]
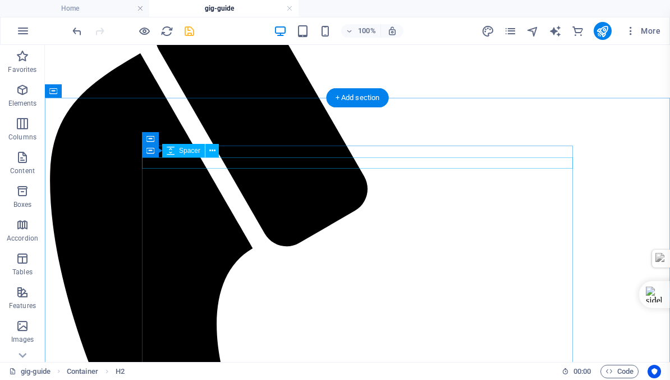
scroll to position [0, 0]
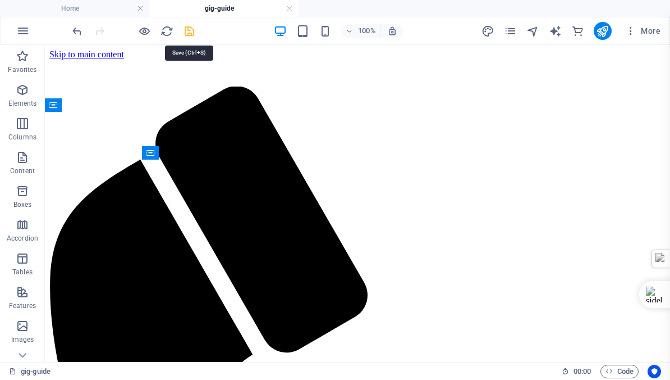
click at [190, 31] on icon "save" at bounding box center [189, 31] width 13 height 13
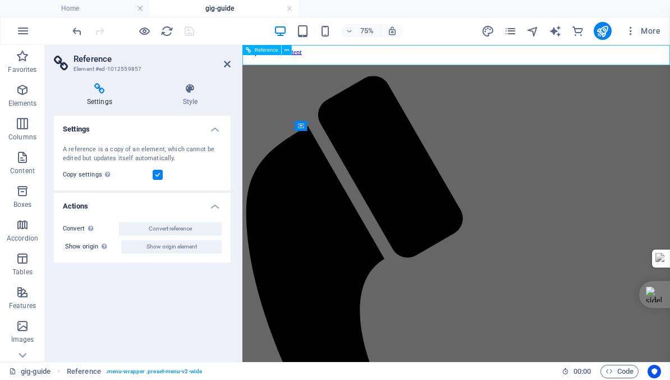
click at [226, 62] on icon at bounding box center [227, 64] width 7 height 9
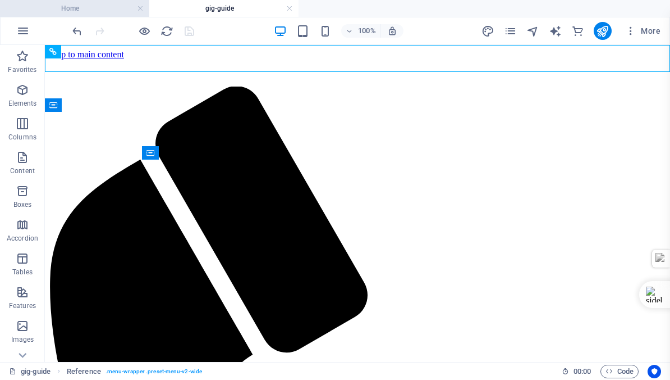
click at [73, 7] on h4 "Home" at bounding box center [74, 8] width 149 height 12
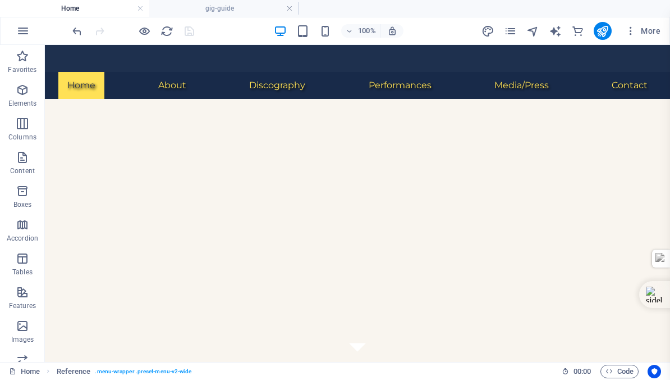
scroll to position [226, 0]
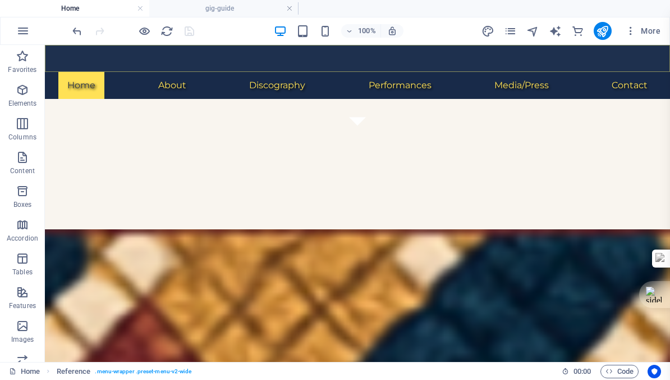
click at [118, 72] on nav "Home About Educator Discography Performances Media/Press Contact" at bounding box center [357, 85] width 625 height 27
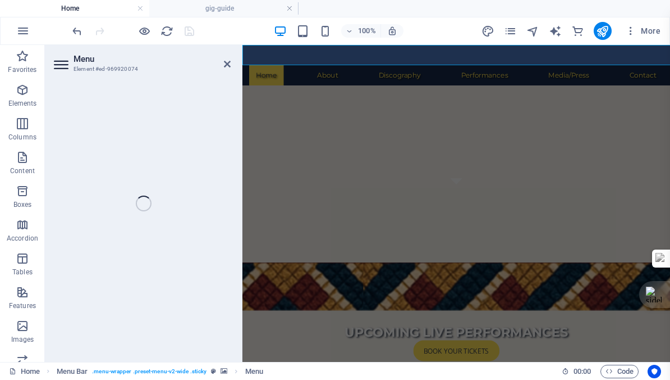
select select
select select "4"
select select
select select "5"
select select
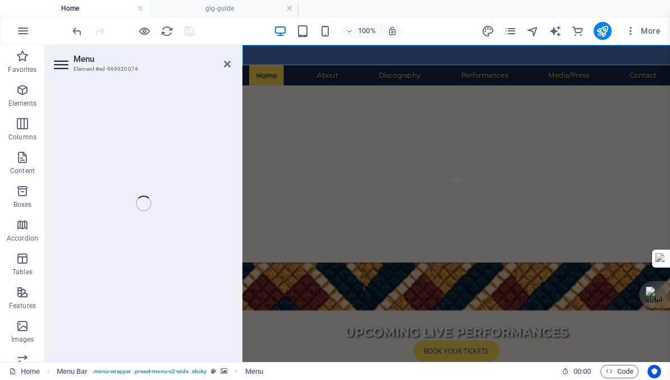
select select "6"
select select
select select "8"
select select
select select "7"
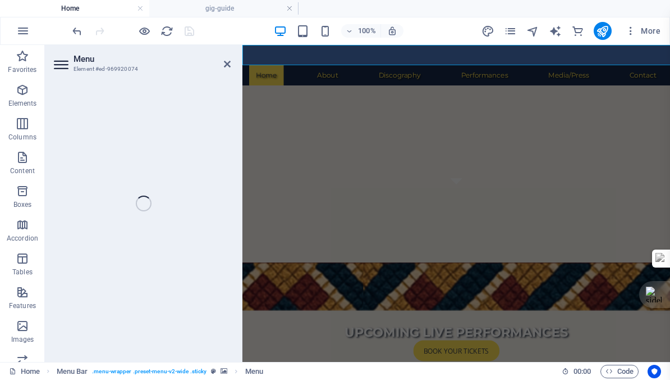
select select
select select "9"
select select
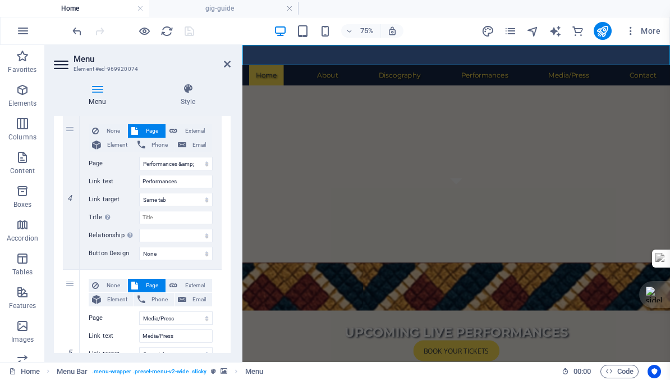
scroll to position [744, 0]
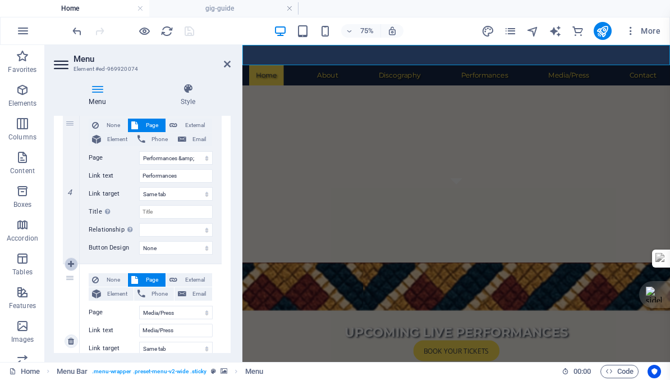
click at [70, 262] on icon at bounding box center [71, 264] width 6 height 8
select select
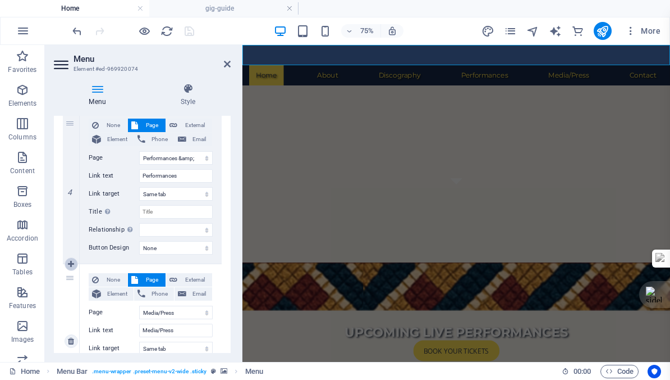
select select
select select "7"
type input "Media/Press"
select select
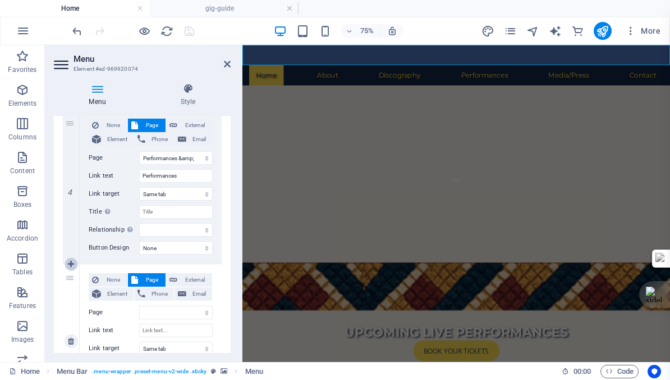
select select "9"
select select
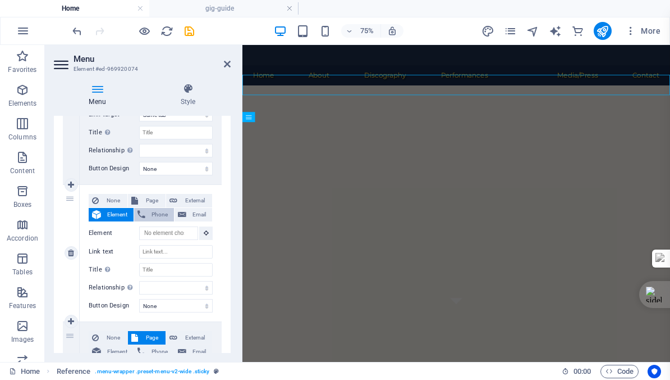
scroll to position [172, 0]
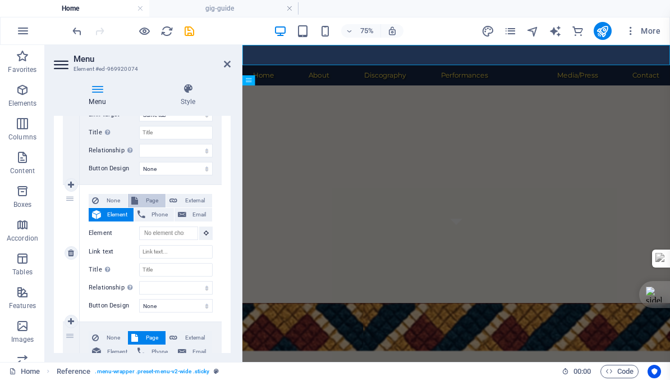
click at [149, 198] on span "Page" at bounding box center [151, 200] width 21 height 13
select select
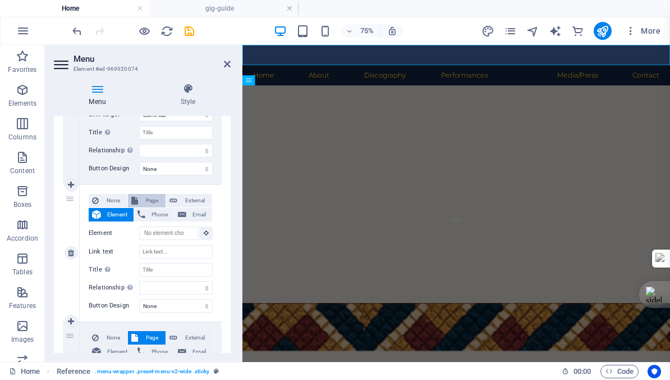
select select
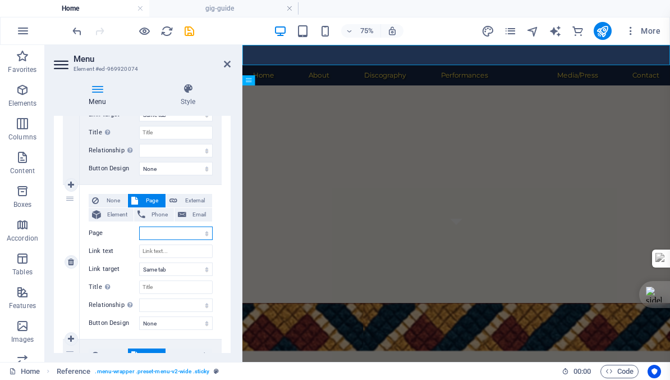
click at [151, 232] on select "Home Subpage Legal Notice Privacy About -- Educator Discography Media/Press Per…" at bounding box center [176, 232] width 74 height 13
select select "10"
click at [139, 226] on select "Home Subpage Legal Notice Privacy About -- Educator Discography Media/Press Per…" at bounding box center [176, 232] width 74 height 13
select select
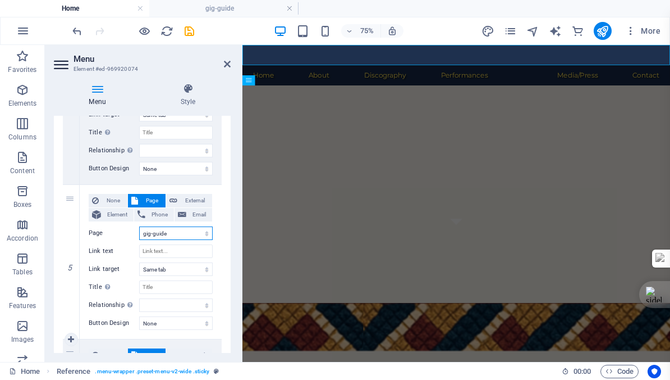
select select
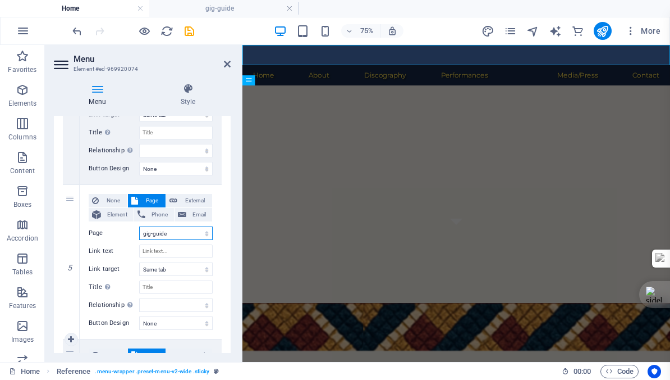
select select
click at [165, 252] on input "Link text" at bounding box center [176, 250] width 74 height 13
type input "Gig"
select select
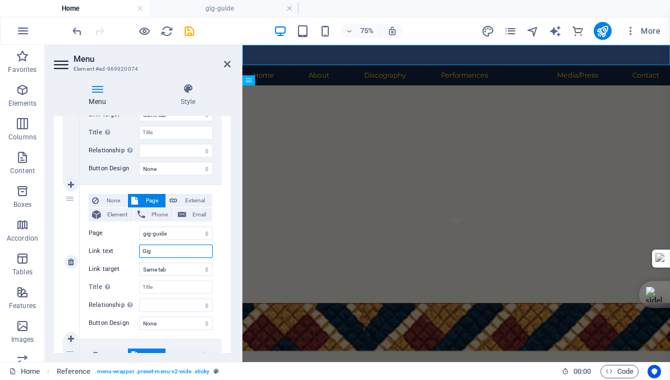
select select
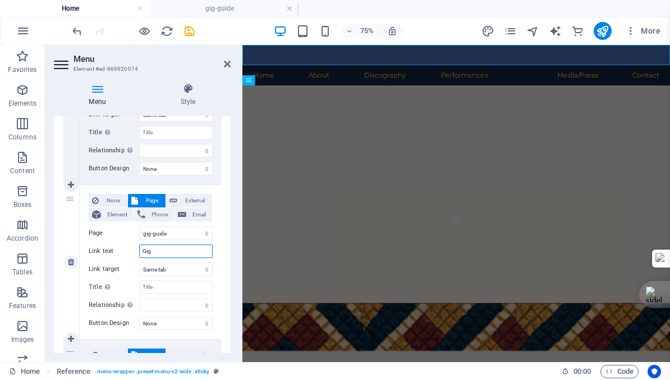
select select
type input "Gig"
select select
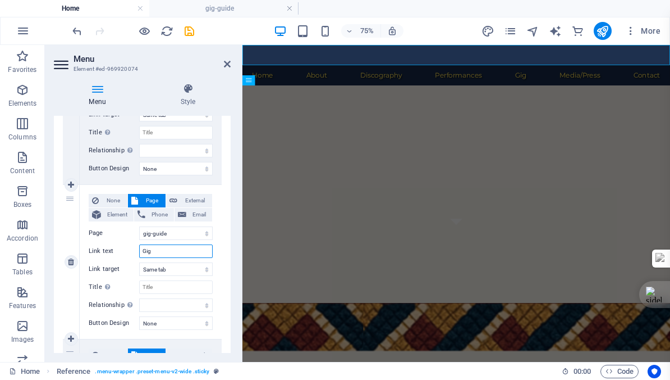
select select
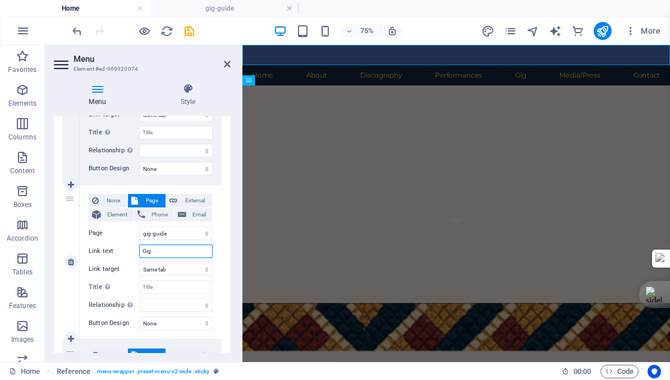
type input "Gig G"
select select
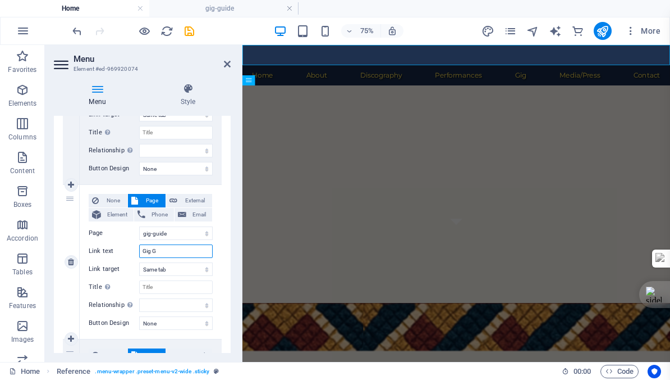
select select
type input "Gig Gui"
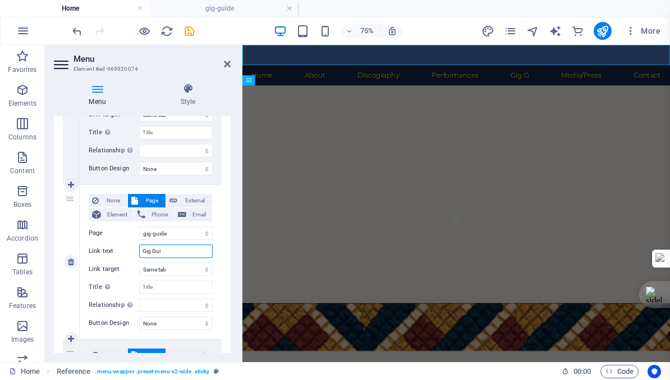
select select
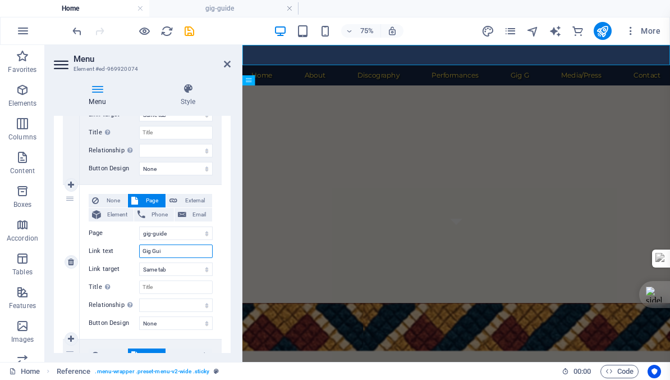
select select
type input "Gig Guid"
select select
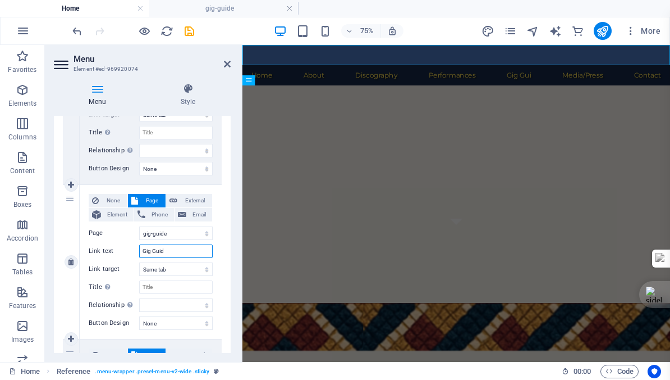
select select
type input "Gig Guide"
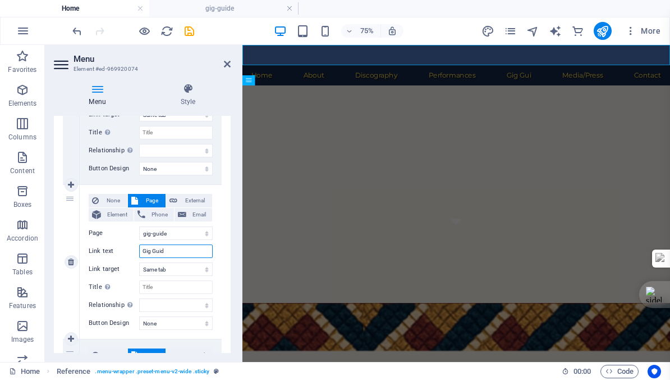
select select
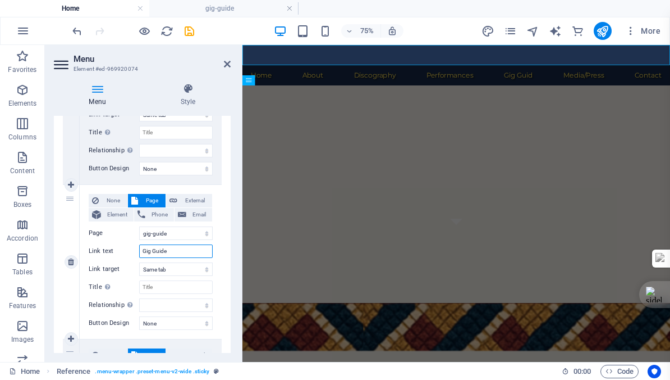
select select
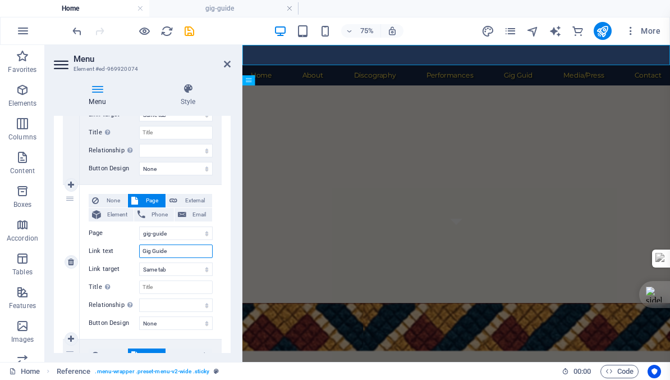
select select
click at [190, 32] on icon "save" at bounding box center [189, 31] width 13 height 13
checkbox input "false"
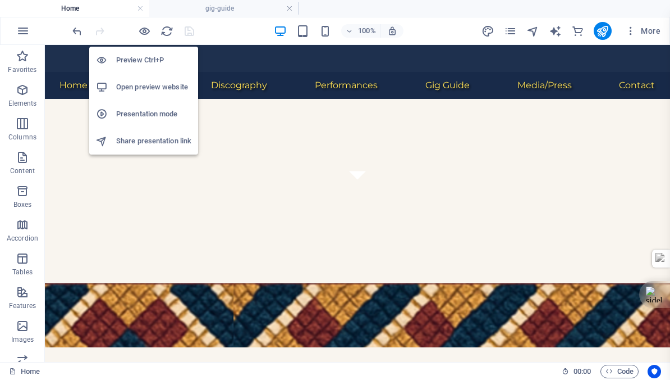
click at [140, 85] on h6 "Open preview website" at bounding box center [153, 86] width 75 height 13
